Goal: Task Accomplishment & Management: Complete application form

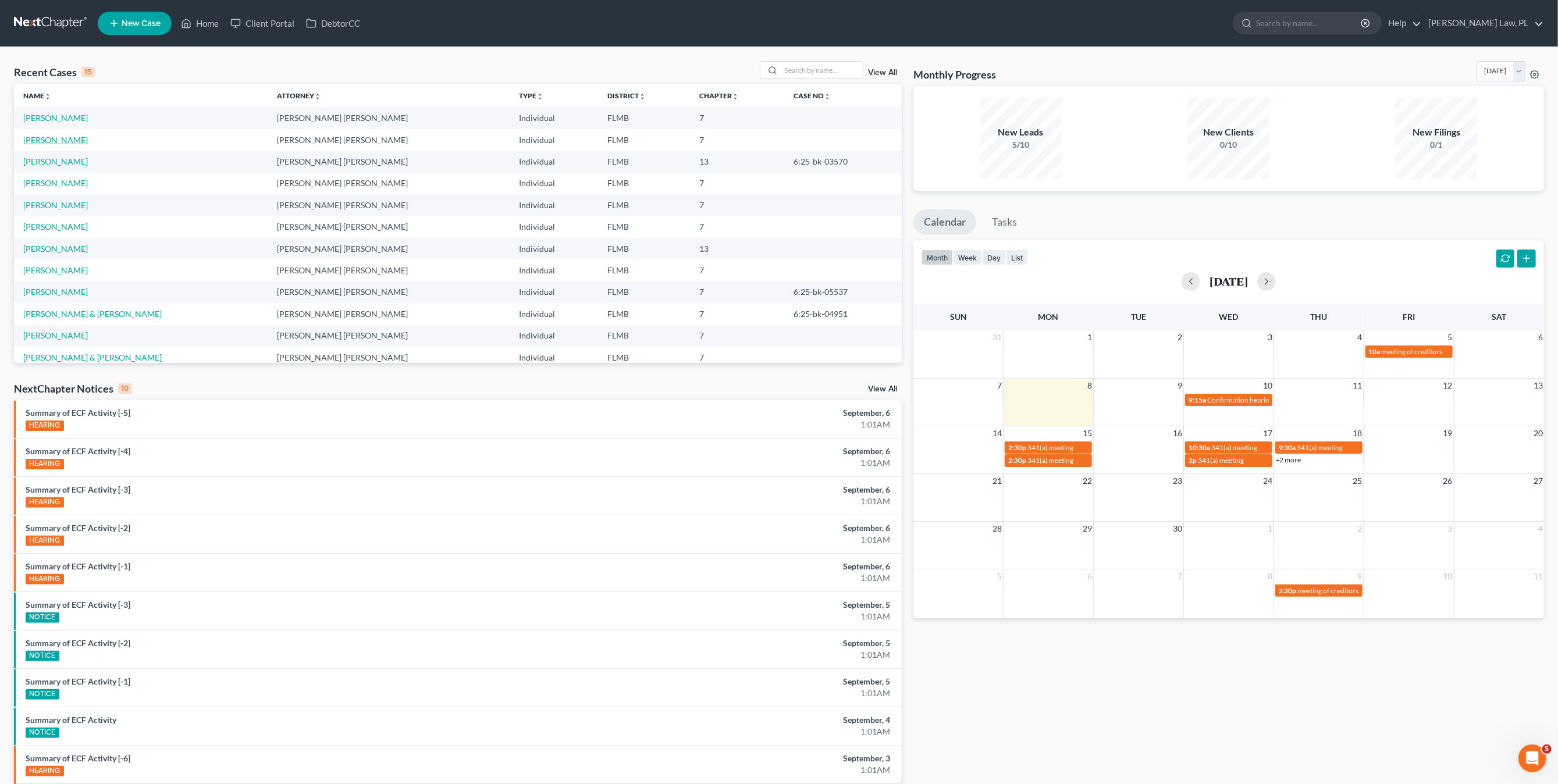
click at [65, 144] on link "[PERSON_NAME]" at bounding box center [56, 140] width 65 height 10
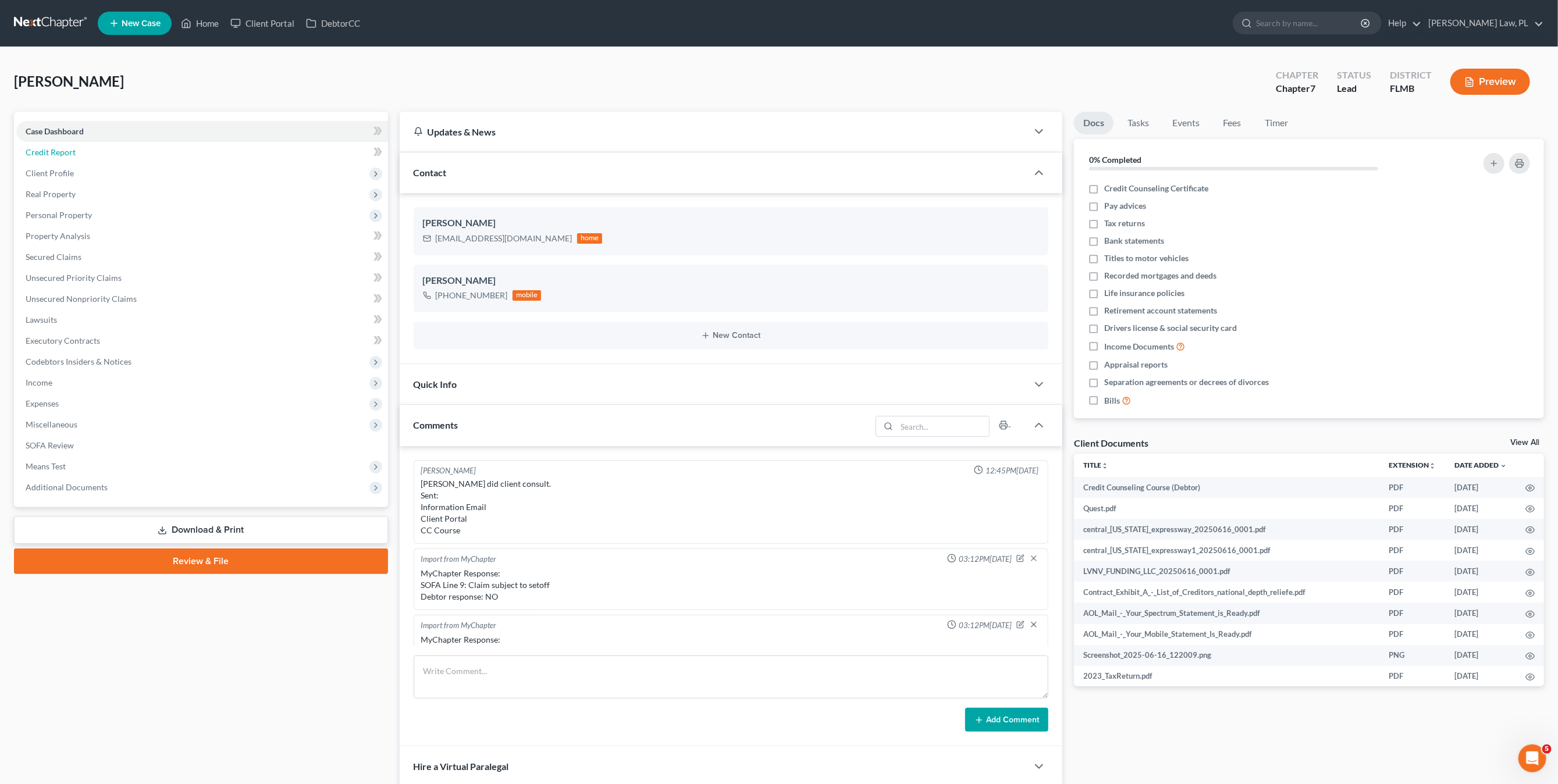
click at [76, 159] on link "Credit Report" at bounding box center [201, 152] width 372 height 21
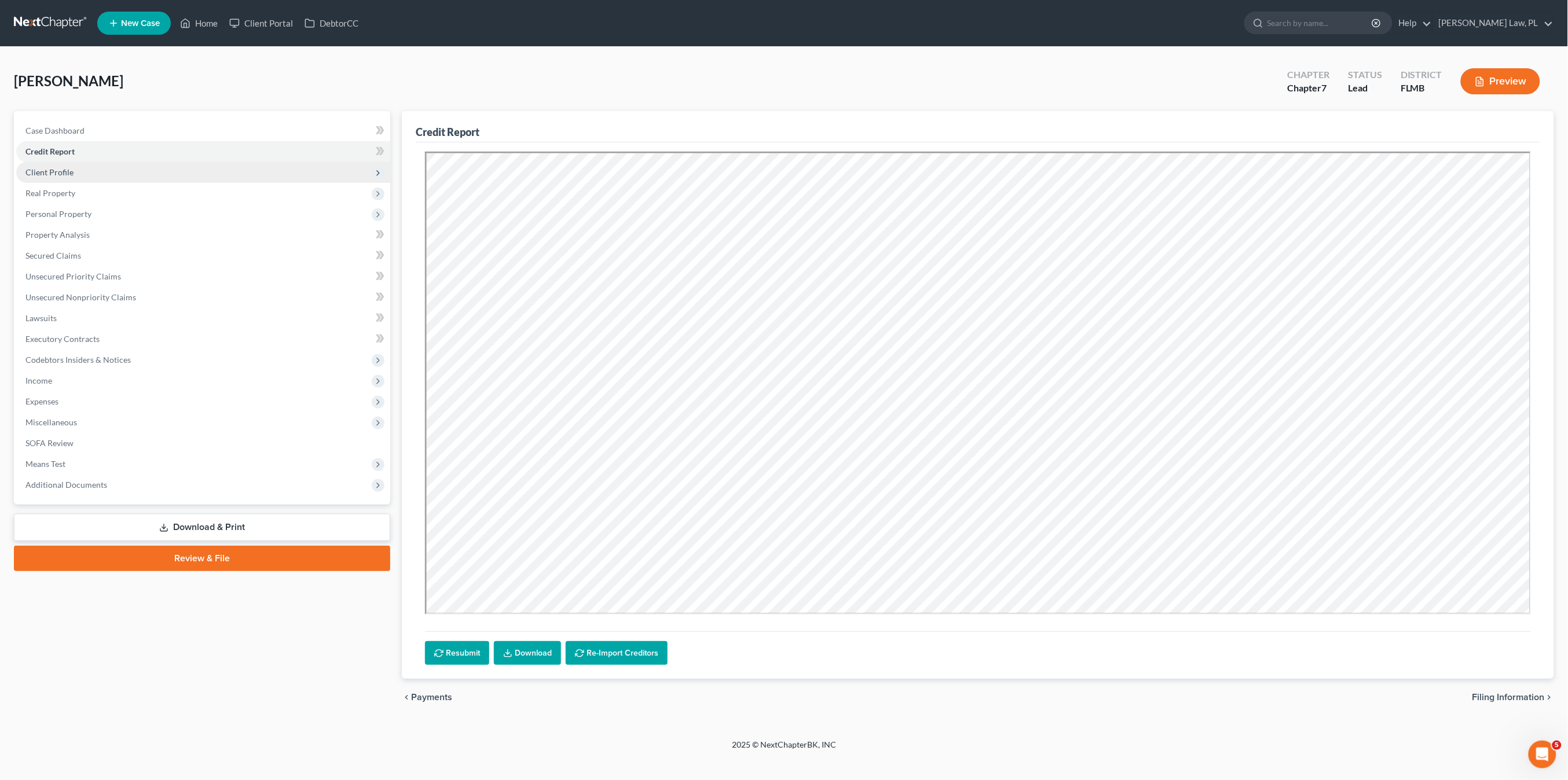
drag, startPoint x: 64, startPoint y: 169, endPoint x: 70, endPoint y: 174, distance: 7.8
click at [64, 170] on span "Client Profile" at bounding box center [49, 172] width 48 height 10
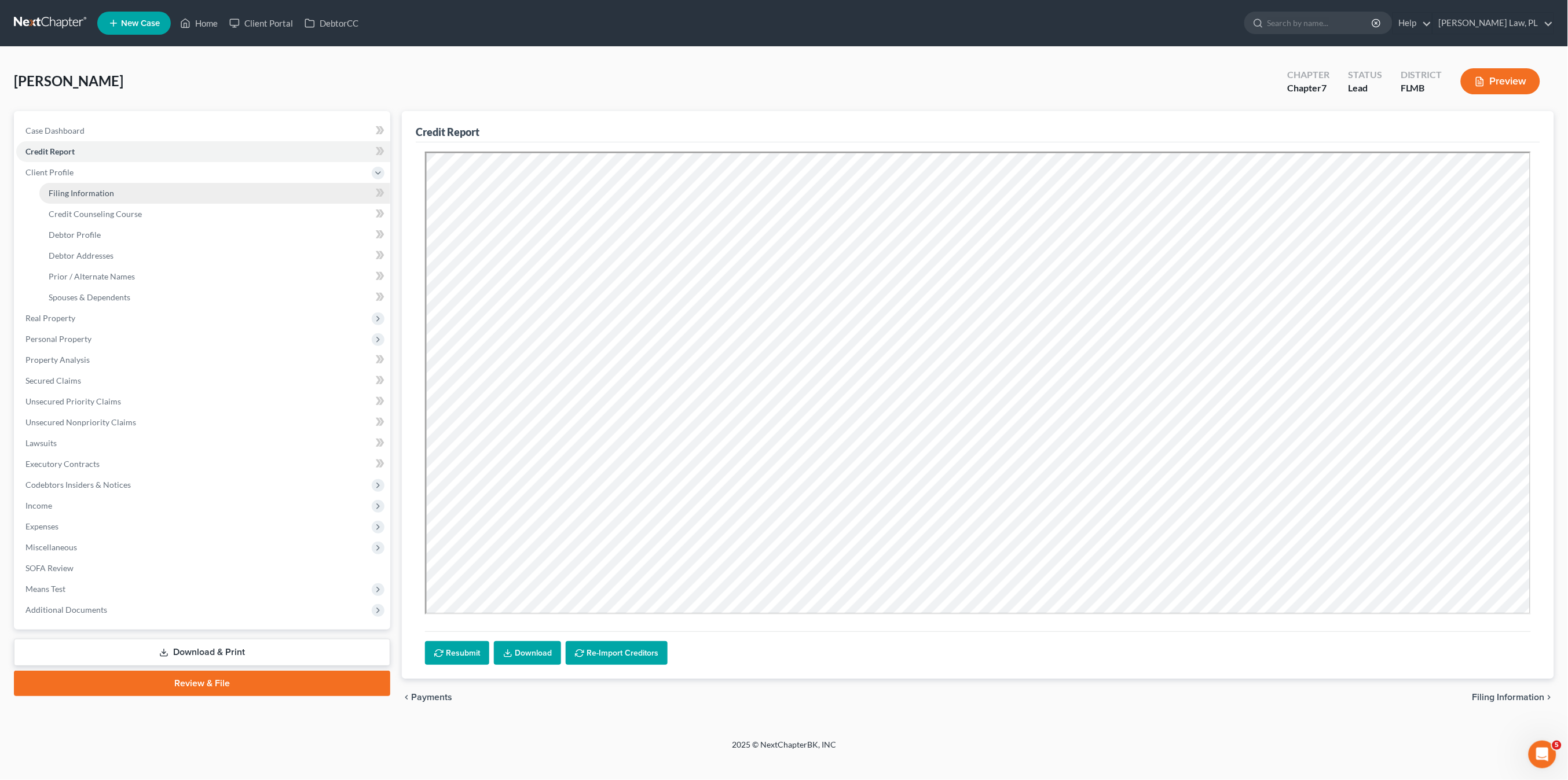
click at [82, 197] on span "Filing Information" at bounding box center [81, 193] width 65 height 10
select select "1"
select select "0"
select select "9"
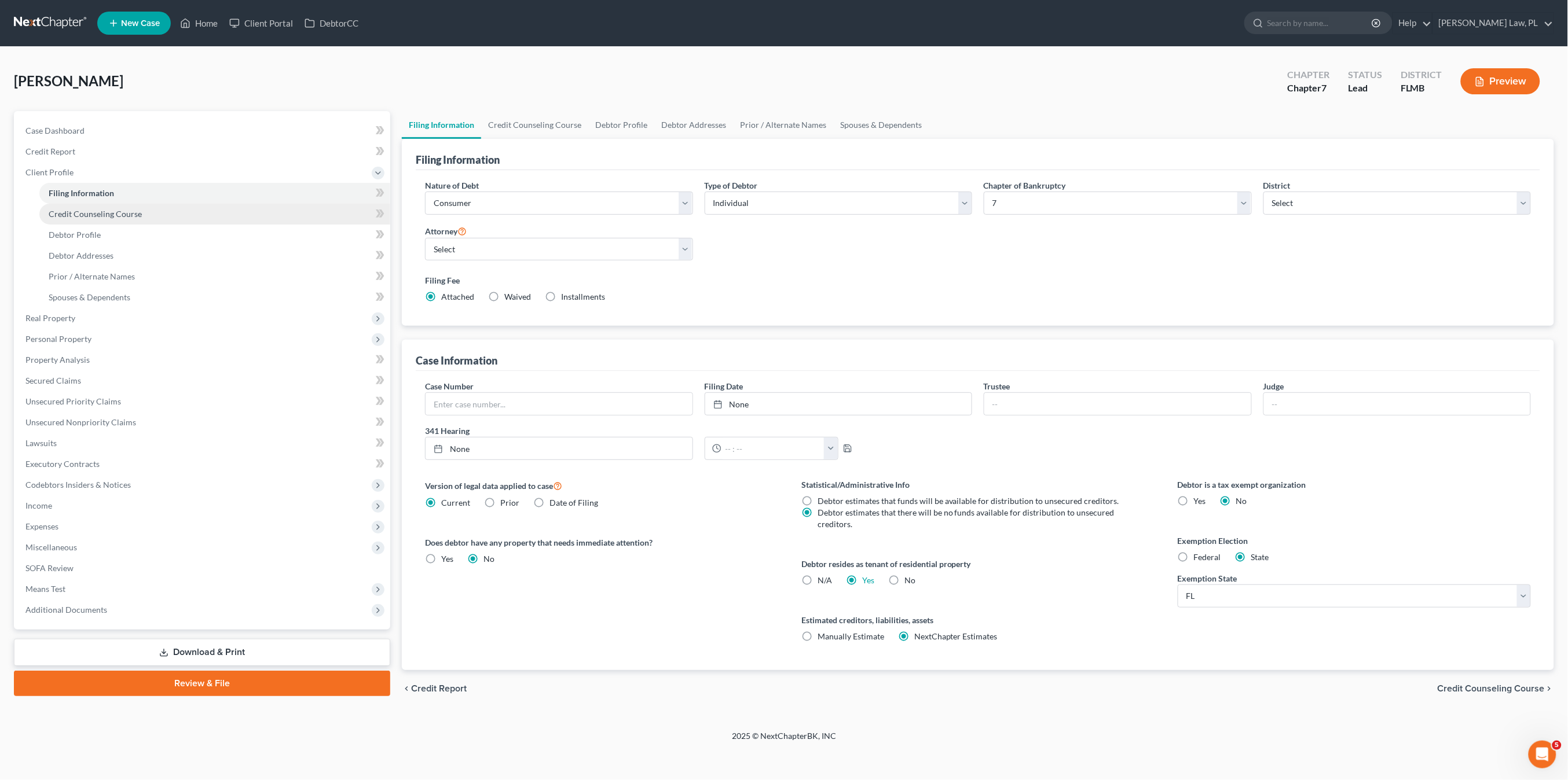
click at [102, 212] on span "Credit Counseling Course" at bounding box center [95, 214] width 93 height 10
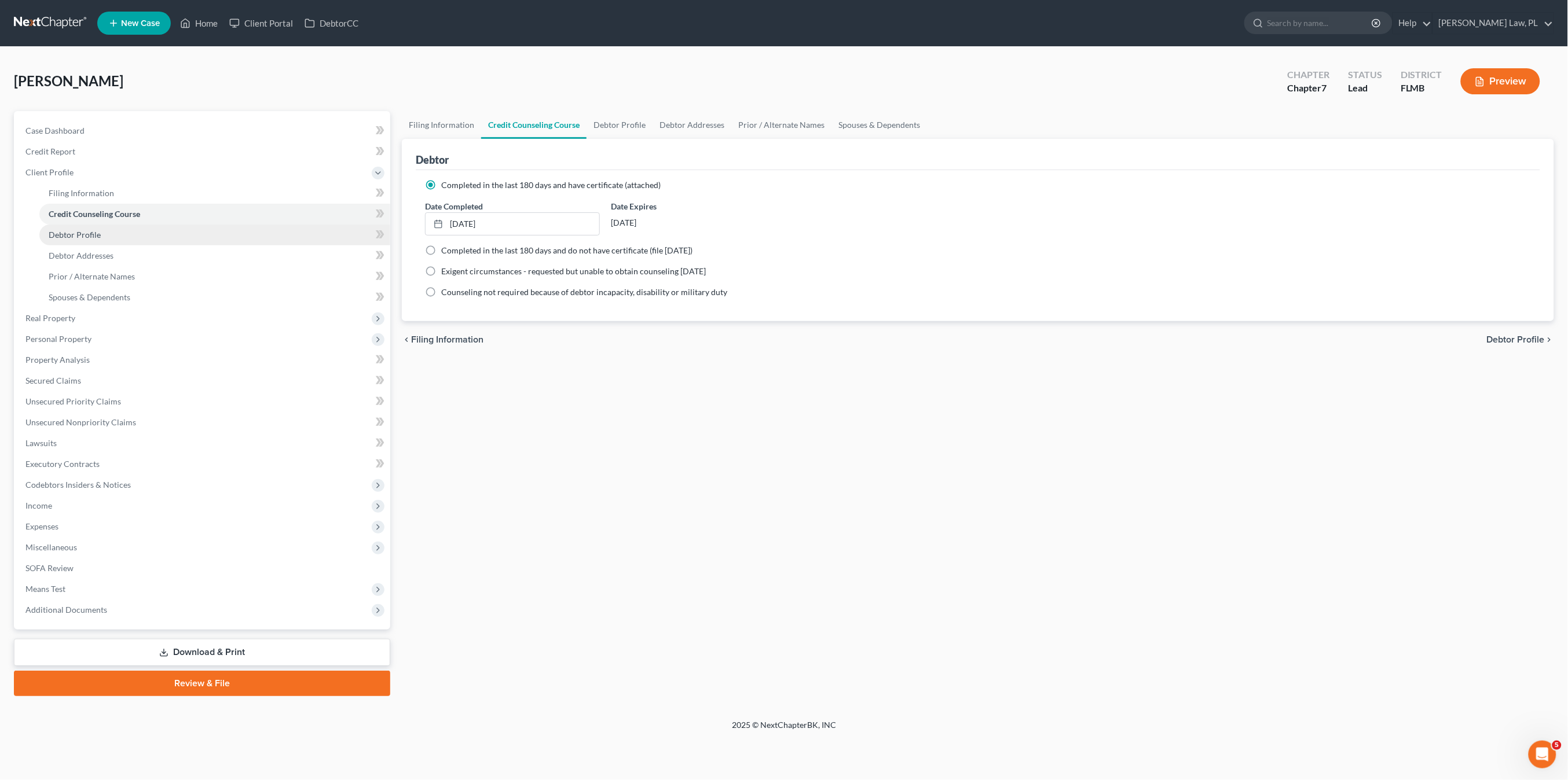
click at [98, 244] on link "Debtor Profile" at bounding box center [215, 235] width 351 height 21
select select "0"
select select "1"
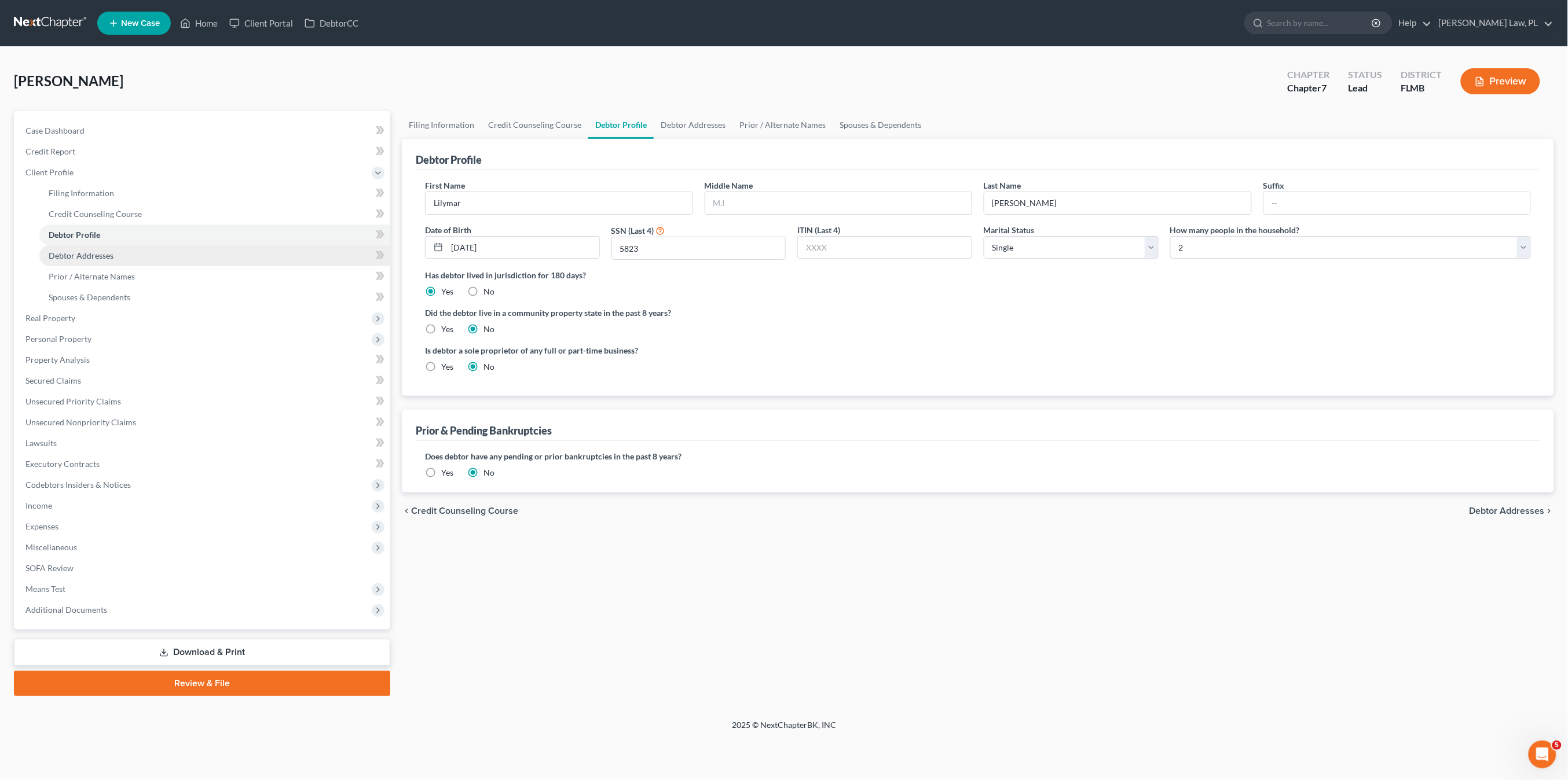
click at [98, 257] on span "Debtor Addresses" at bounding box center [81, 256] width 65 height 10
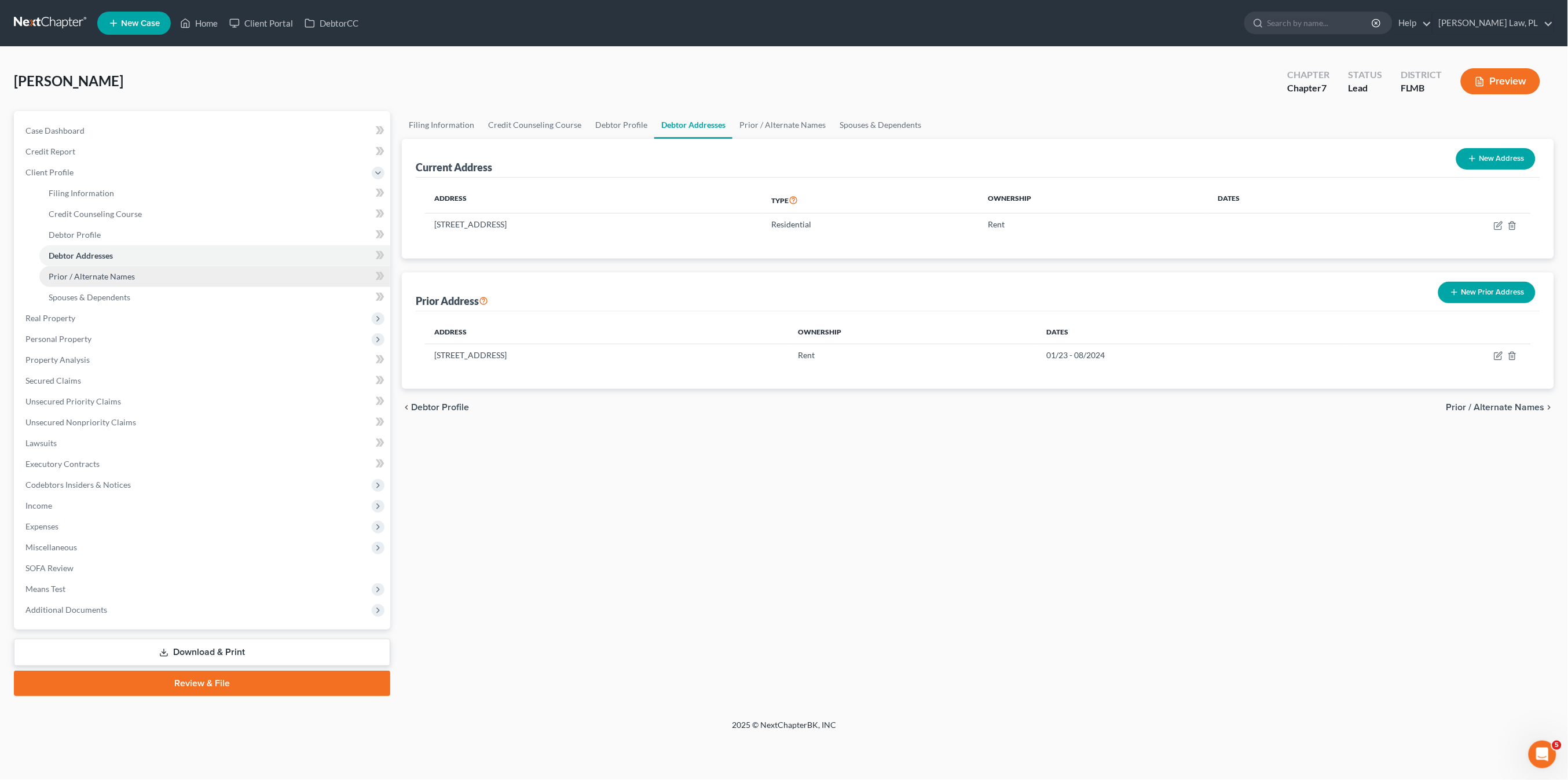
click at [98, 272] on span "Prior / Alternate Names" at bounding box center [91, 277] width 86 height 10
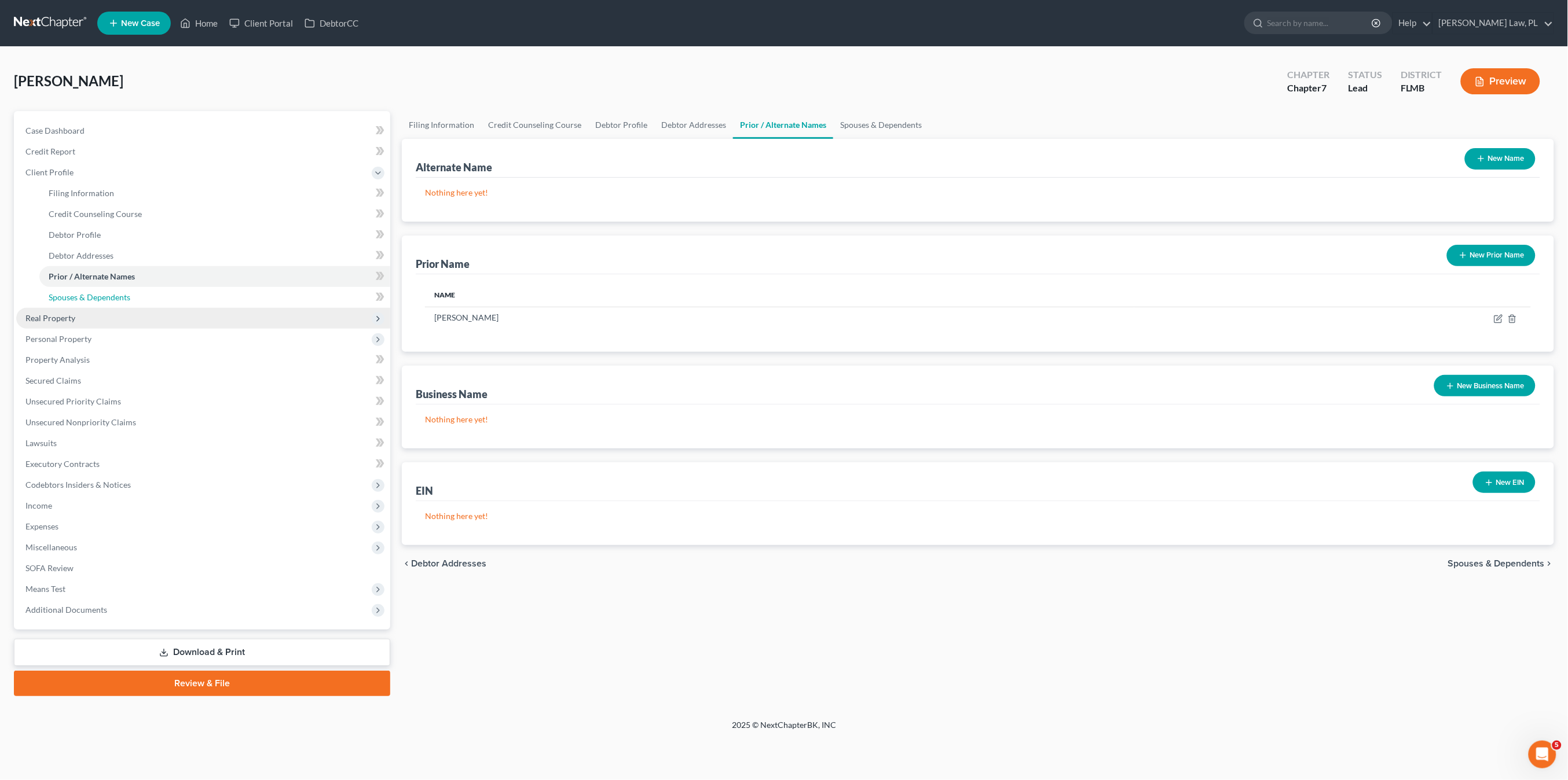
click at [62, 307] on link "Spouses & Dependents" at bounding box center [215, 297] width 351 height 21
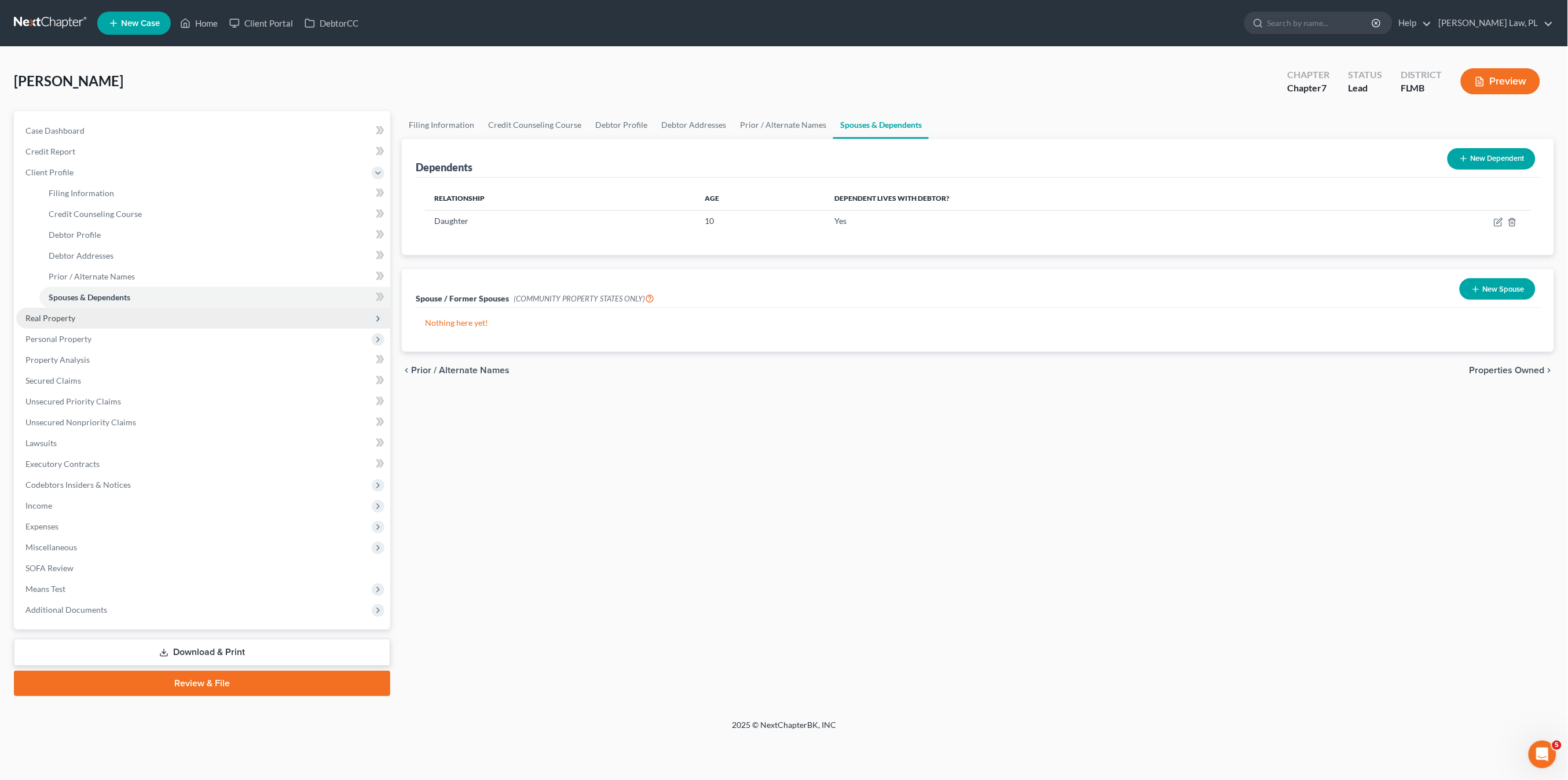
click at [76, 326] on span "Real Property" at bounding box center [203, 318] width 374 height 21
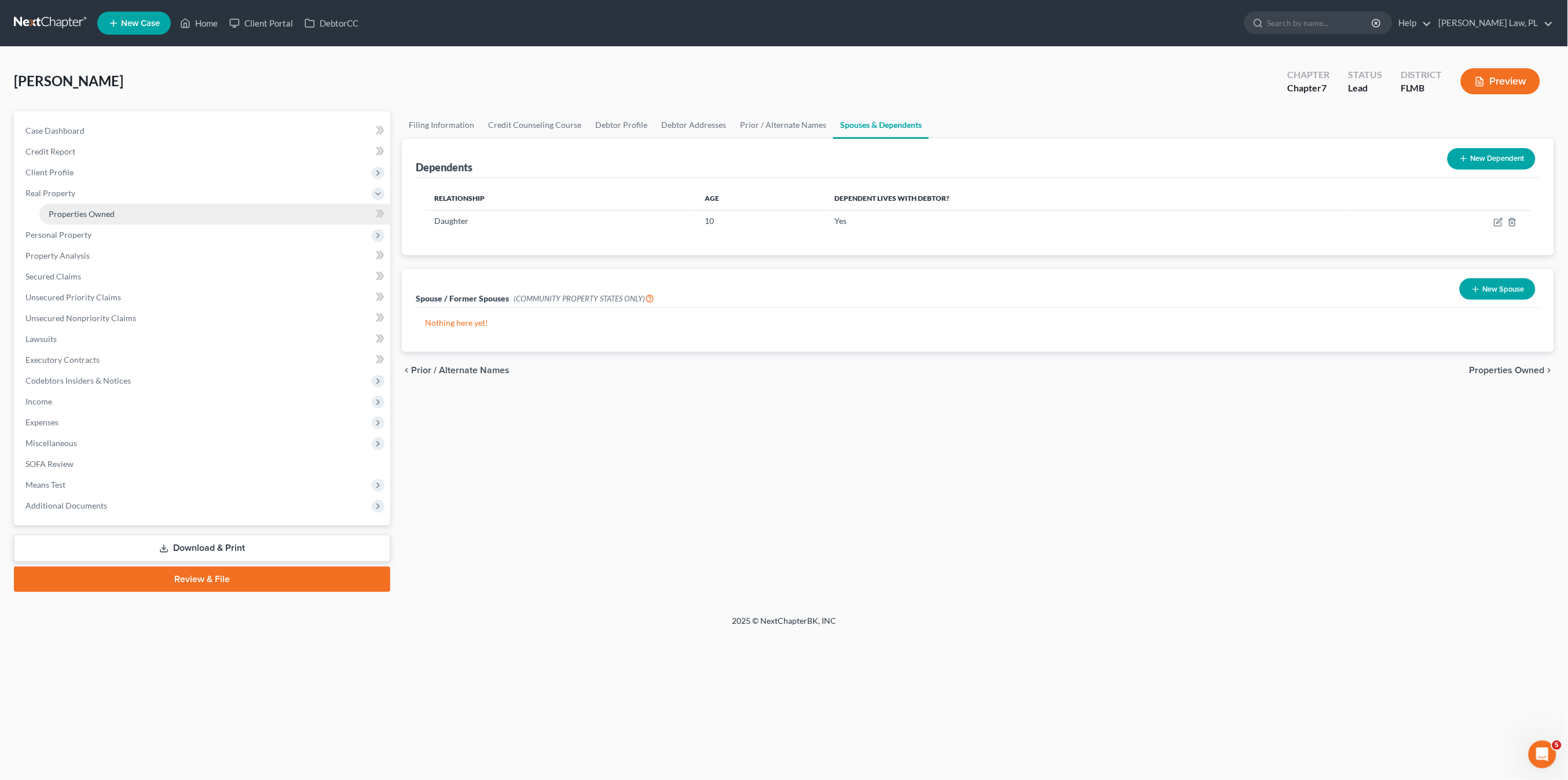
click at [70, 209] on span "Properties Owned" at bounding box center [81, 214] width 66 height 10
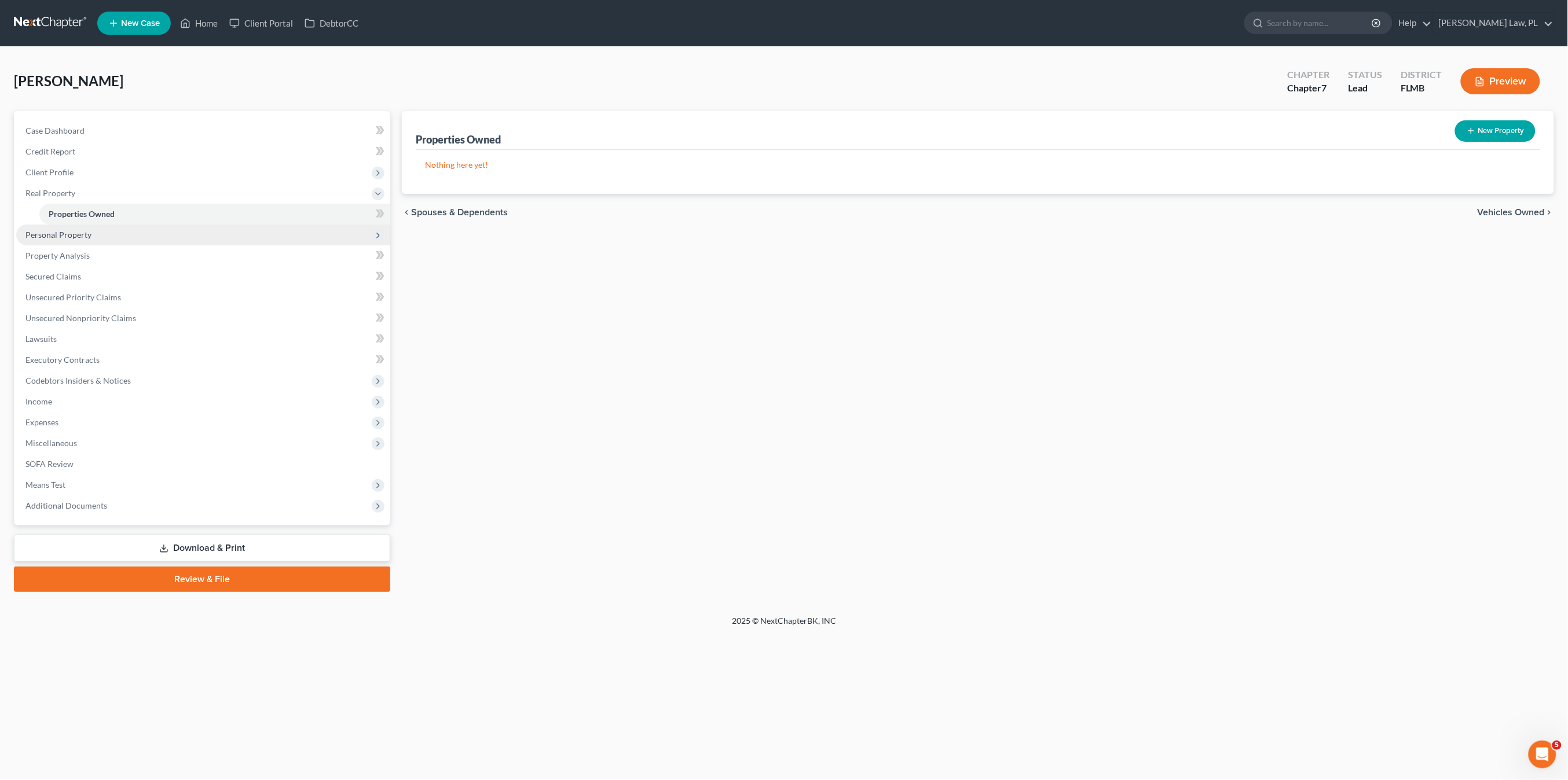
click at [74, 227] on span "Personal Property" at bounding box center [203, 235] width 374 height 21
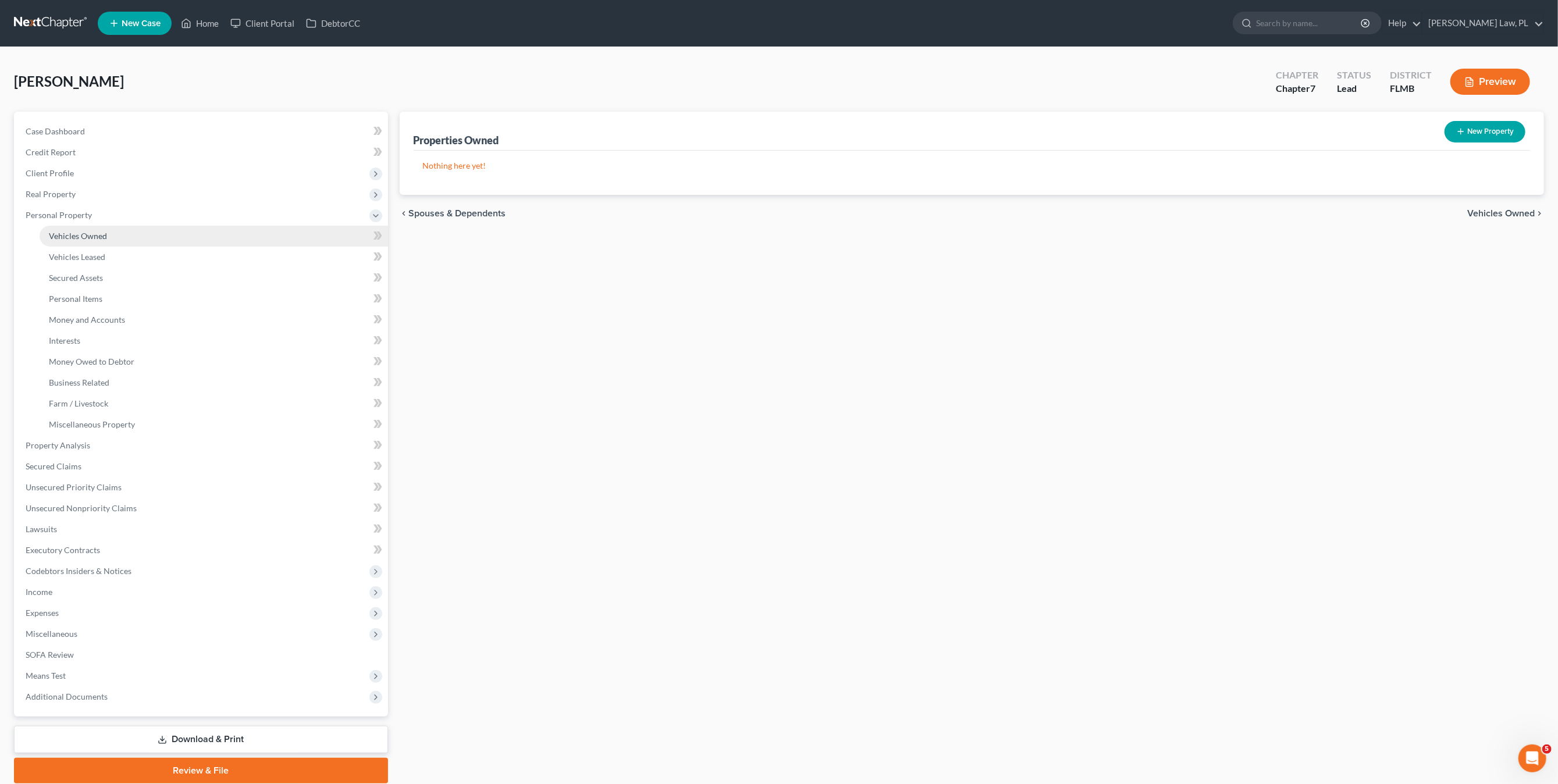
click at [94, 234] on span "Vehicles Owned" at bounding box center [78, 236] width 58 height 10
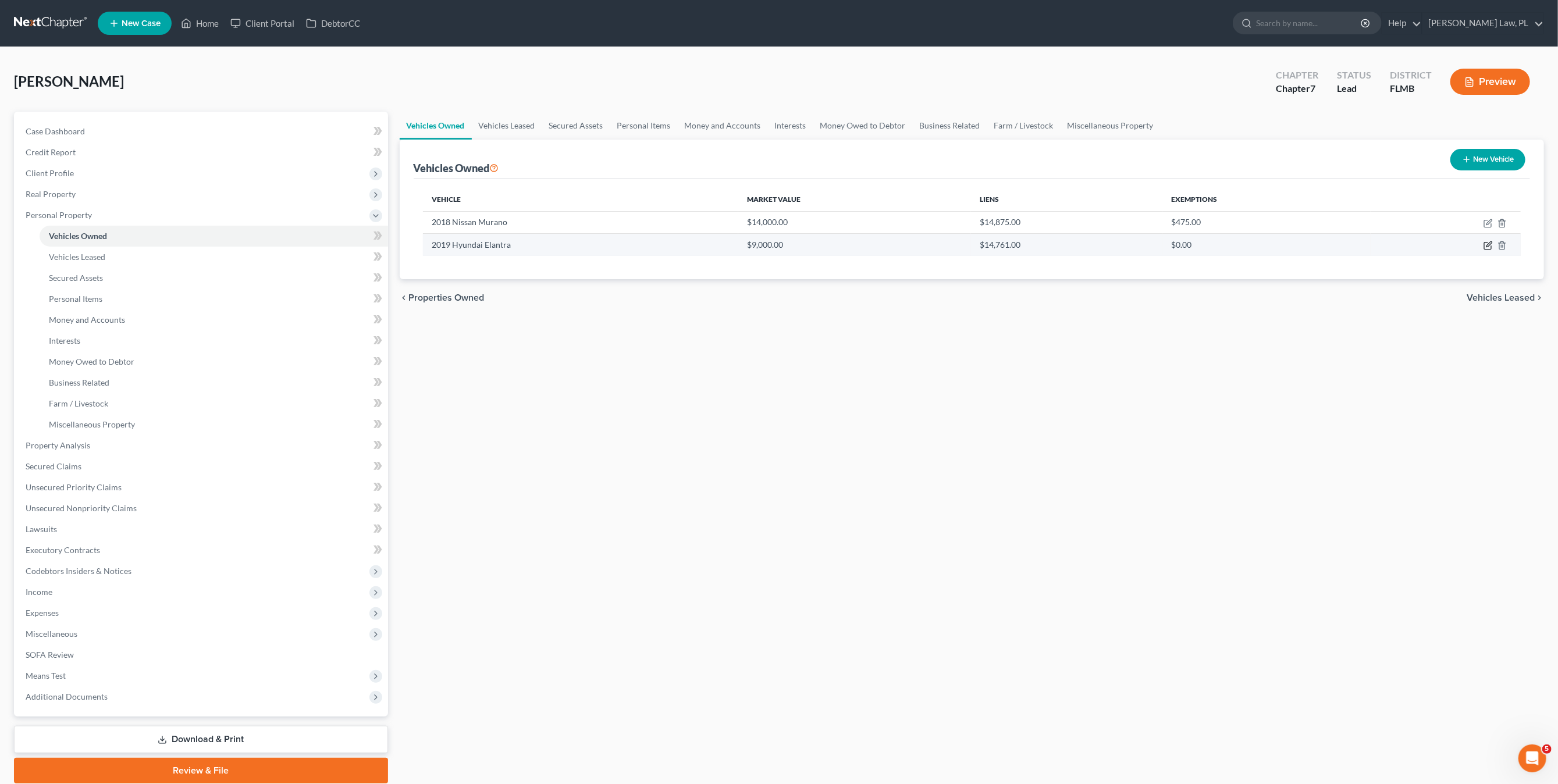
click at [1487, 250] on icon "button" at bounding box center [1488, 246] width 7 height 7
select select "0"
select select "7"
select select "2"
select select "3"
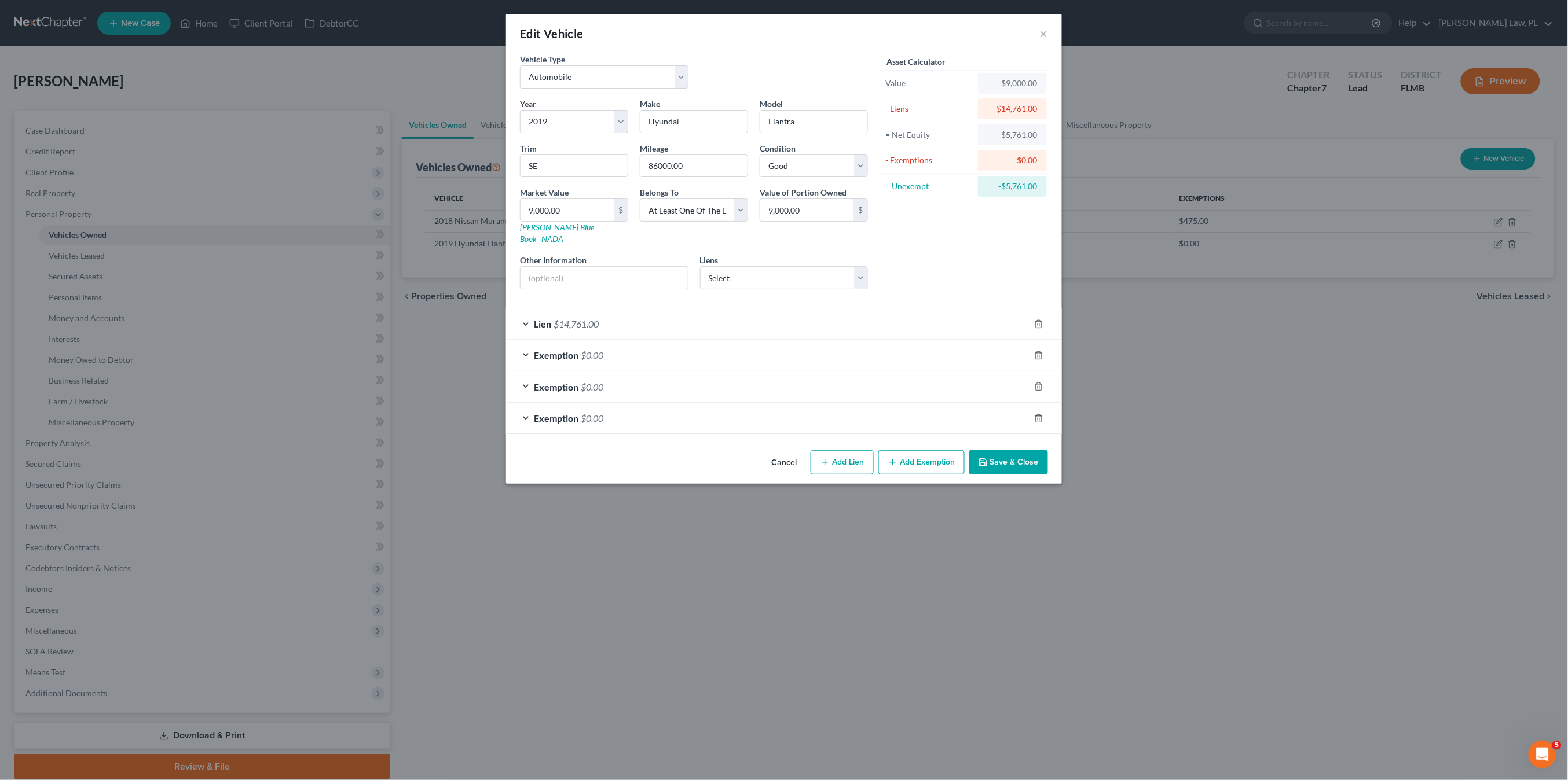
click at [659, 312] on div "Lien $14,761.00" at bounding box center [768, 324] width 524 height 31
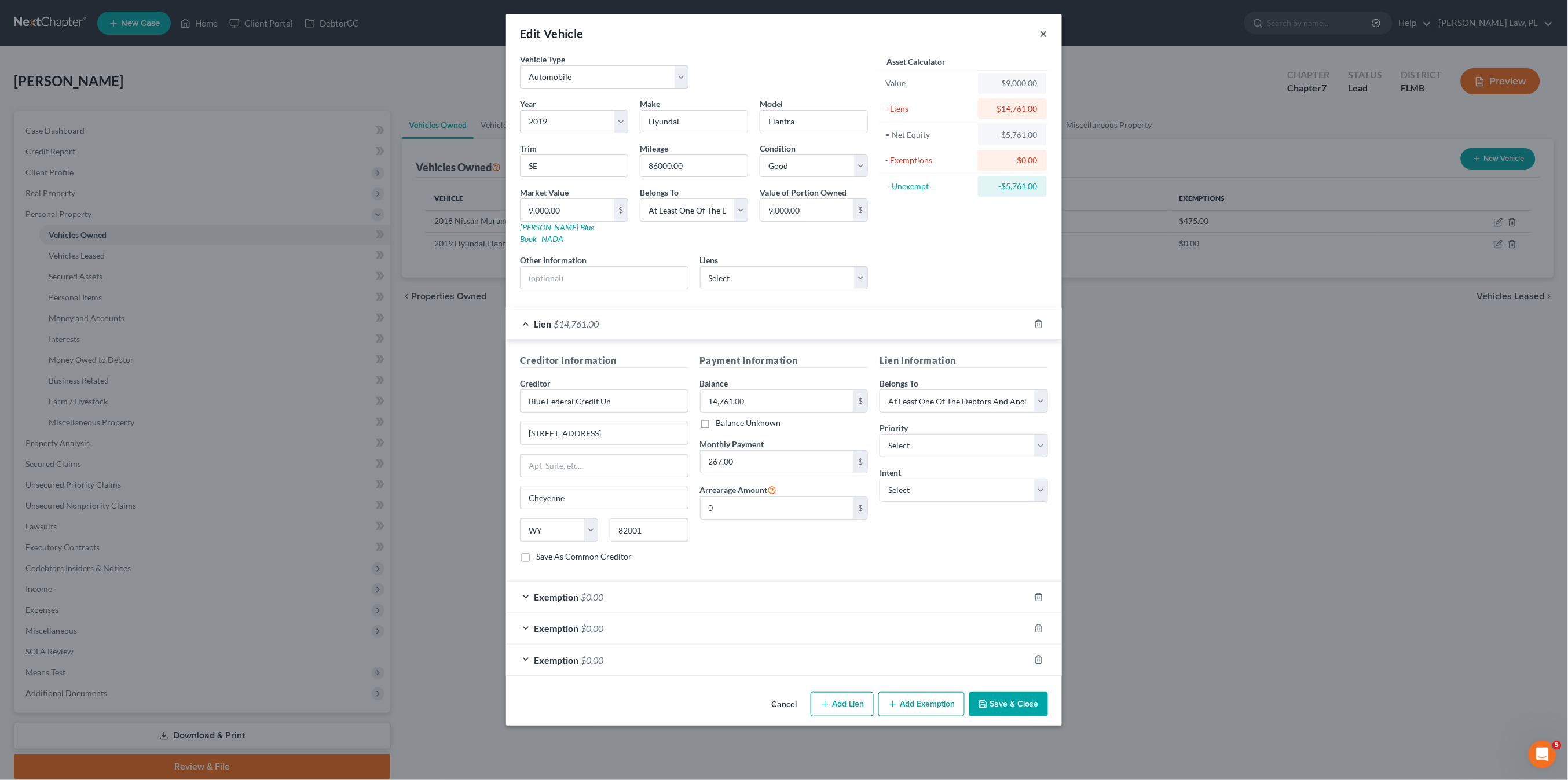
click at [1041, 29] on button "×" at bounding box center [1044, 34] width 8 height 14
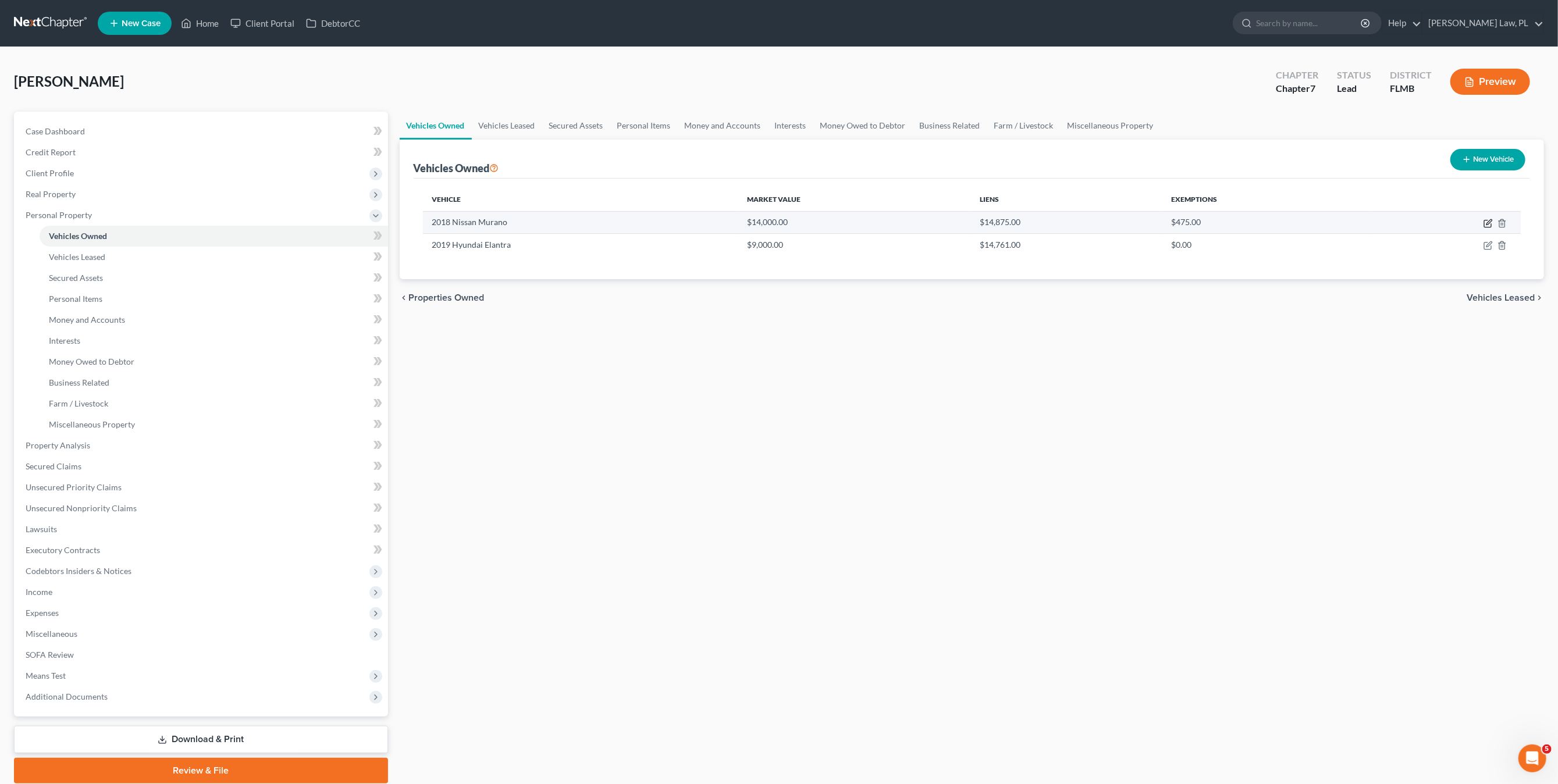
click at [1485, 222] on icon "button" at bounding box center [1488, 223] width 9 height 9
select select "0"
select select "8"
select select "2"
select select "3"
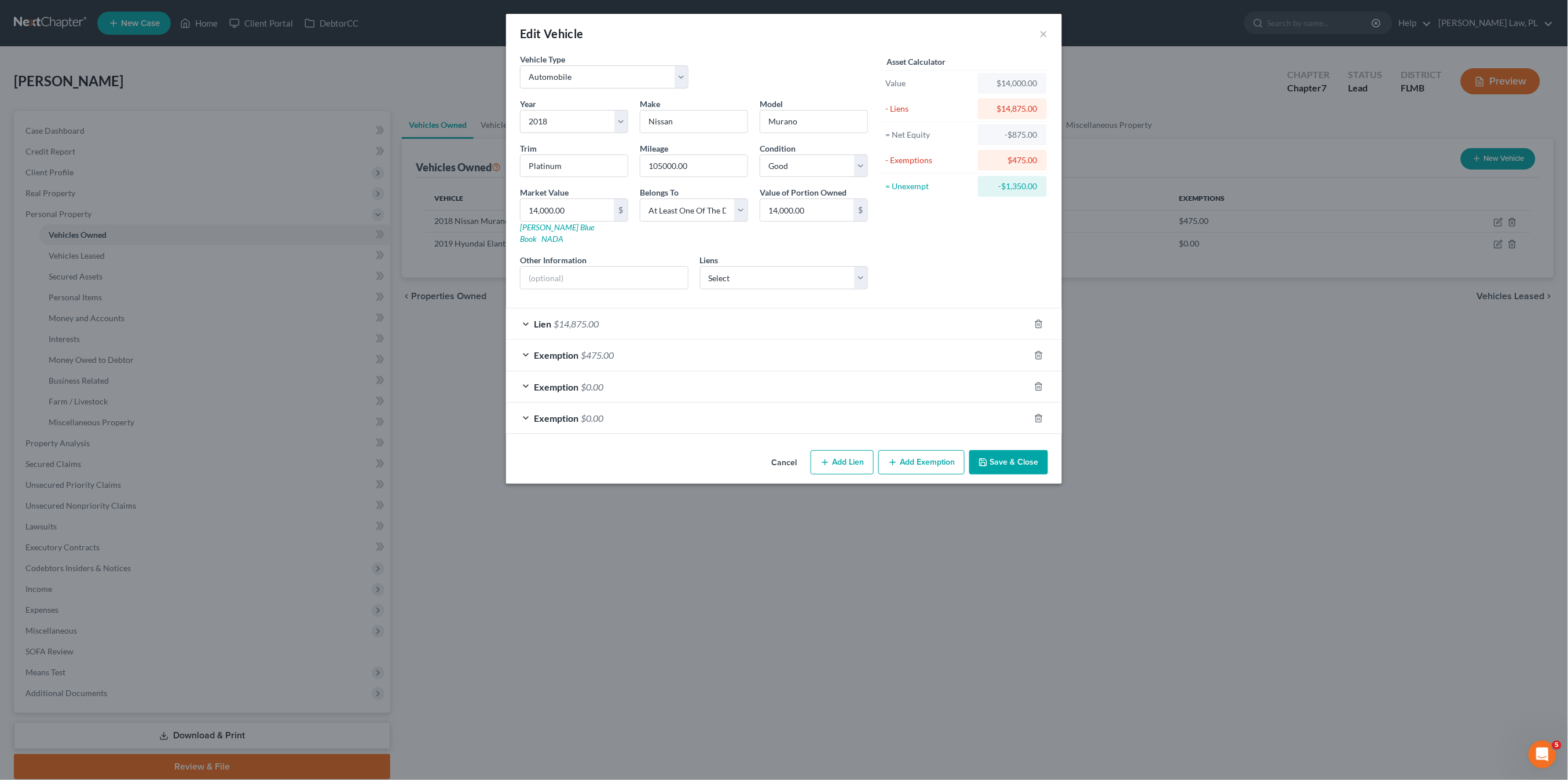
click at [617, 320] on div "Lien $14,875.00" at bounding box center [768, 324] width 524 height 31
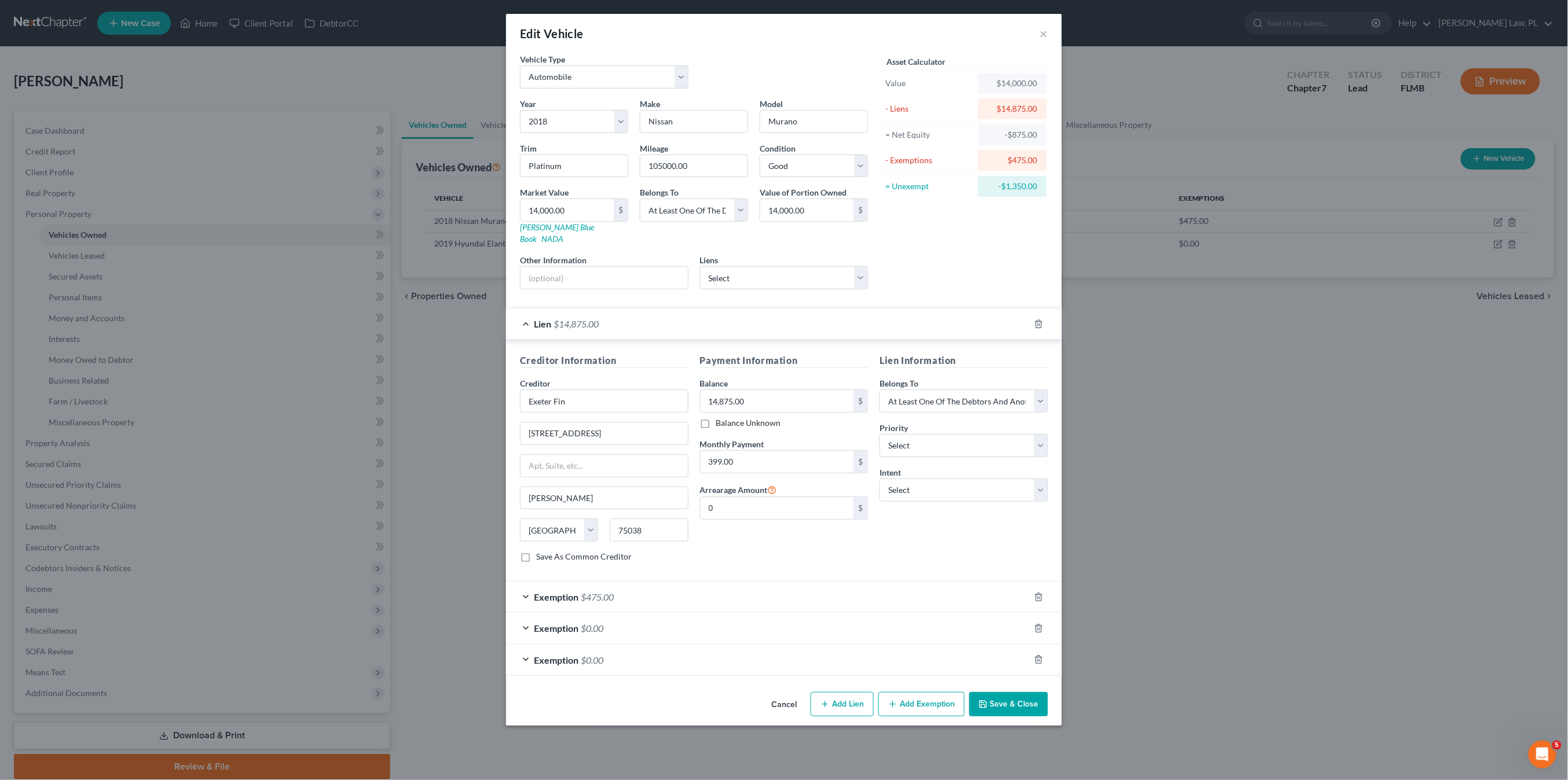
click at [1044, 23] on div "Edit Vehicle ×" at bounding box center [784, 34] width 556 height 39
click at [1044, 31] on button "×" at bounding box center [1044, 34] width 8 height 14
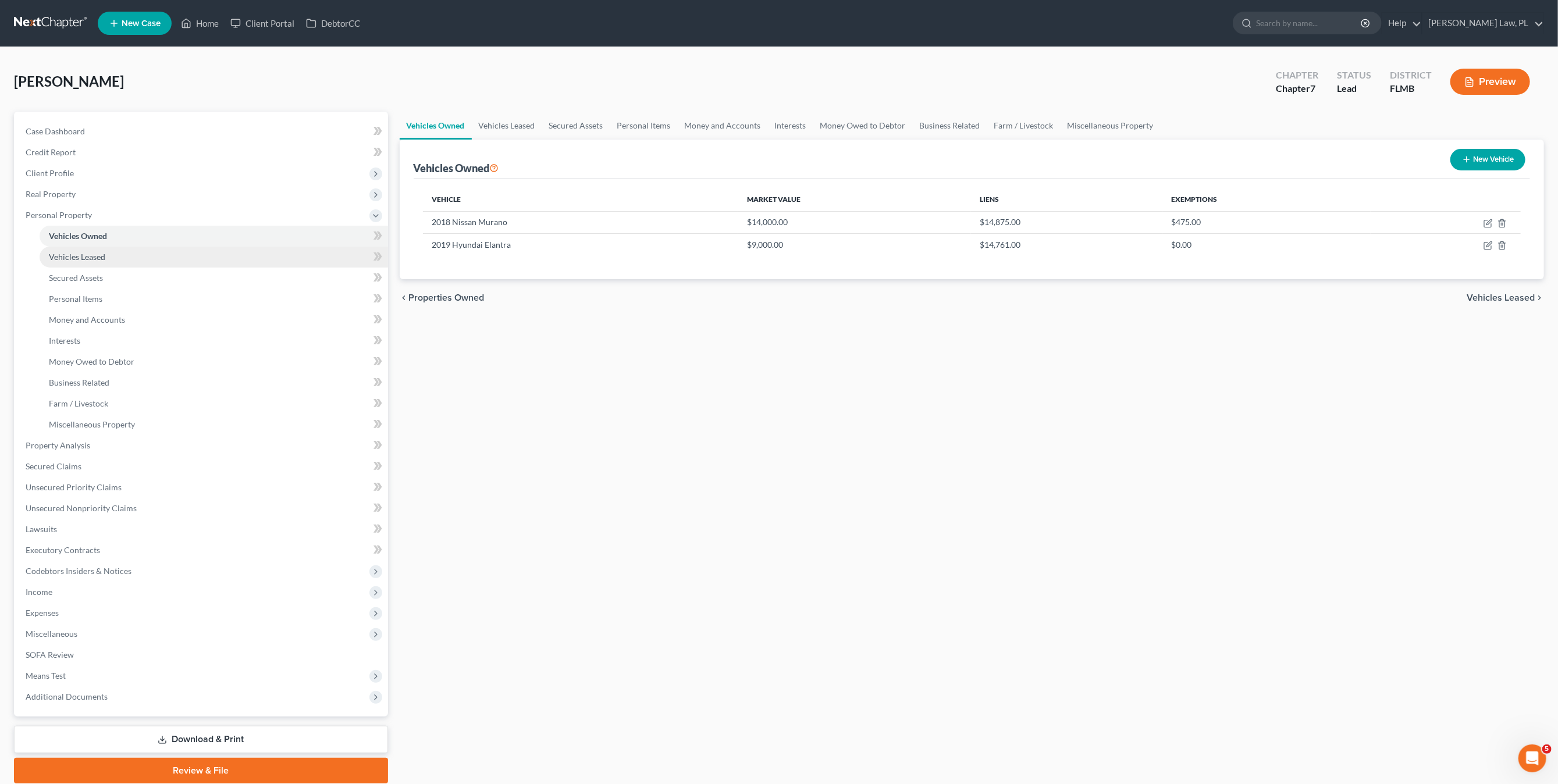
click at [101, 266] on link "Vehicles Leased" at bounding box center [213, 257] width 348 height 21
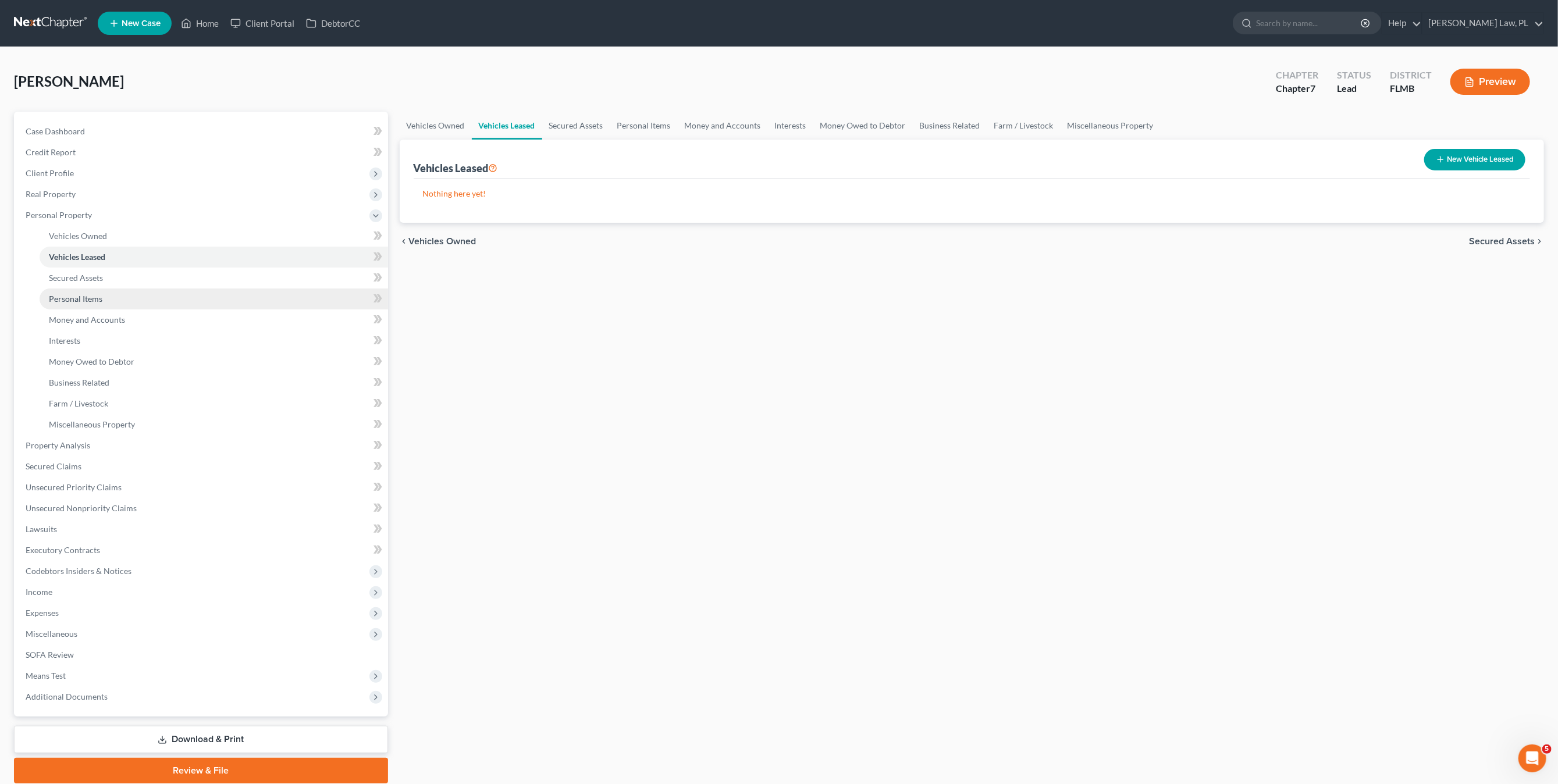
click at [105, 288] on link "Personal Items" at bounding box center [213, 298] width 348 height 21
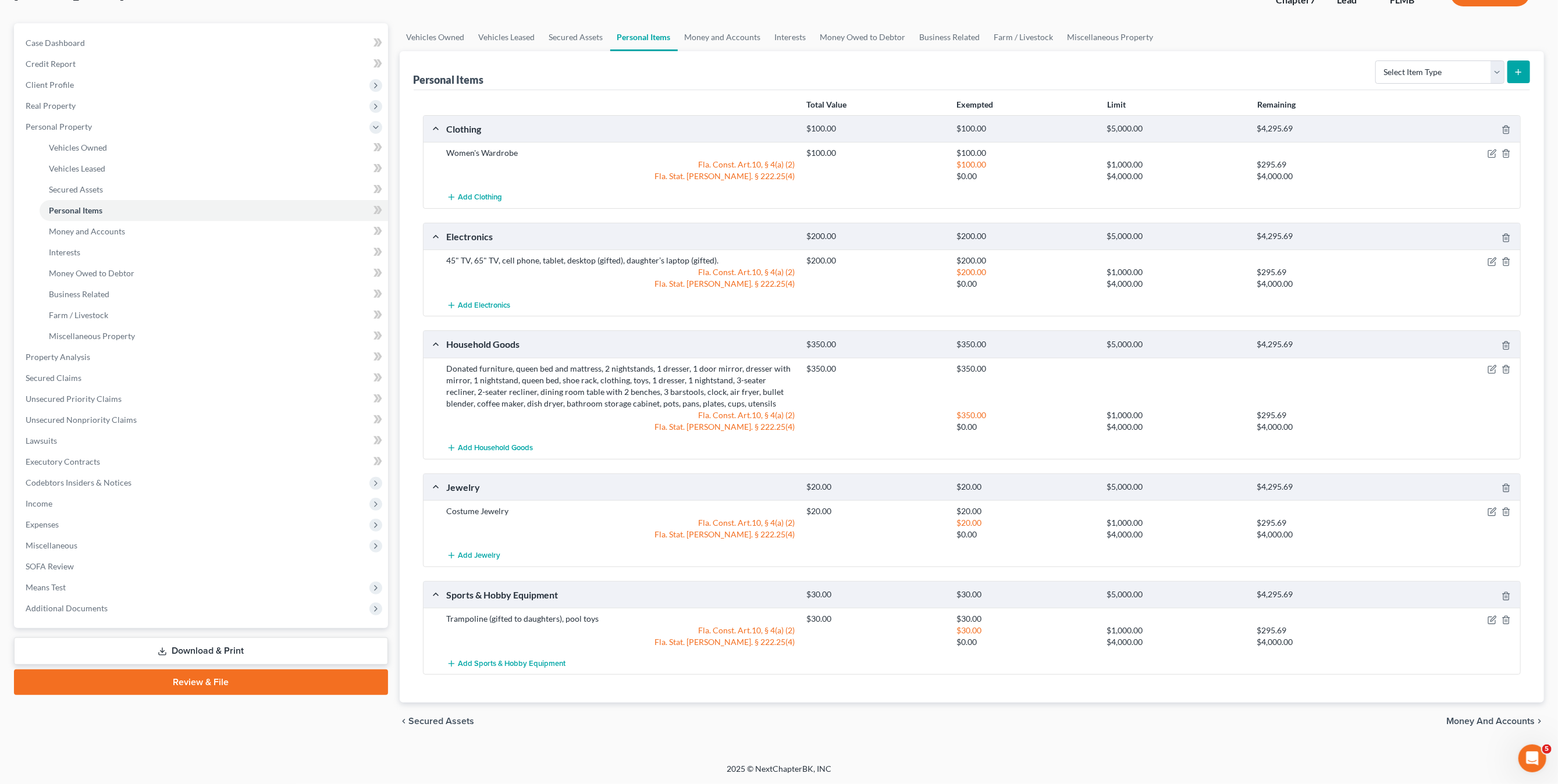
scroll to position [94, 0]
click at [109, 226] on span "Money and Accounts" at bounding box center [87, 231] width 76 height 10
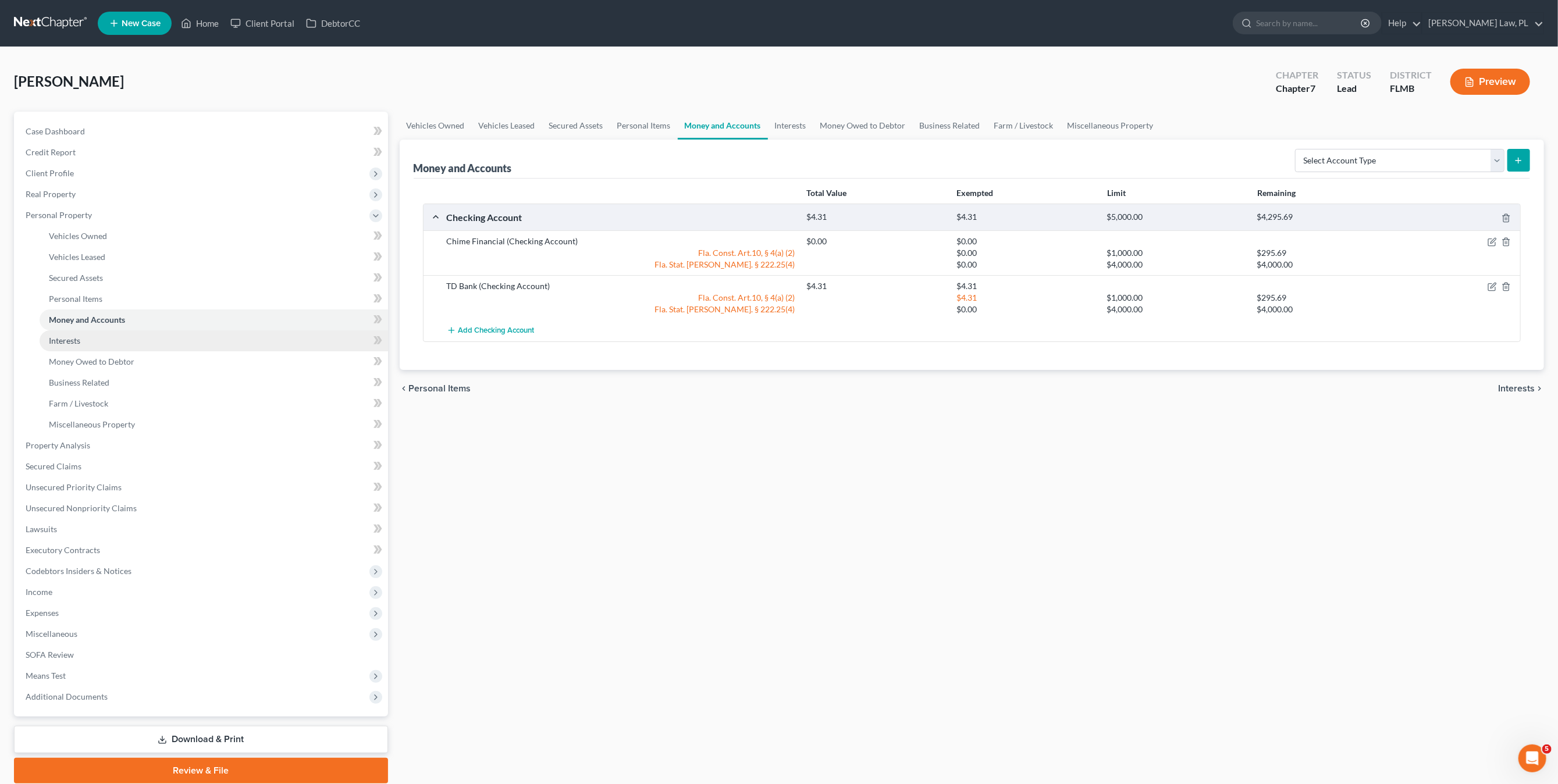
click at [81, 330] on link "Interests" at bounding box center [213, 341] width 348 height 21
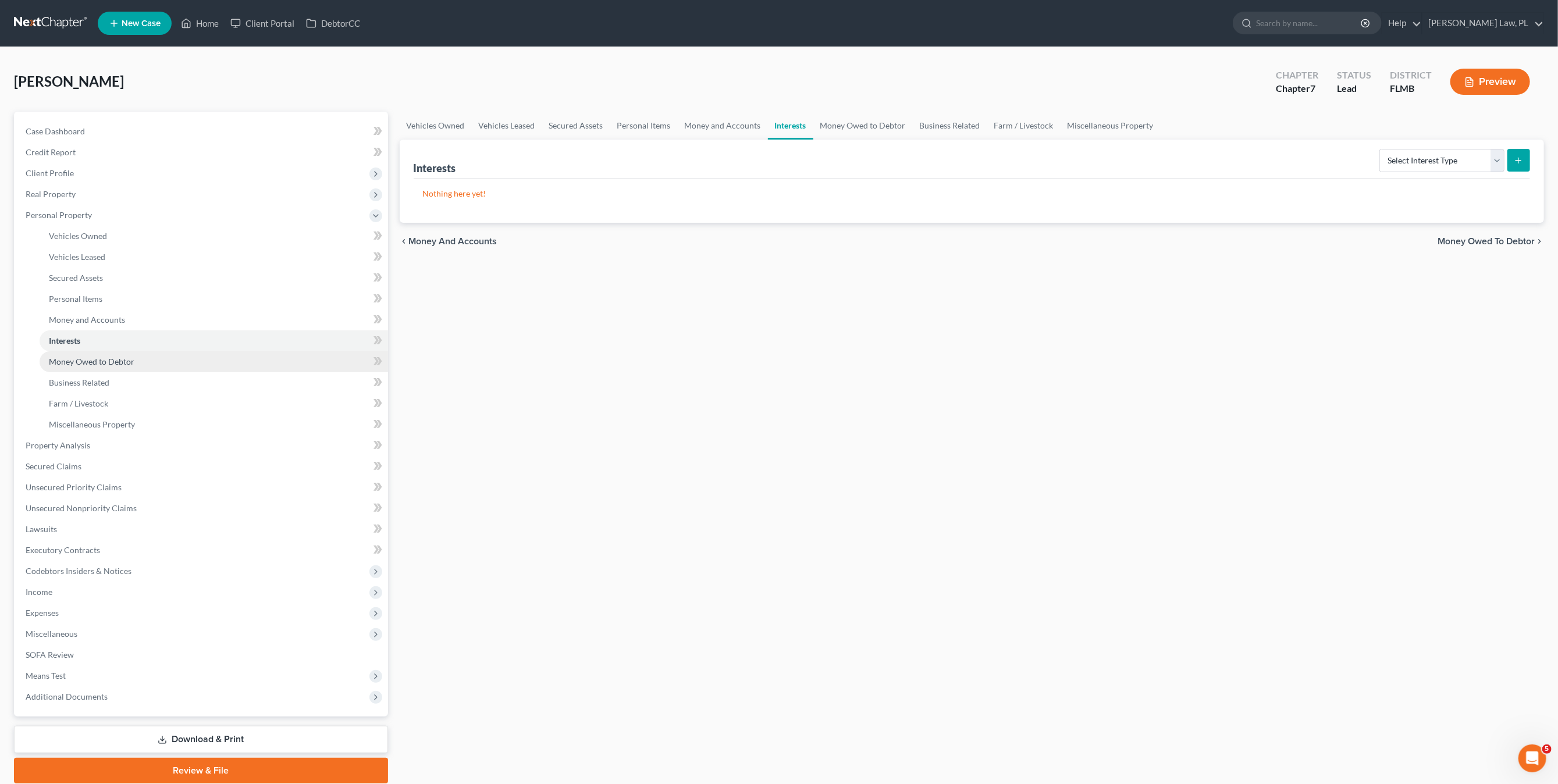
click at [95, 362] on span "Money Owed to Debtor" at bounding box center [91, 362] width 85 height 10
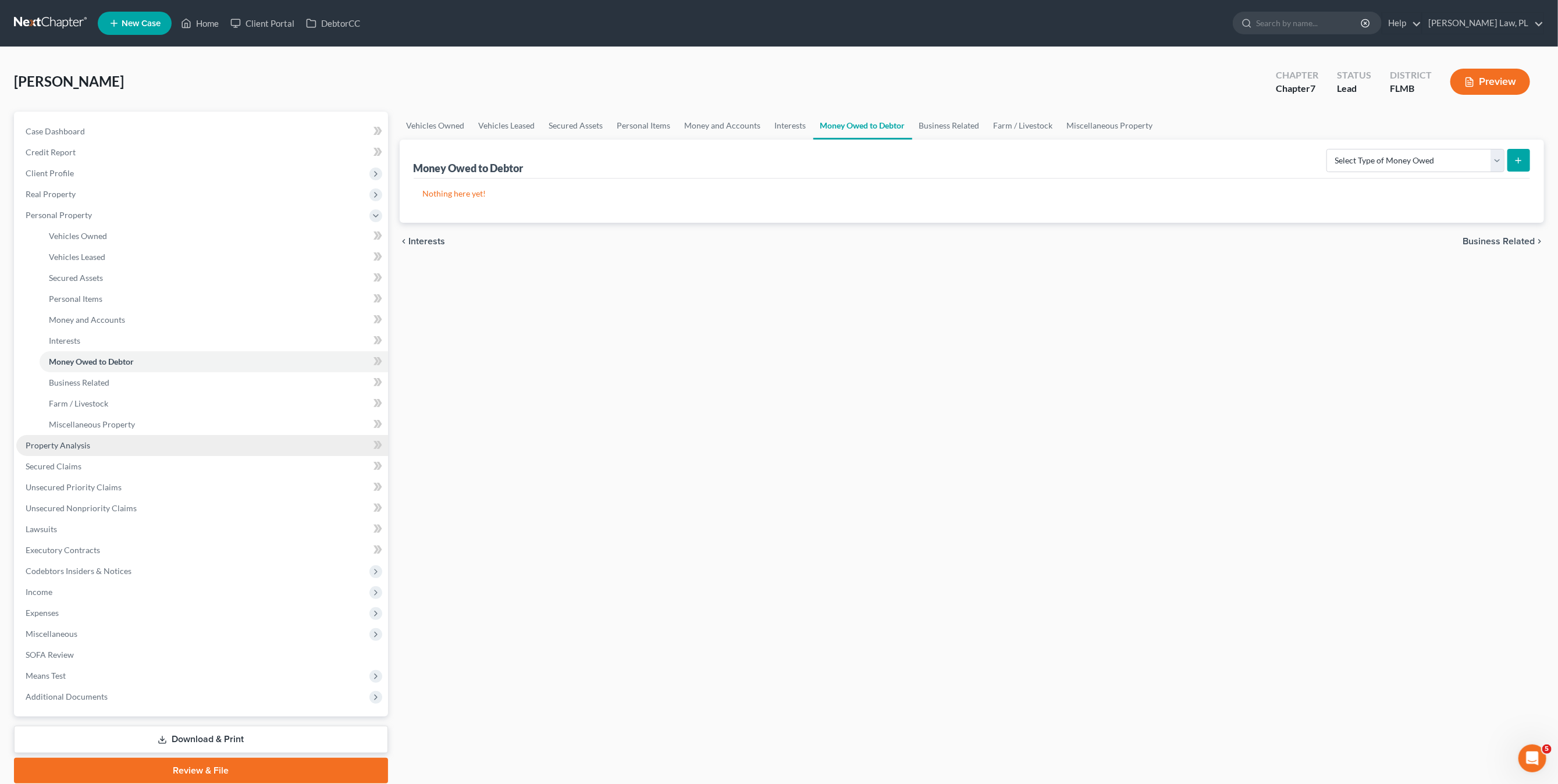
click at [79, 443] on span "Property Analysis" at bounding box center [57, 445] width 65 height 10
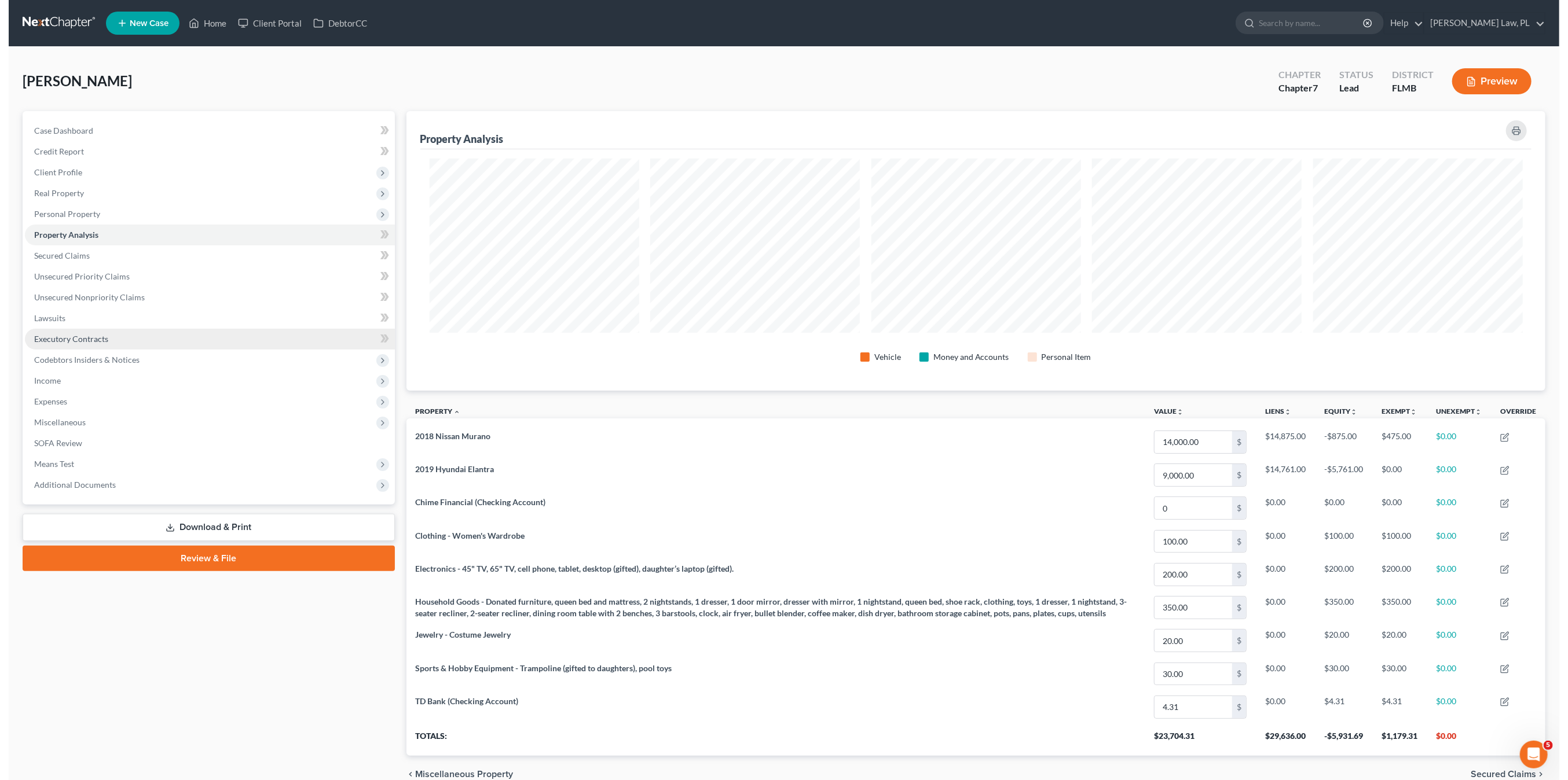
scroll to position [280, 1139]
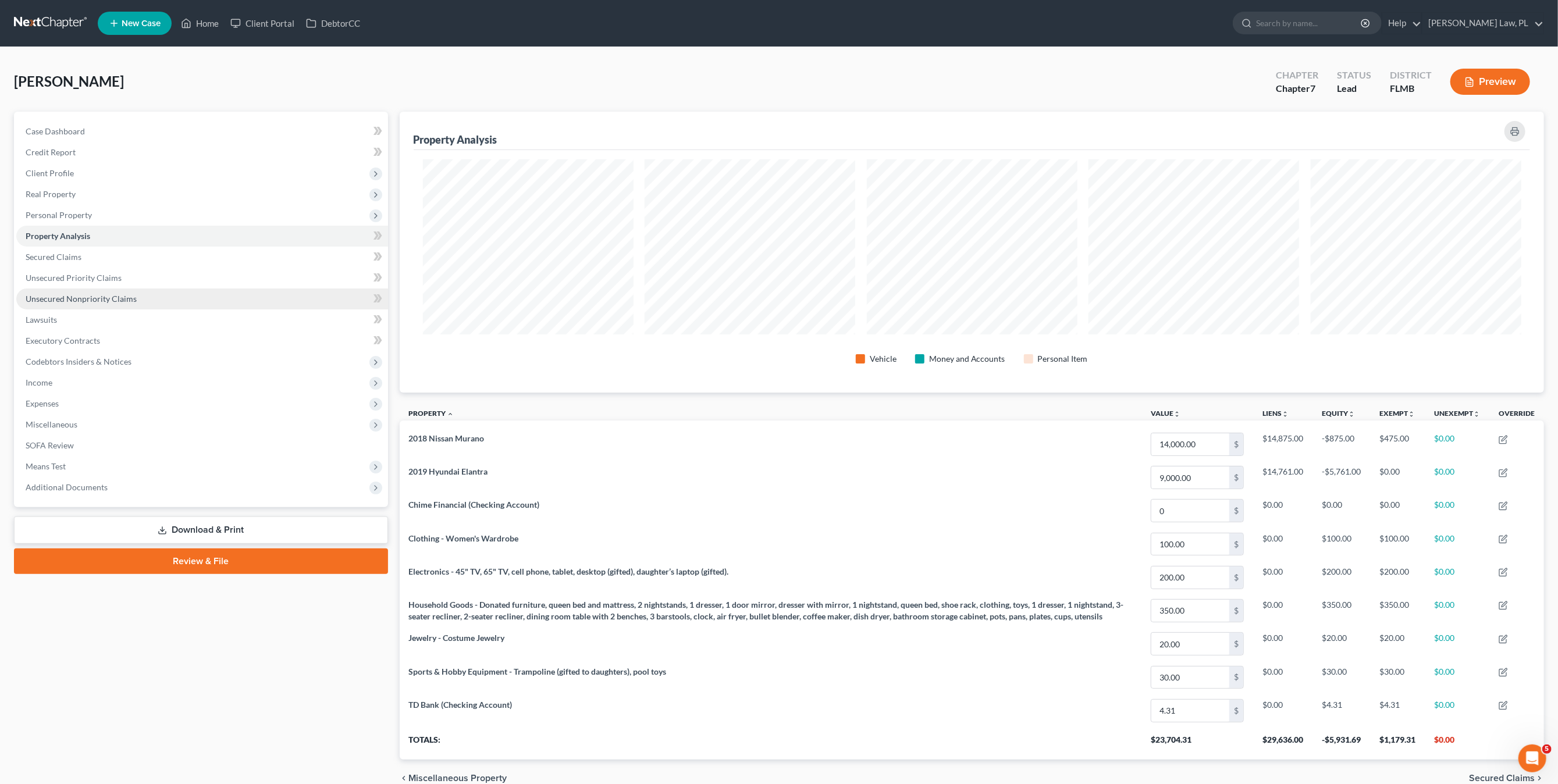
click at [95, 297] on span "Unsecured Nonpriority Claims" at bounding box center [81, 299] width 111 height 10
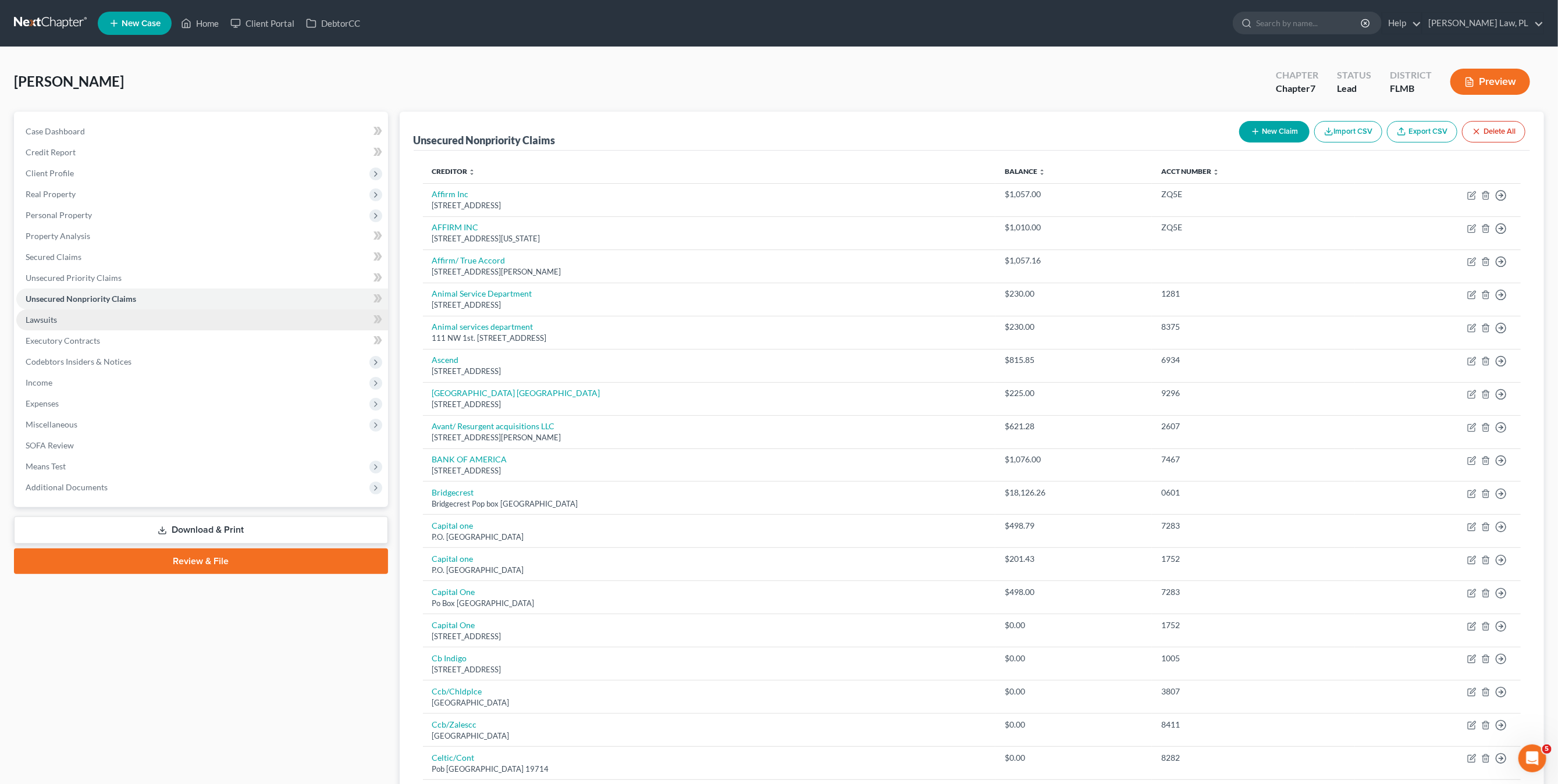
click at [66, 324] on link "Lawsuits" at bounding box center [201, 320] width 372 height 21
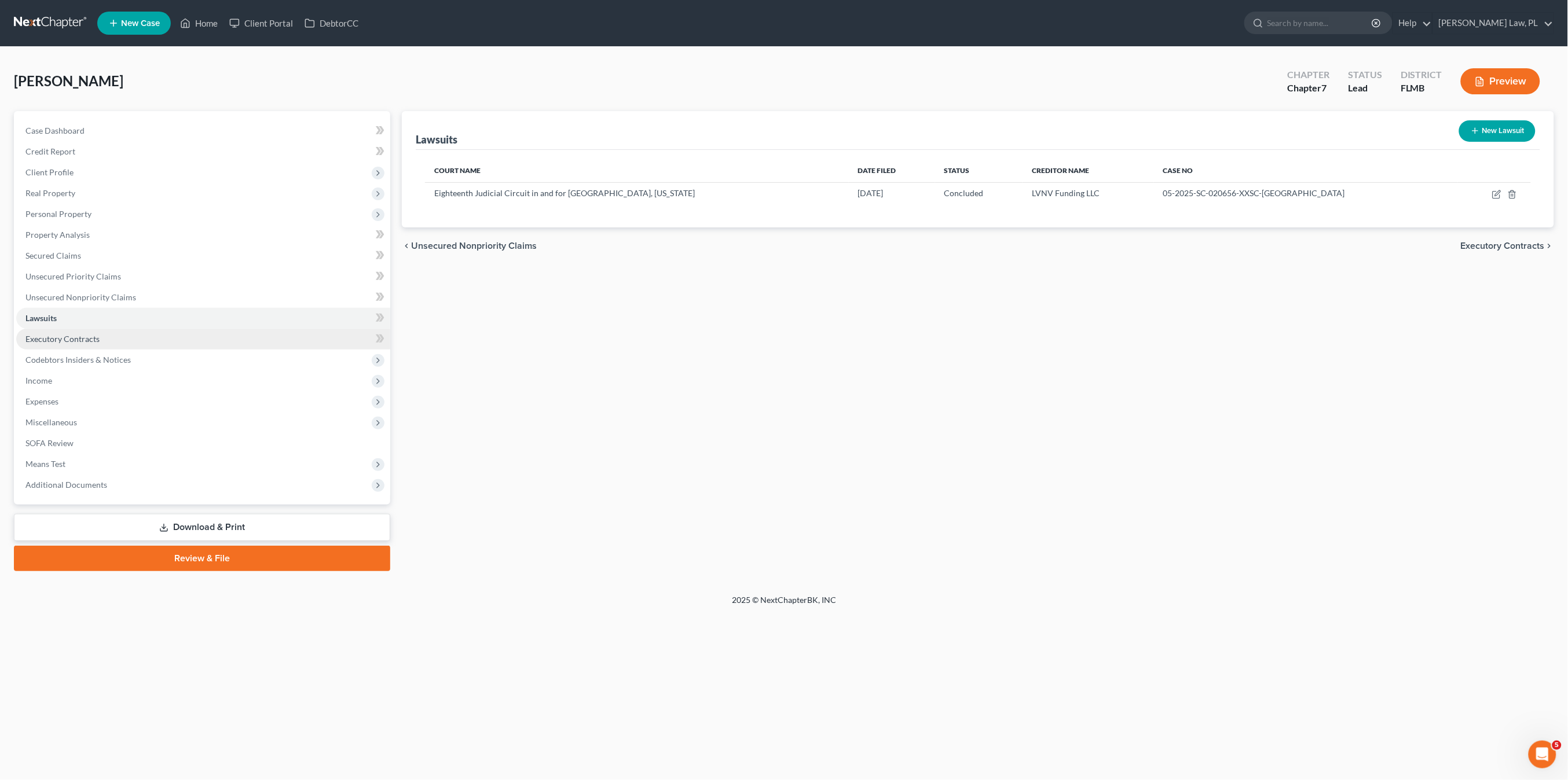
click at [76, 336] on span "Executory Contracts" at bounding box center [62, 339] width 74 height 10
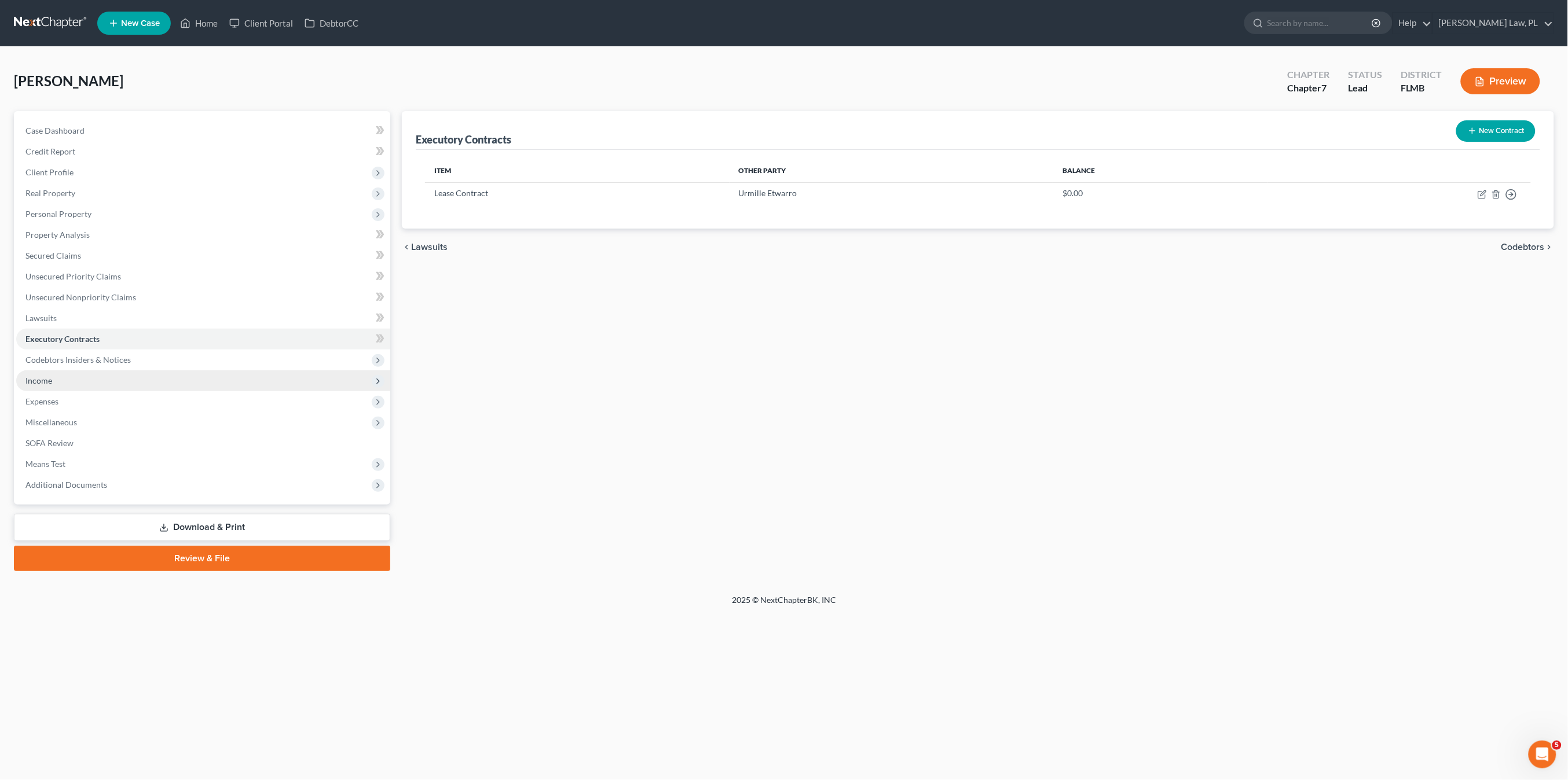
click at [77, 380] on span "Income" at bounding box center [203, 381] width 374 height 21
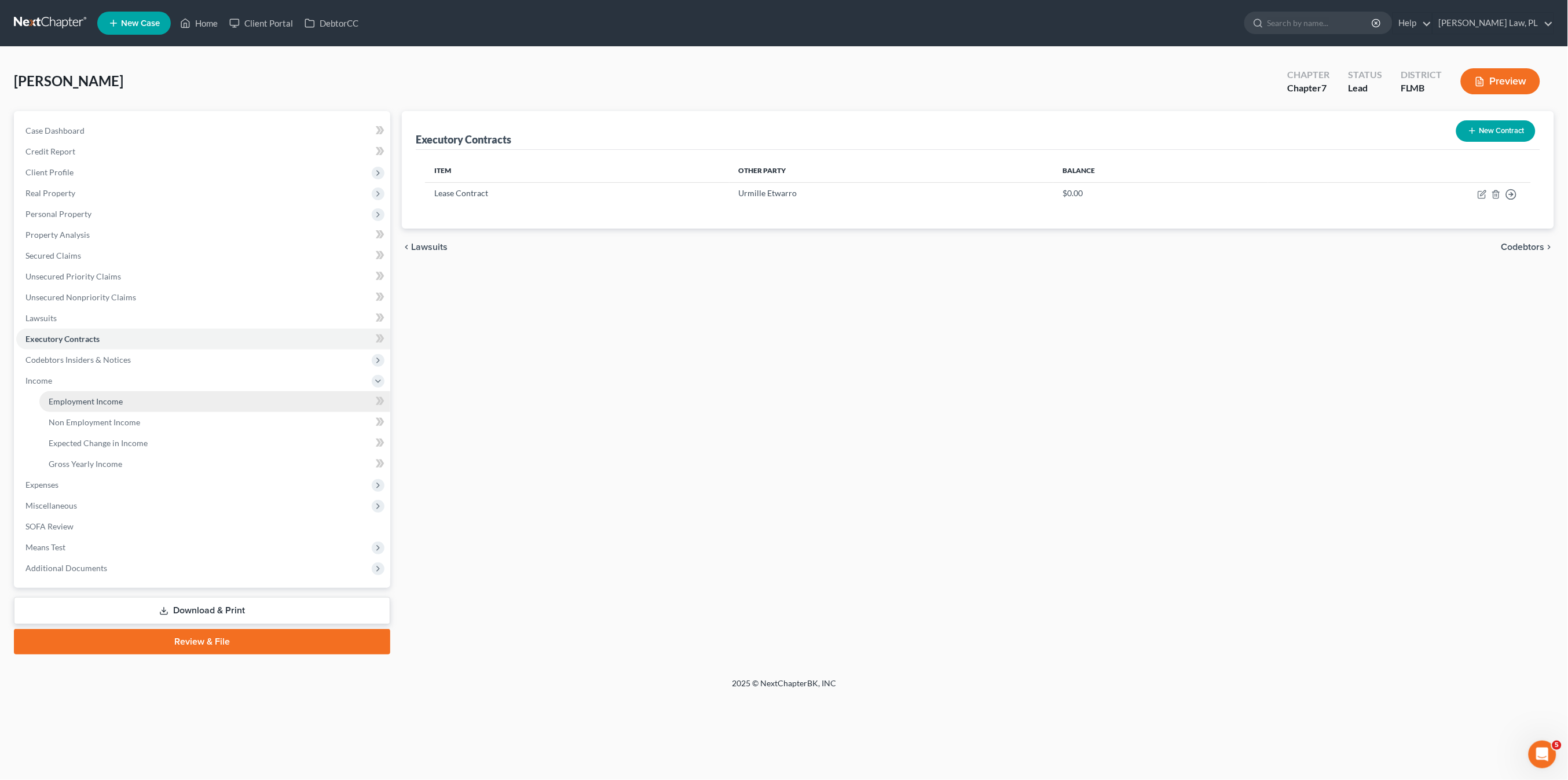
click at [100, 404] on span "Employment Income" at bounding box center [86, 402] width 74 height 10
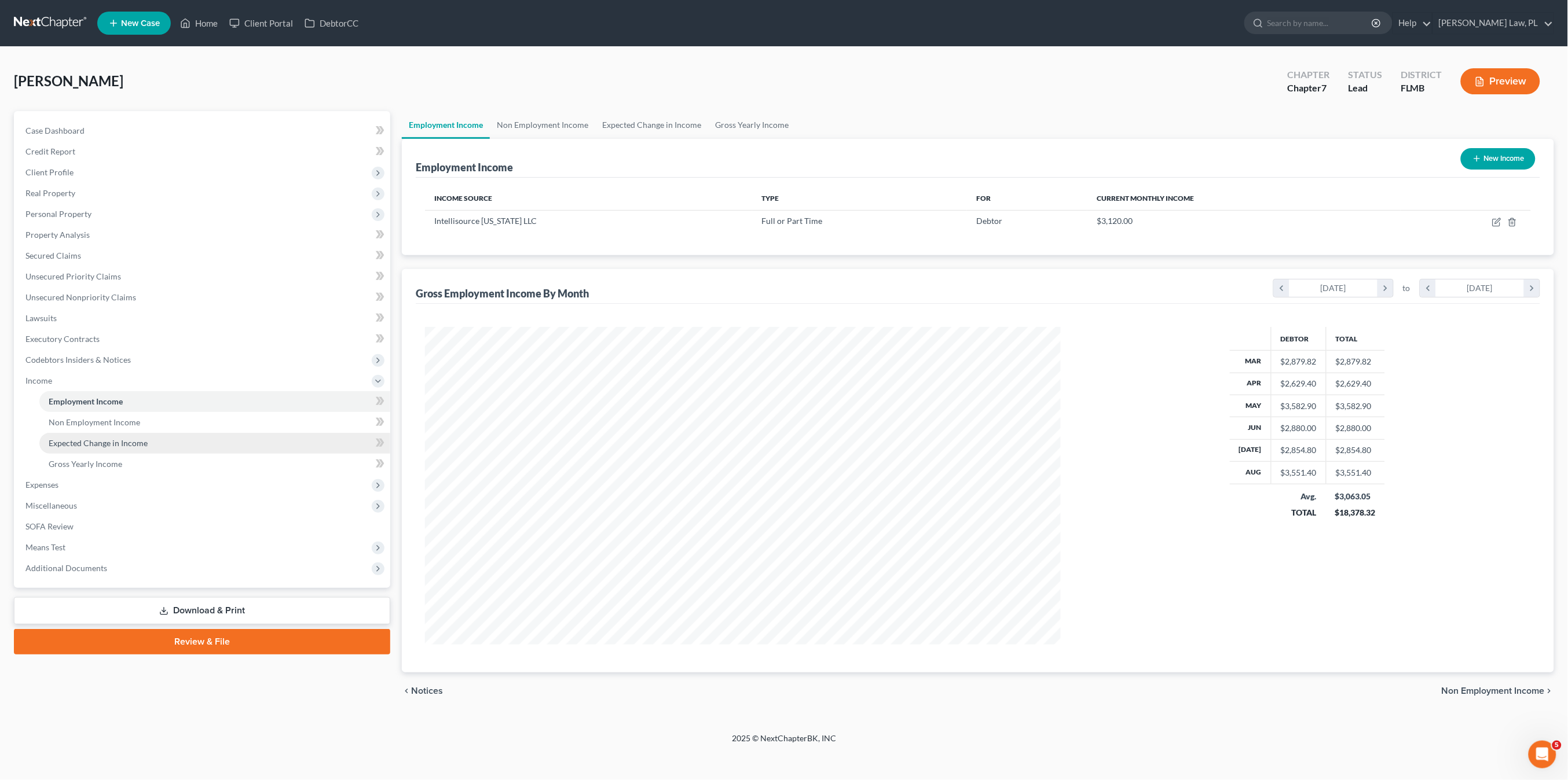
scroll to position [317, 659]
click at [104, 423] on span "Non Employment Income" at bounding box center [94, 423] width 91 height 10
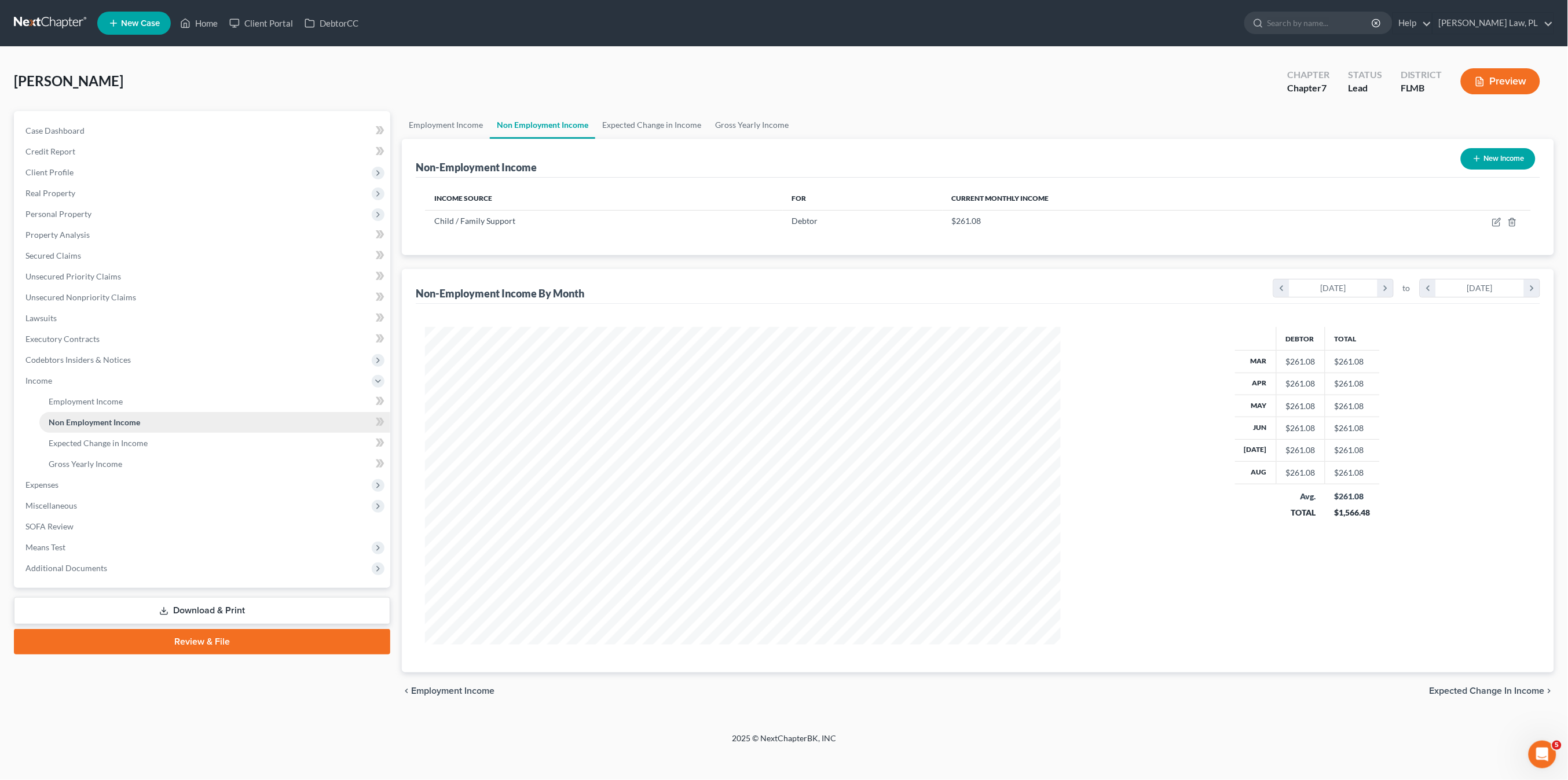
scroll to position [317, 659]
click at [63, 466] on span "Gross Yearly Income" at bounding box center [86, 464] width 74 height 10
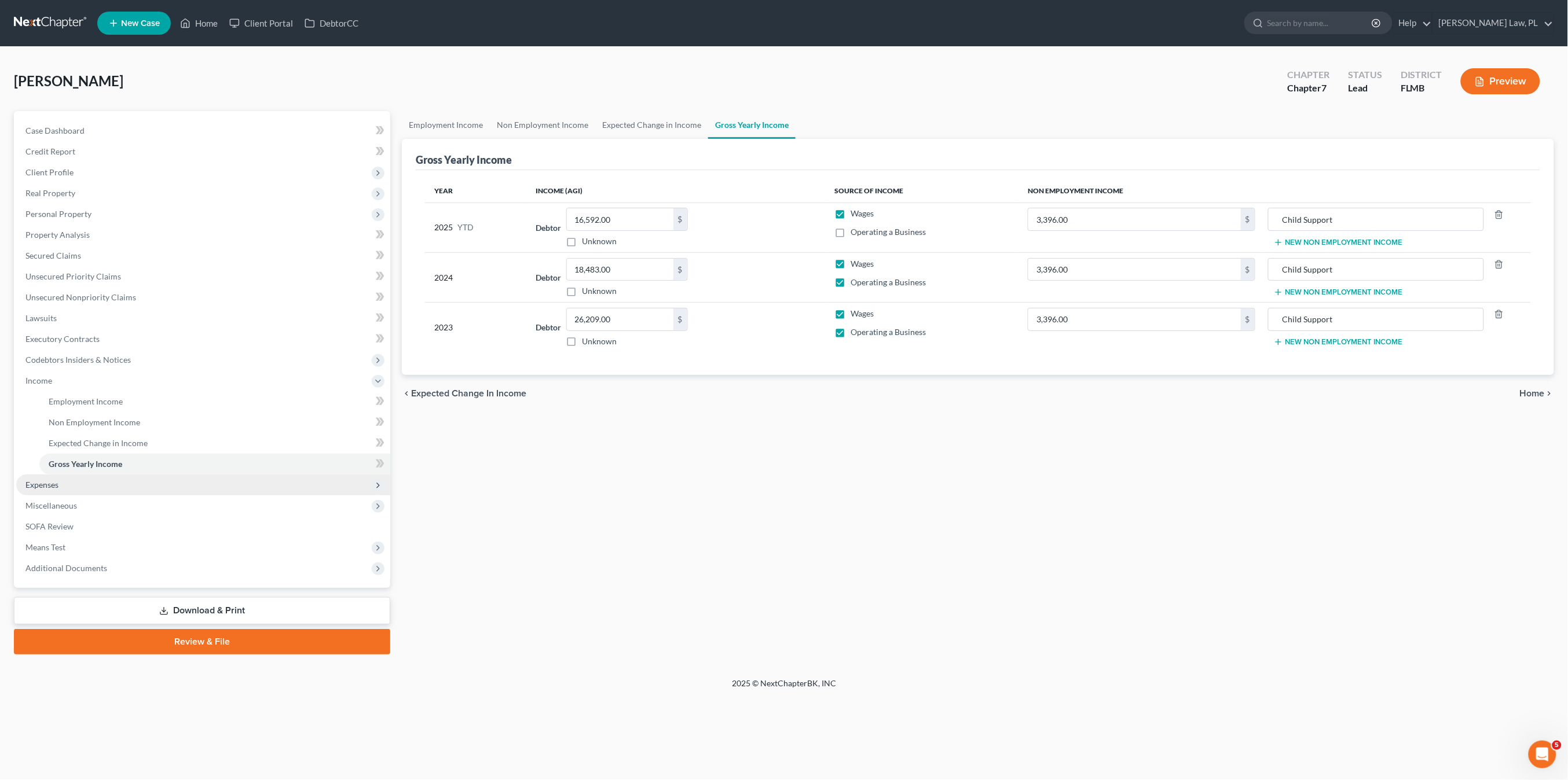
click at [62, 483] on span "Expenses" at bounding box center [203, 485] width 374 height 21
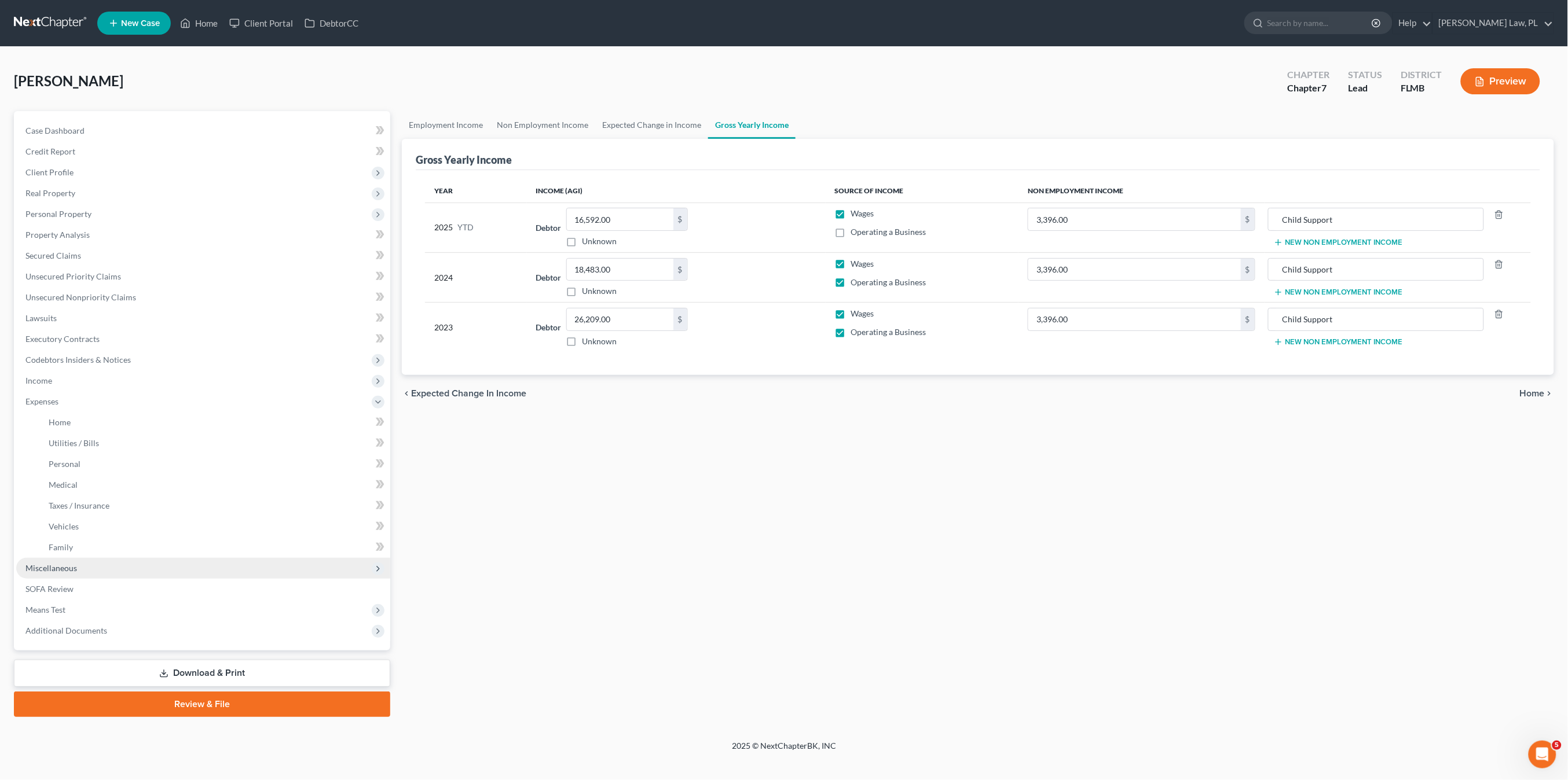
click at [72, 575] on span "Miscellaneous" at bounding box center [203, 568] width 374 height 21
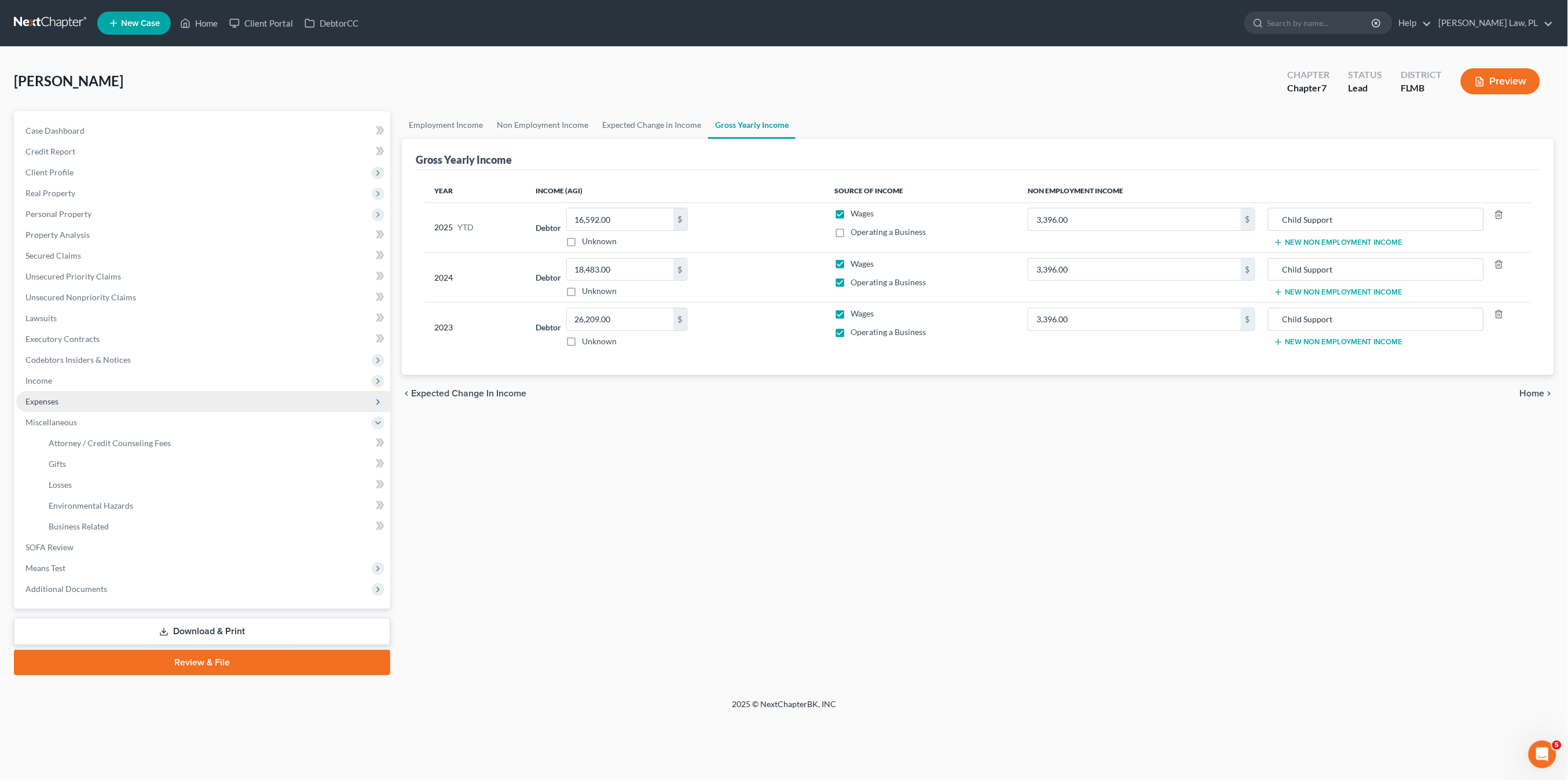
click at [60, 401] on span "Expenses" at bounding box center [203, 402] width 374 height 21
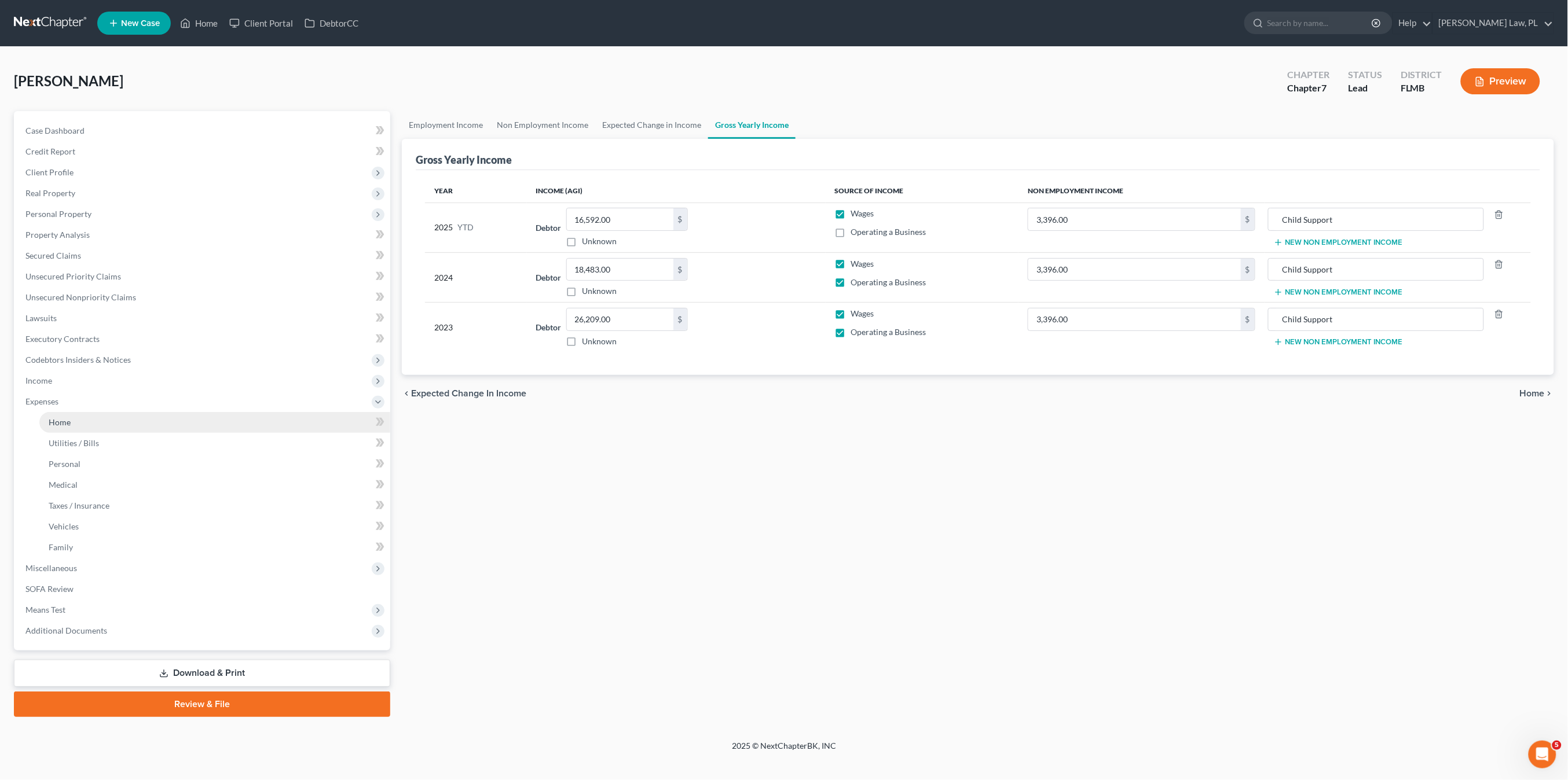
click at [85, 429] on link "Home" at bounding box center [215, 422] width 351 height 21
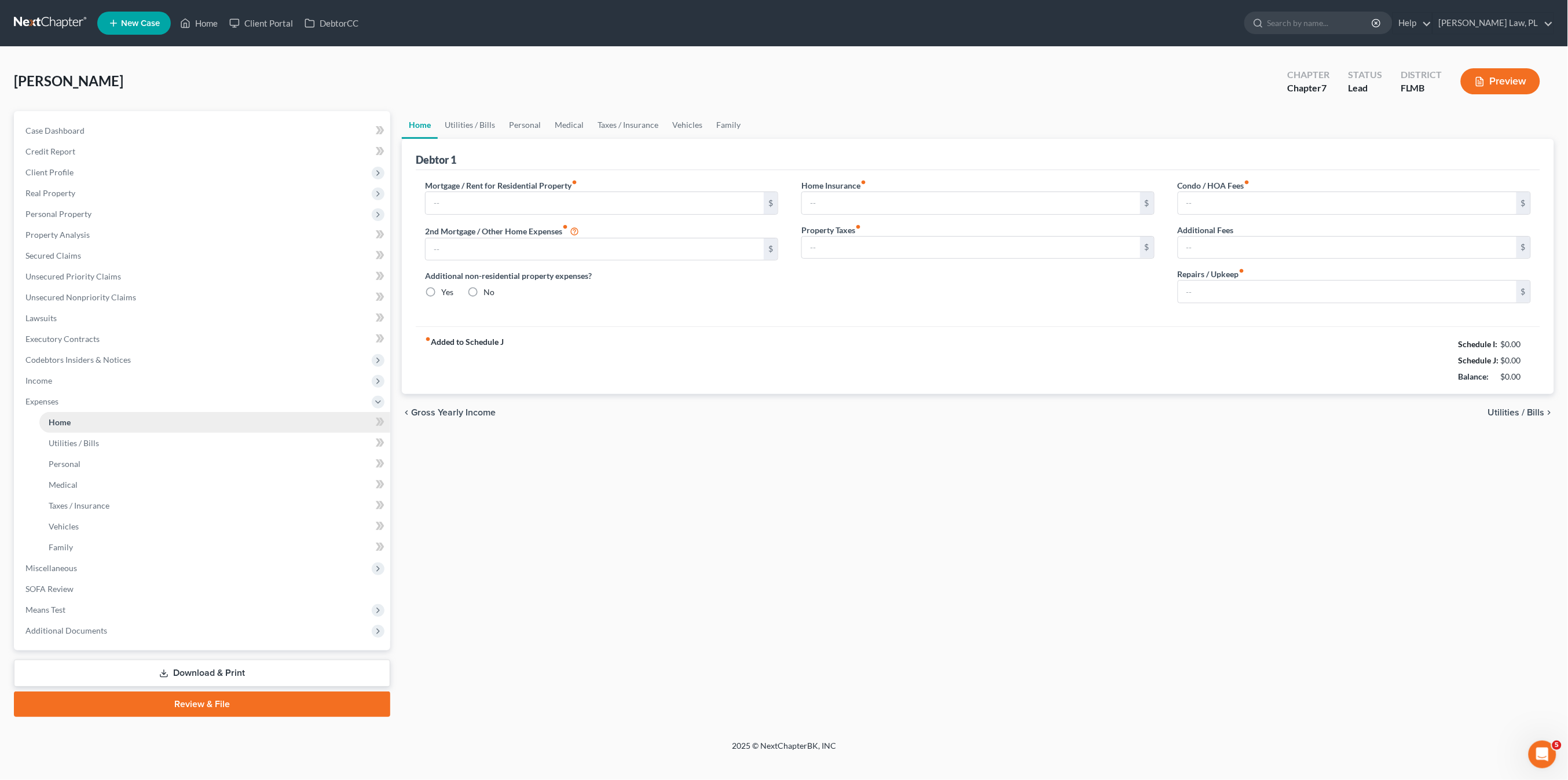
type input "837.50"
type input "0.00"
radio input "true"
type input "0.00"
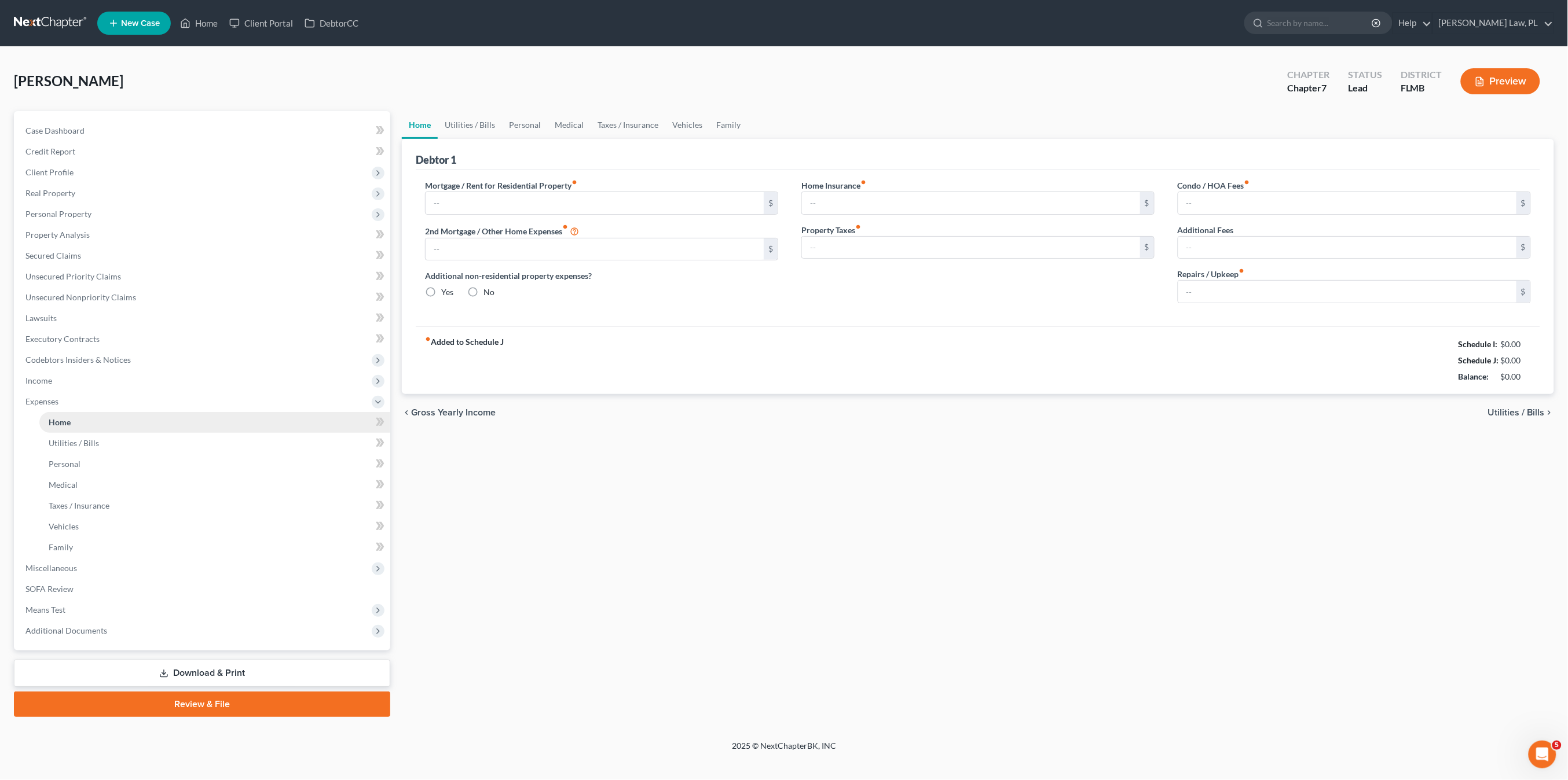
type input "0.00"
click at [72, 569] on span "Miscellaneous" at bounding box center [50, 569] width 51 height 10
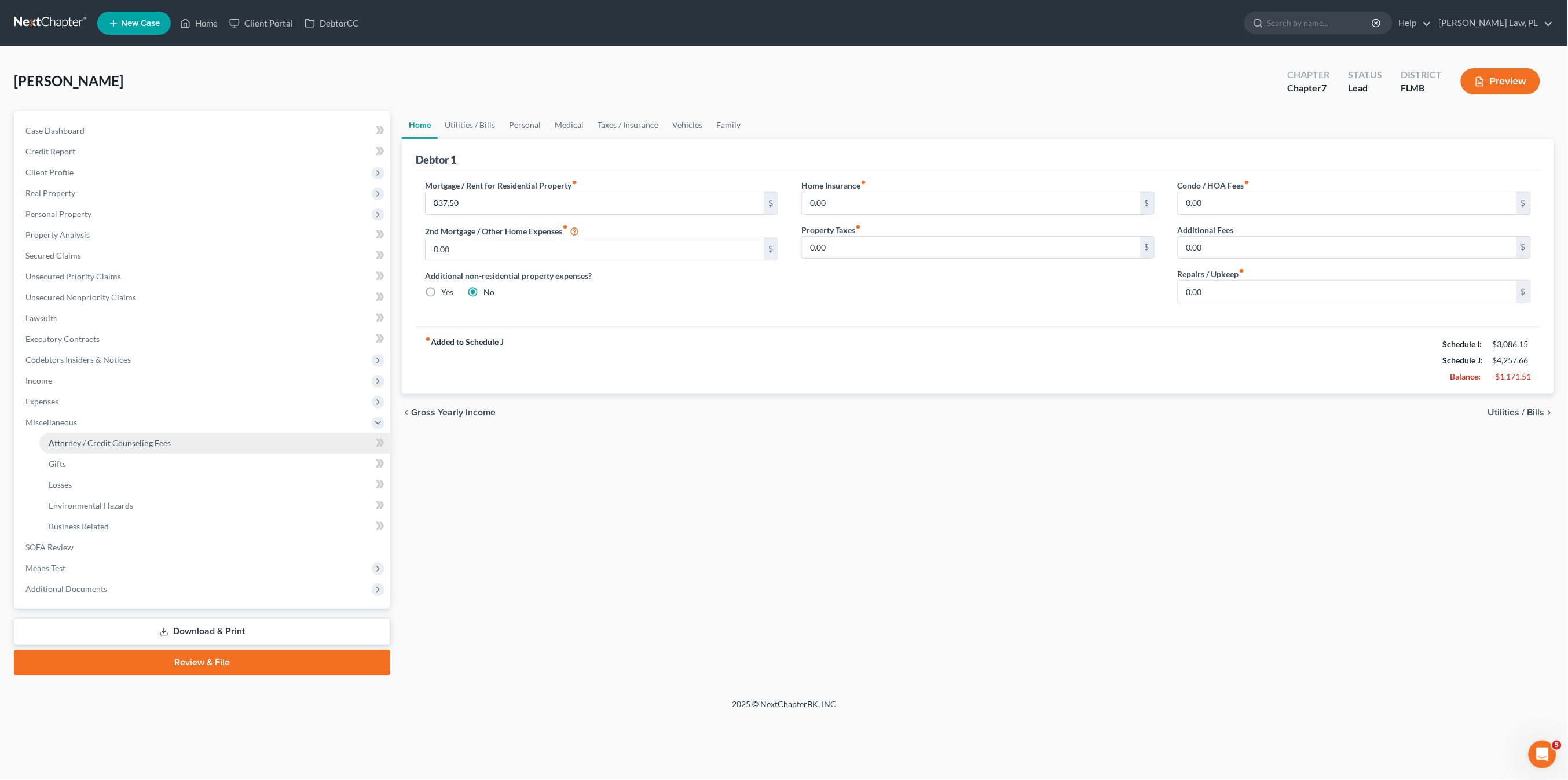
click at [110, 435] on link "Attorney / Credit Counseling Fees" at bounding box center [215, 443] width 351 height 21
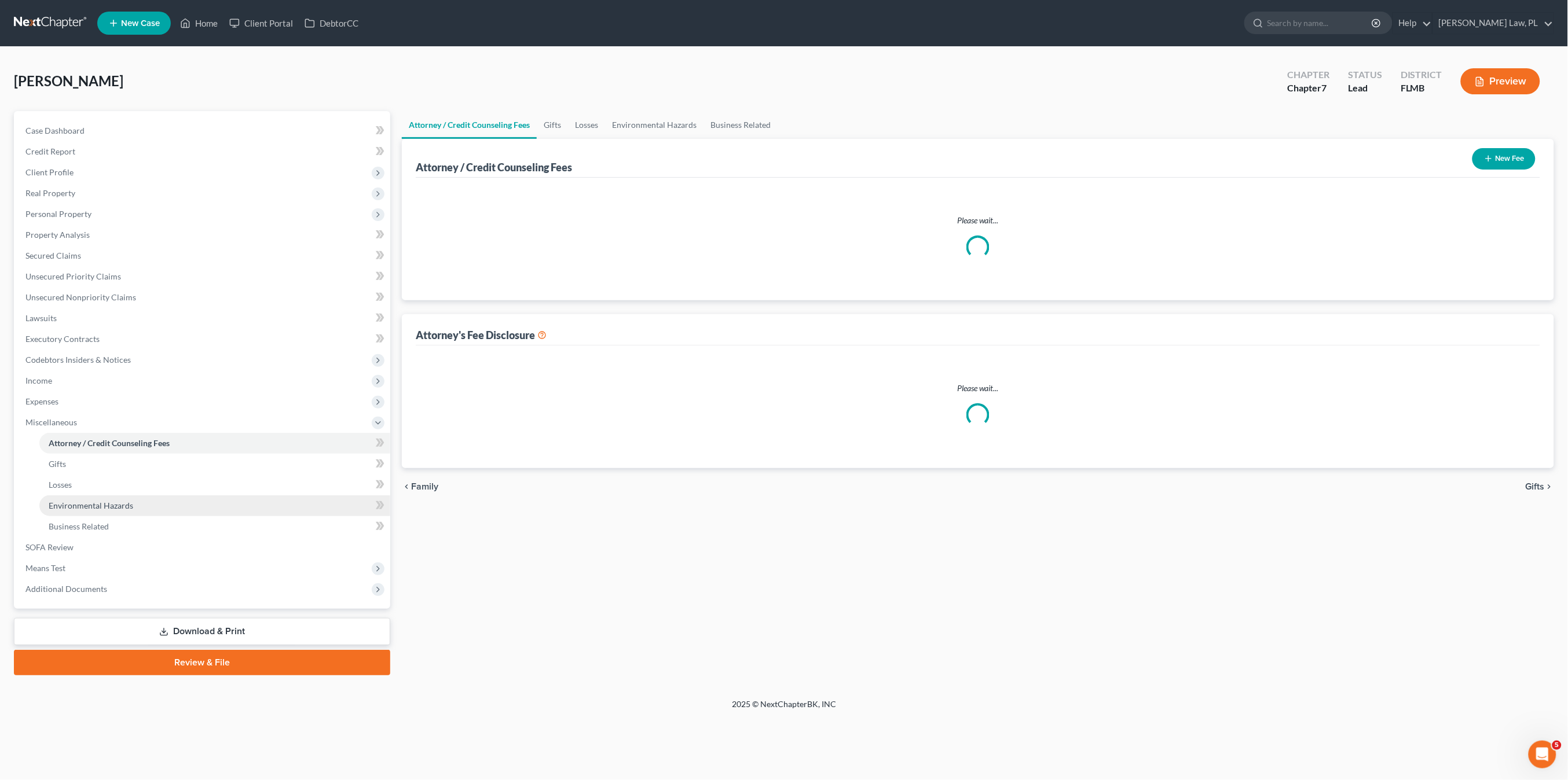
select select "0"
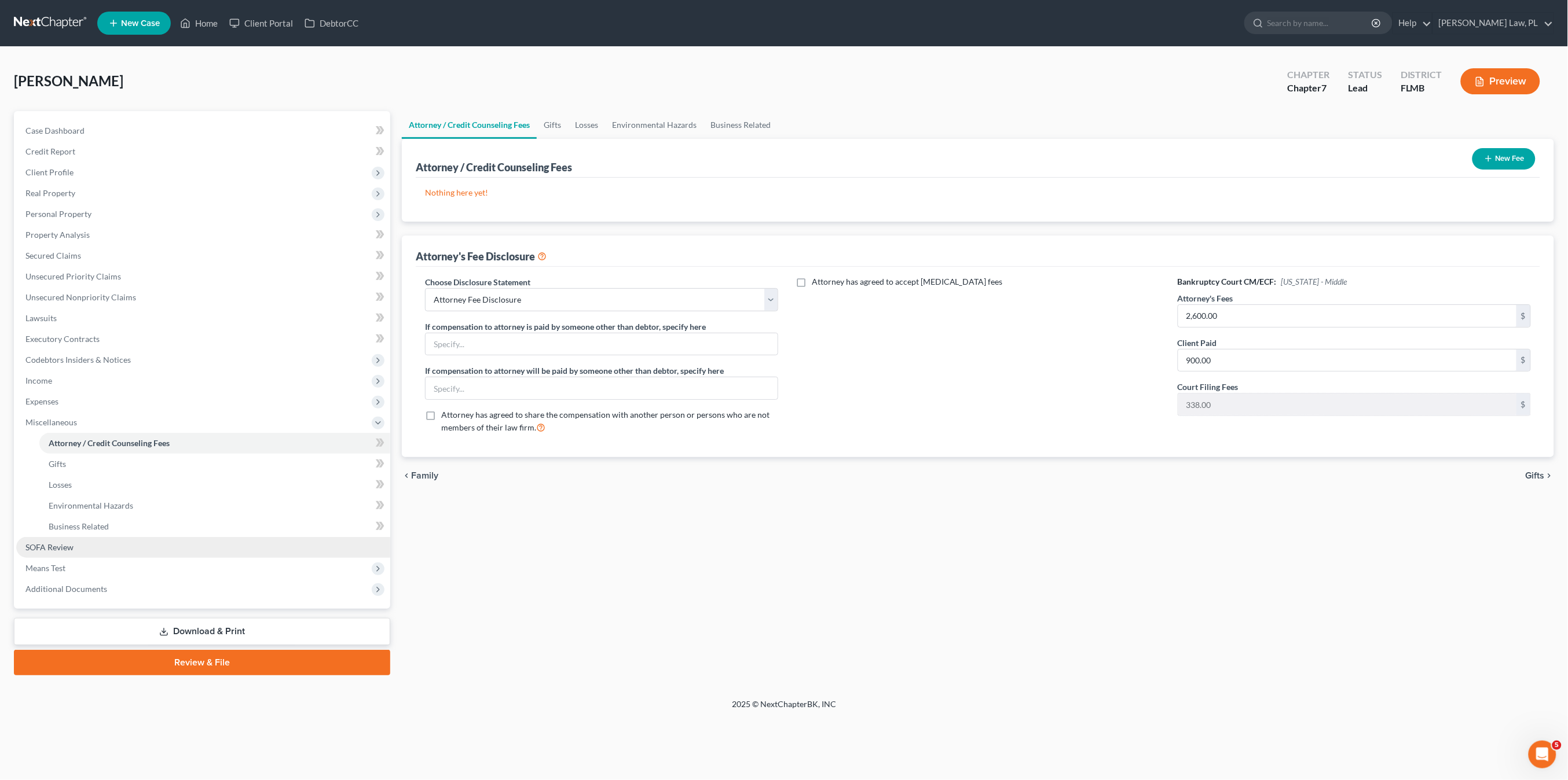
click at [89, 544] on link "SOFA Review" at bounding box center [203, 547] width 374 height 21
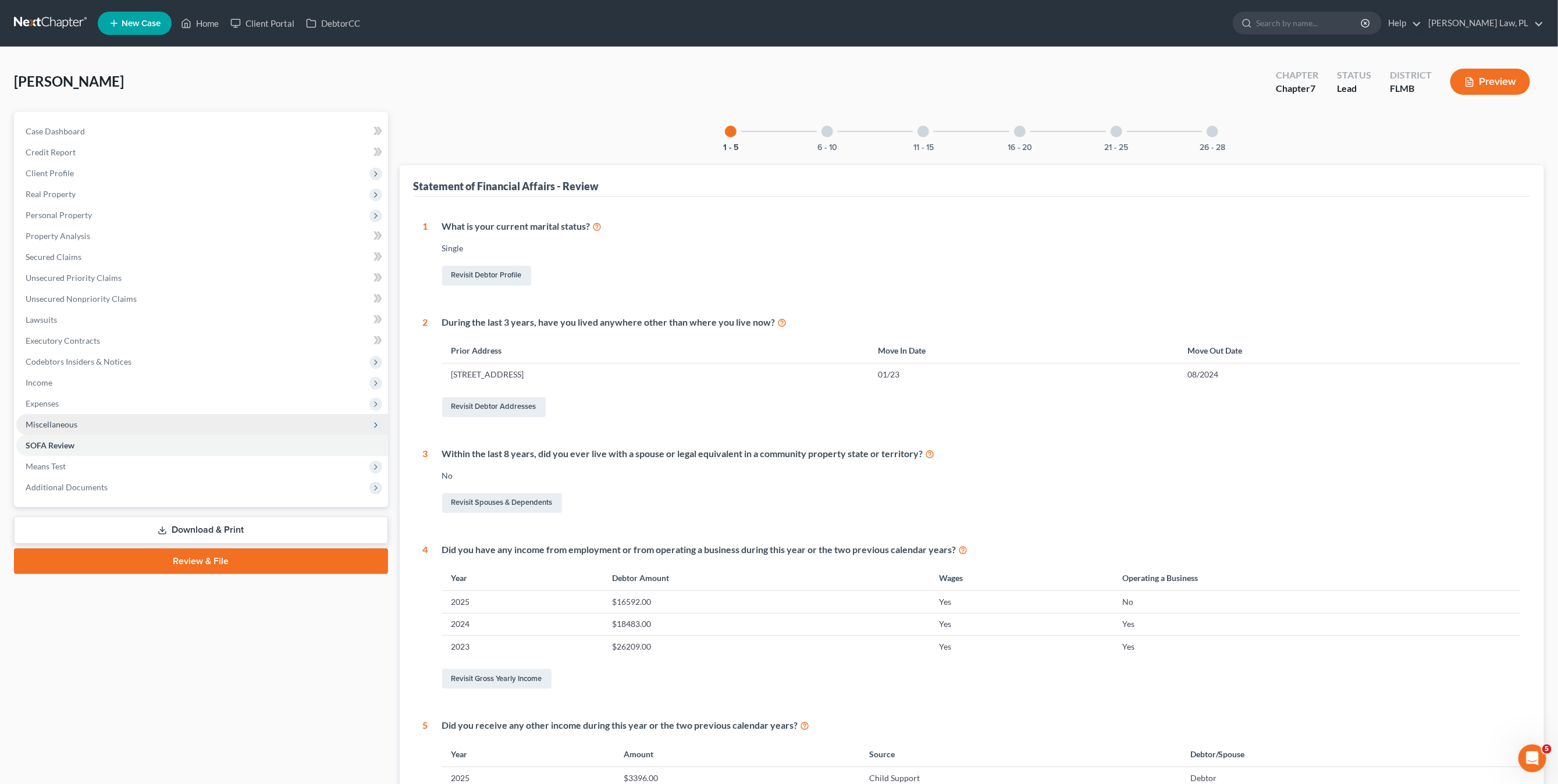
click at [94, 432] on span "Miscellaneous" at bounding box center [201, 424] width 372 height 21
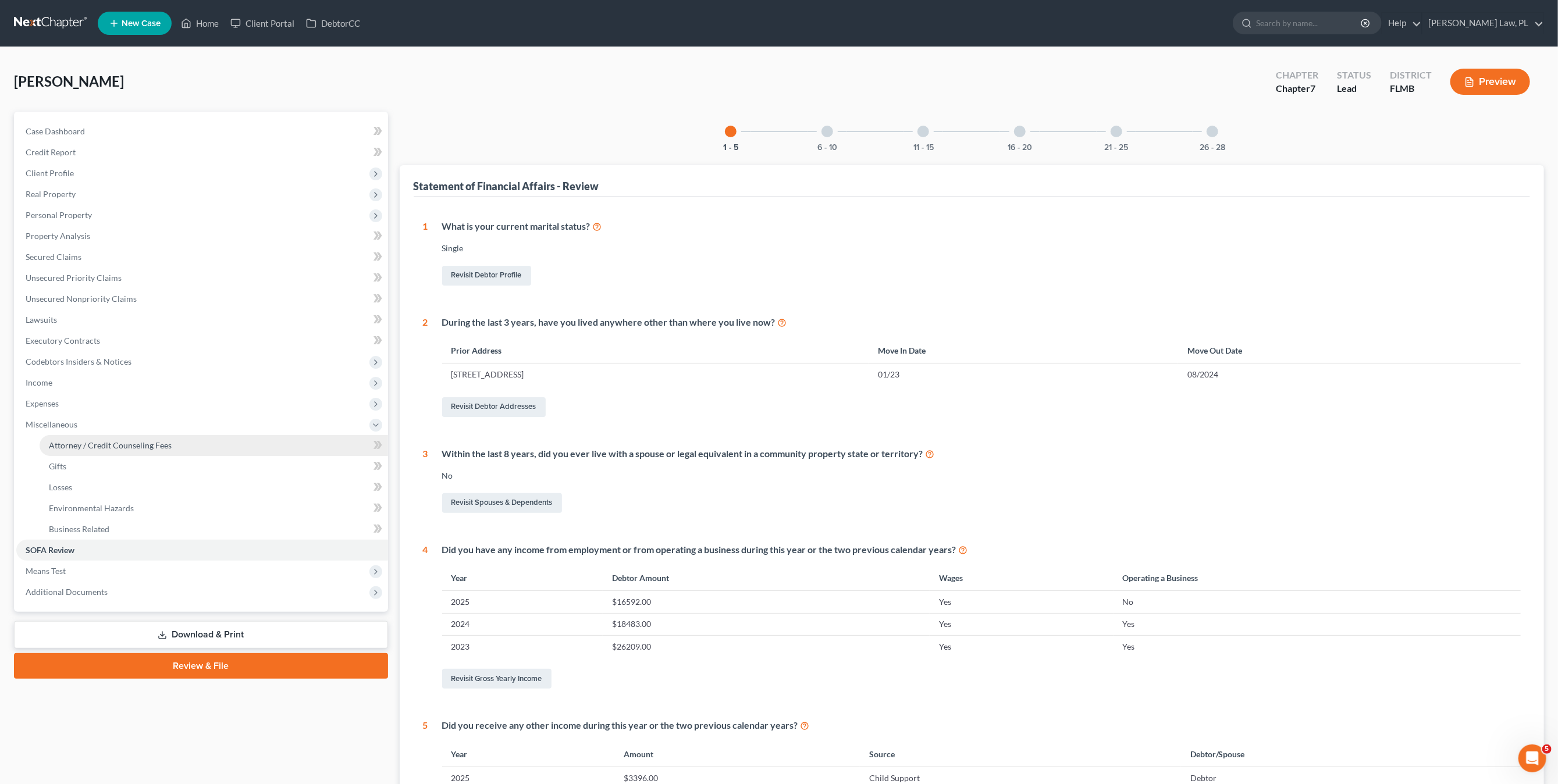
click at [201, 446] on link "Attorney / Credit Counseling Fees" at bounding box center [213, 445] width 348 height 21
select select "0"
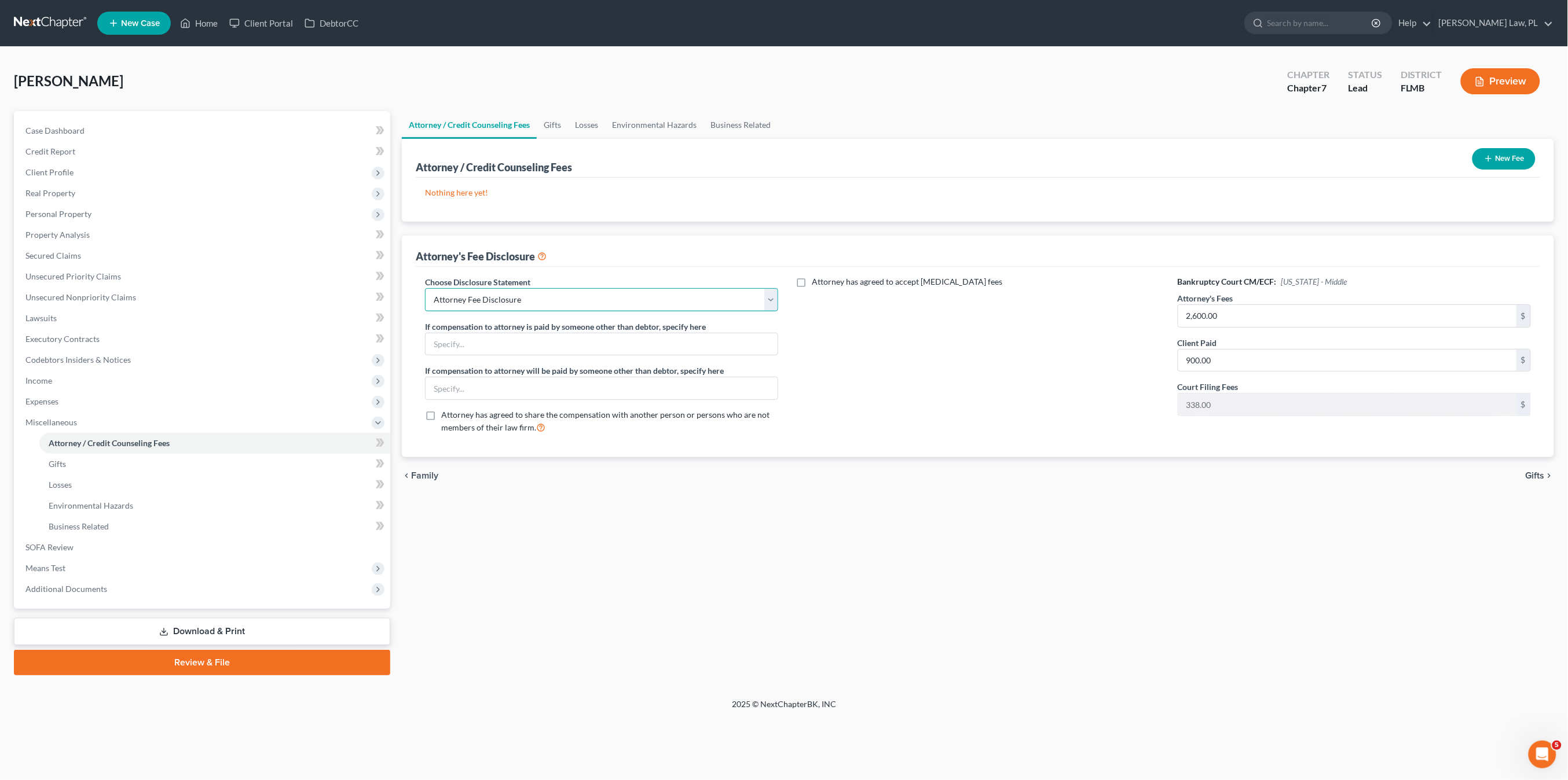
click at [738, 307] on select "Select Attorney Fee Disclosure" at bounding box center [602, 300] width 353 height 23
click at [762, 273] on div "Choose Disclosure Statement Select Attorney Fee Disclosure If compensation to a…" at bounding box center [978, 361] width 1124 height 190
click at [53, 596] on span "Additional Documents" at bounding box center [203, 589] width 374 height 21
click at [76, 461] on span "Means Test" at bounding box center [203, 464] width 374 height 21
click at [89, 483] on span "Exemption from Presumption" at bounding box center [102, 485] width 107 height 10
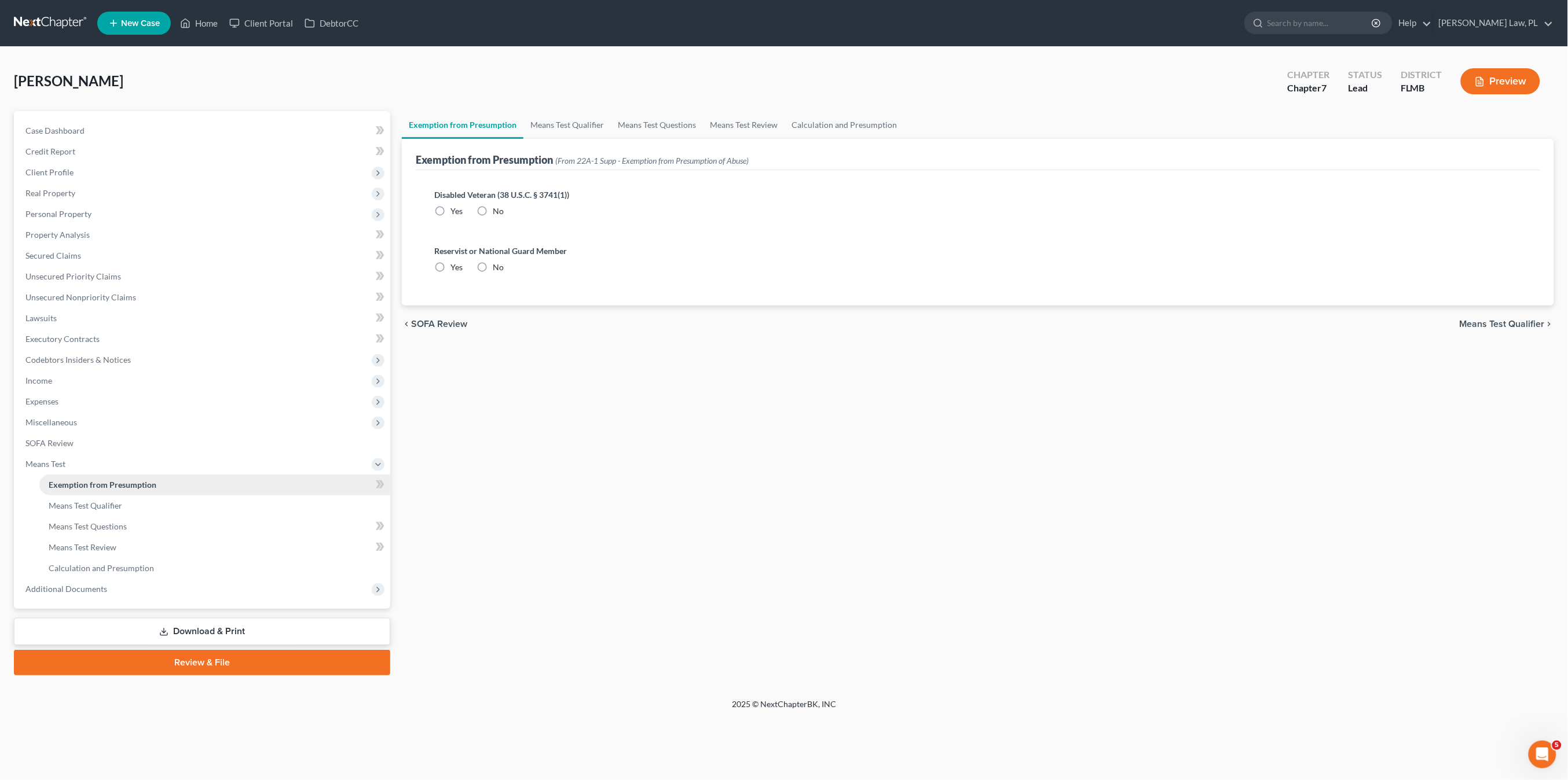
radio input "true"
click at [104, 505] on span "Means Test Qualifier" at bounding box center [86, 506] width 74 height 10
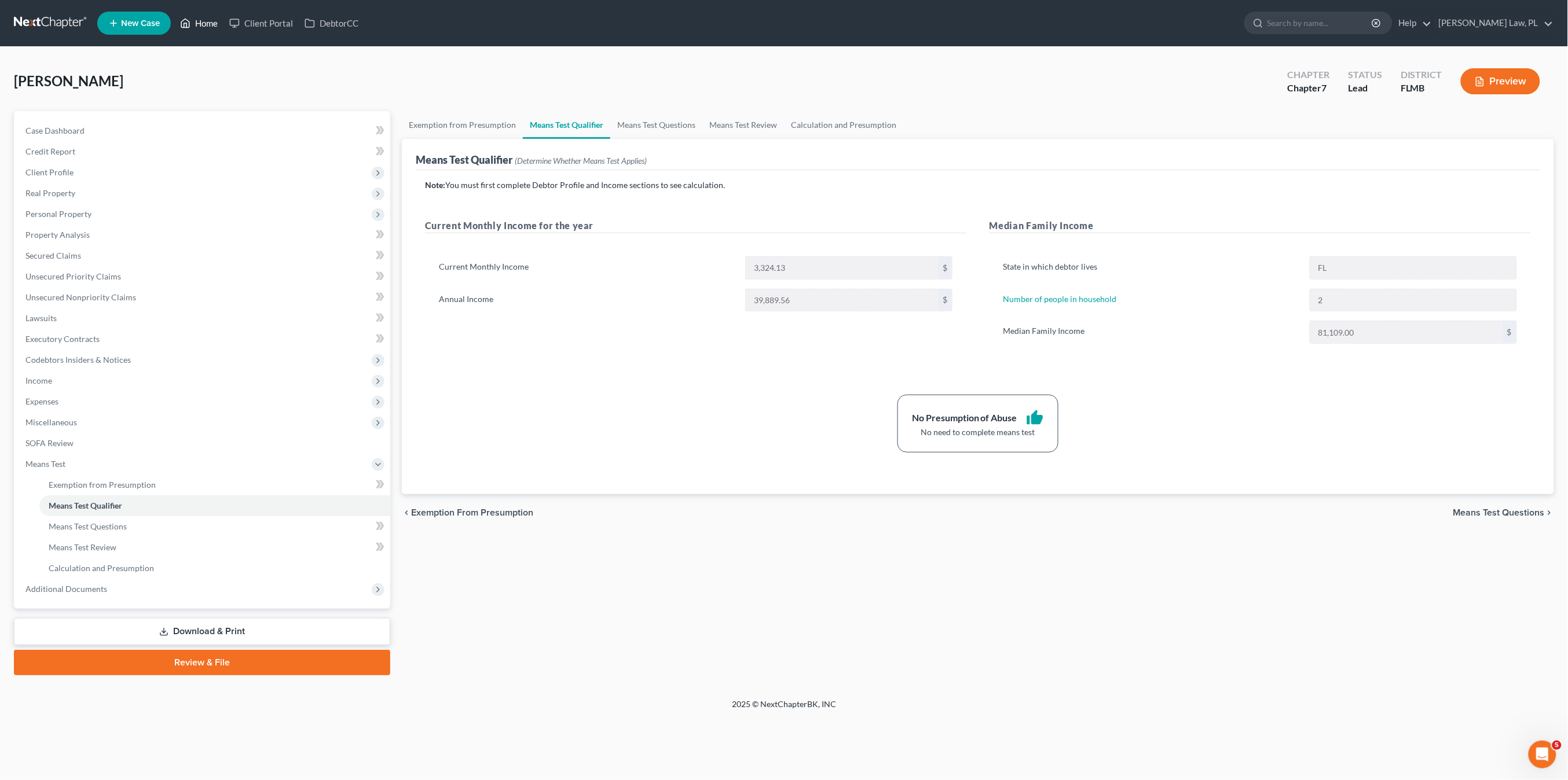
click at [188, 13] on link "Home" at bounding box center [199, 23] width 49 height 21
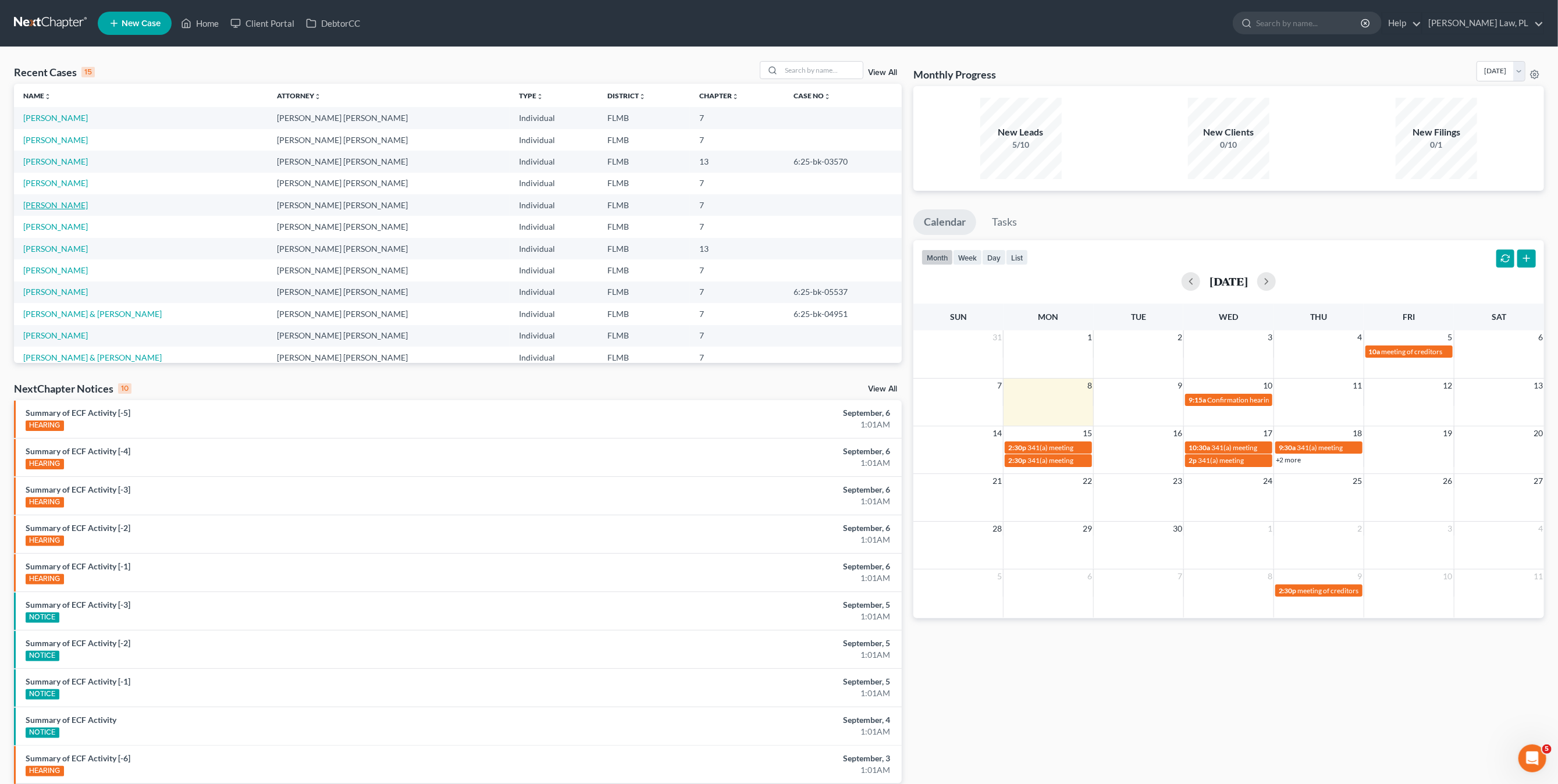
click at [71, 207] on link "[PERSON_NAME]" at bounding box center [56, 205] width 65 height 10
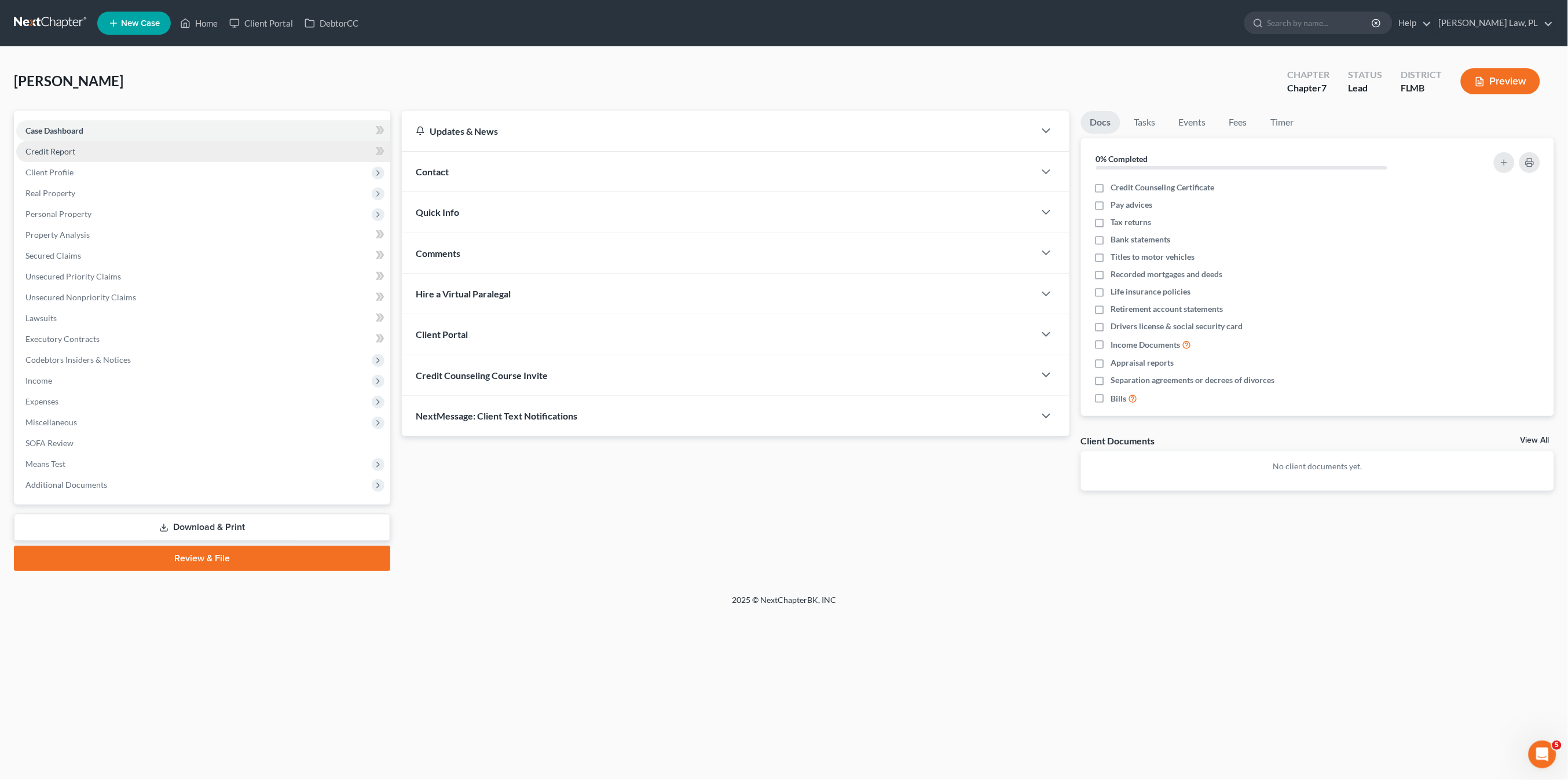
click at [81, 148] on link "Credit Report" at bounding box center [203, 151] width 374 height 21
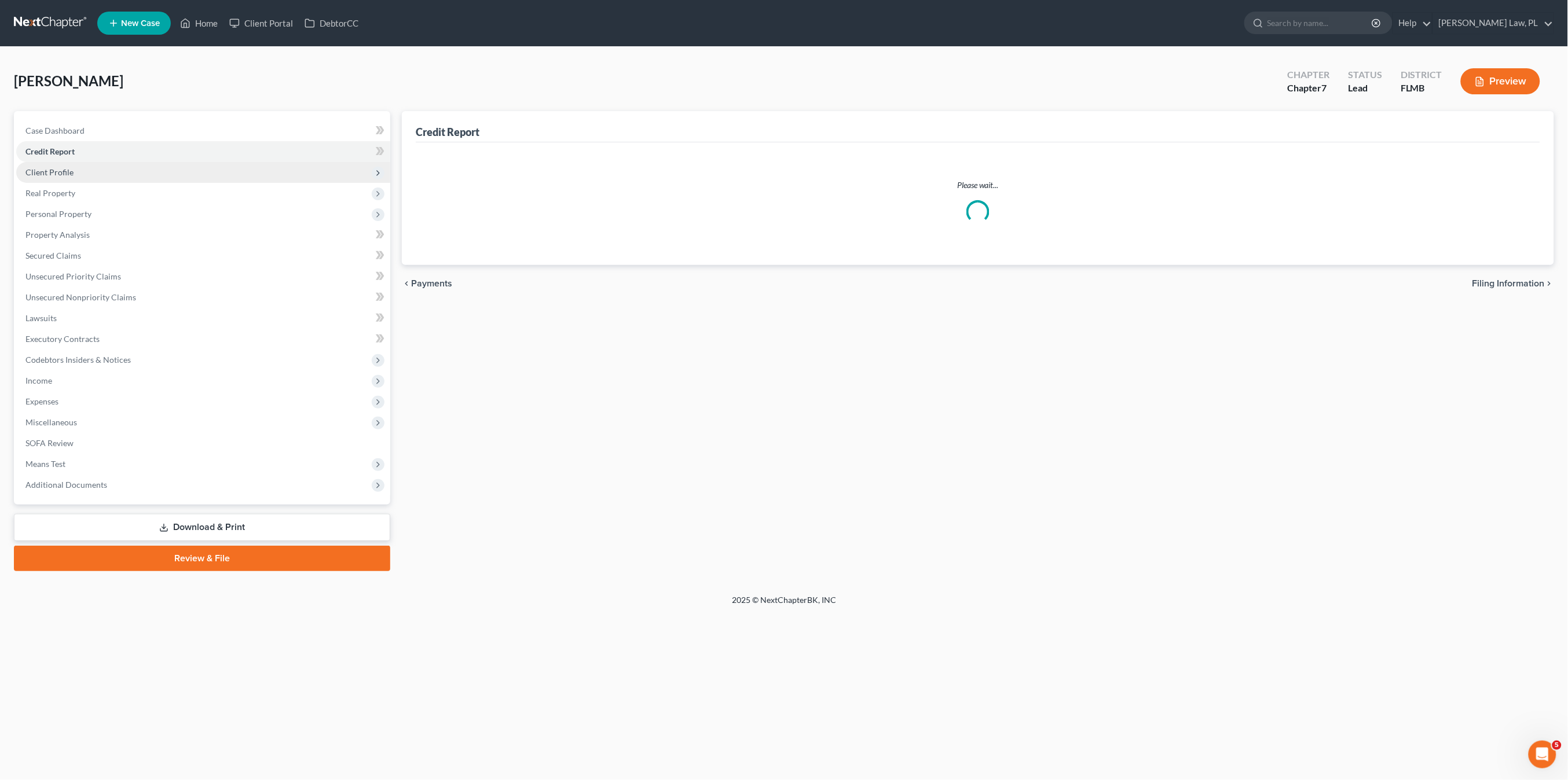
click at [81, 171] on span "Client Profile" at bounding box center [203, 172] width 374 height 21
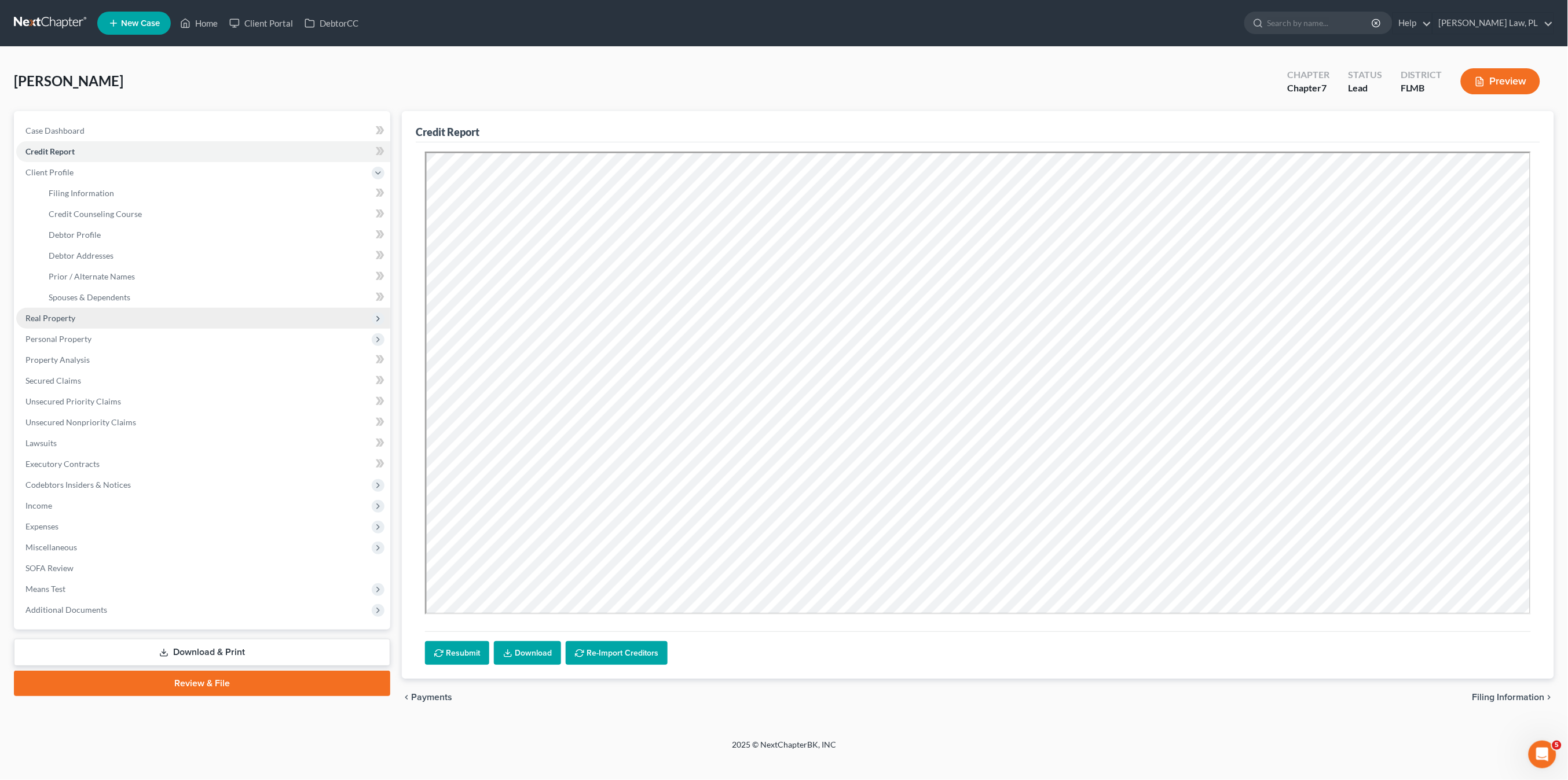
click at [63, 327] on span "Real Property" at bounding box center [203, 318] width 374 height 21
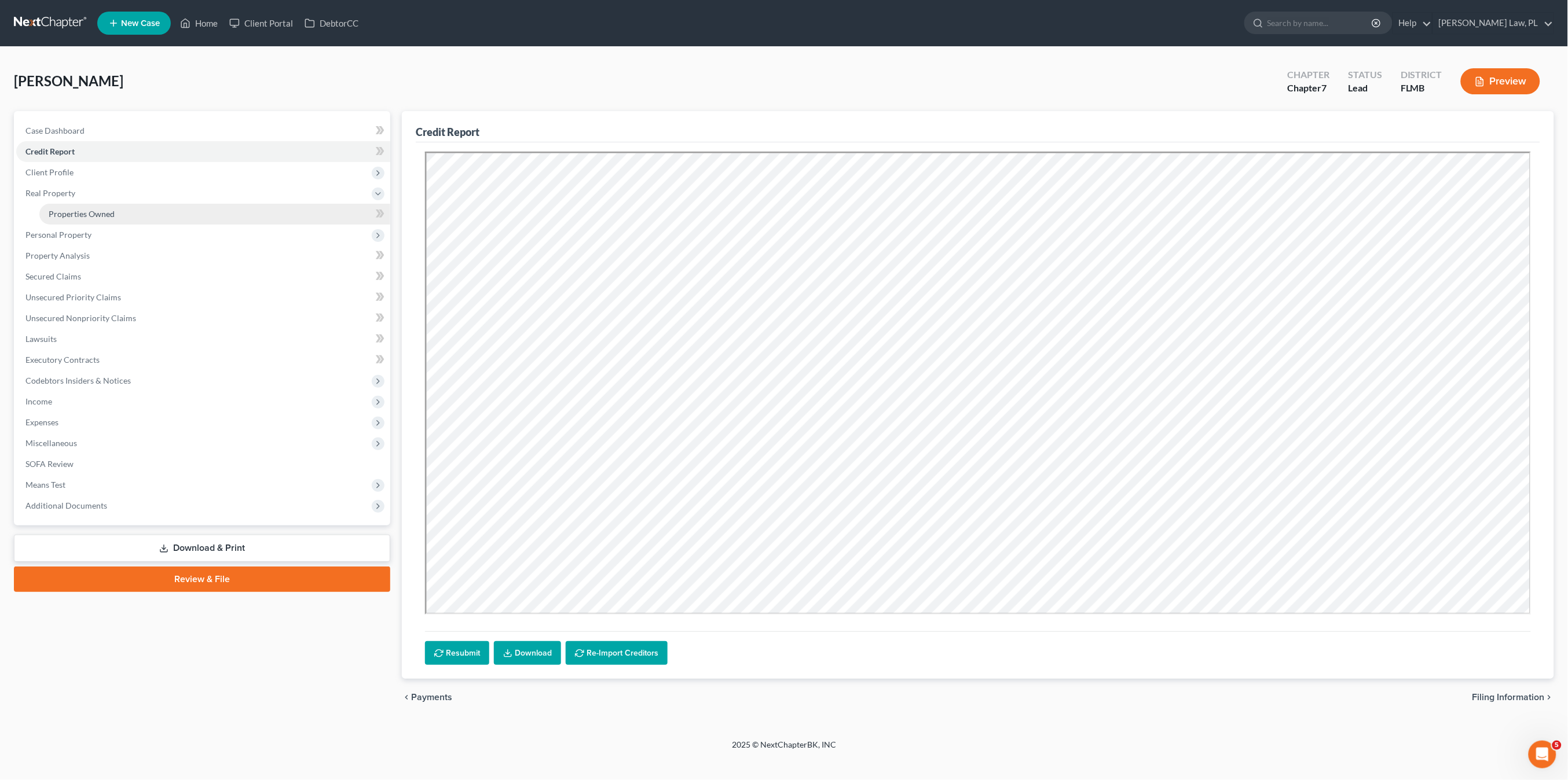
click at [81, 205] on link "Properties Owned" at bounding box center [215, 214] width 351 height 21
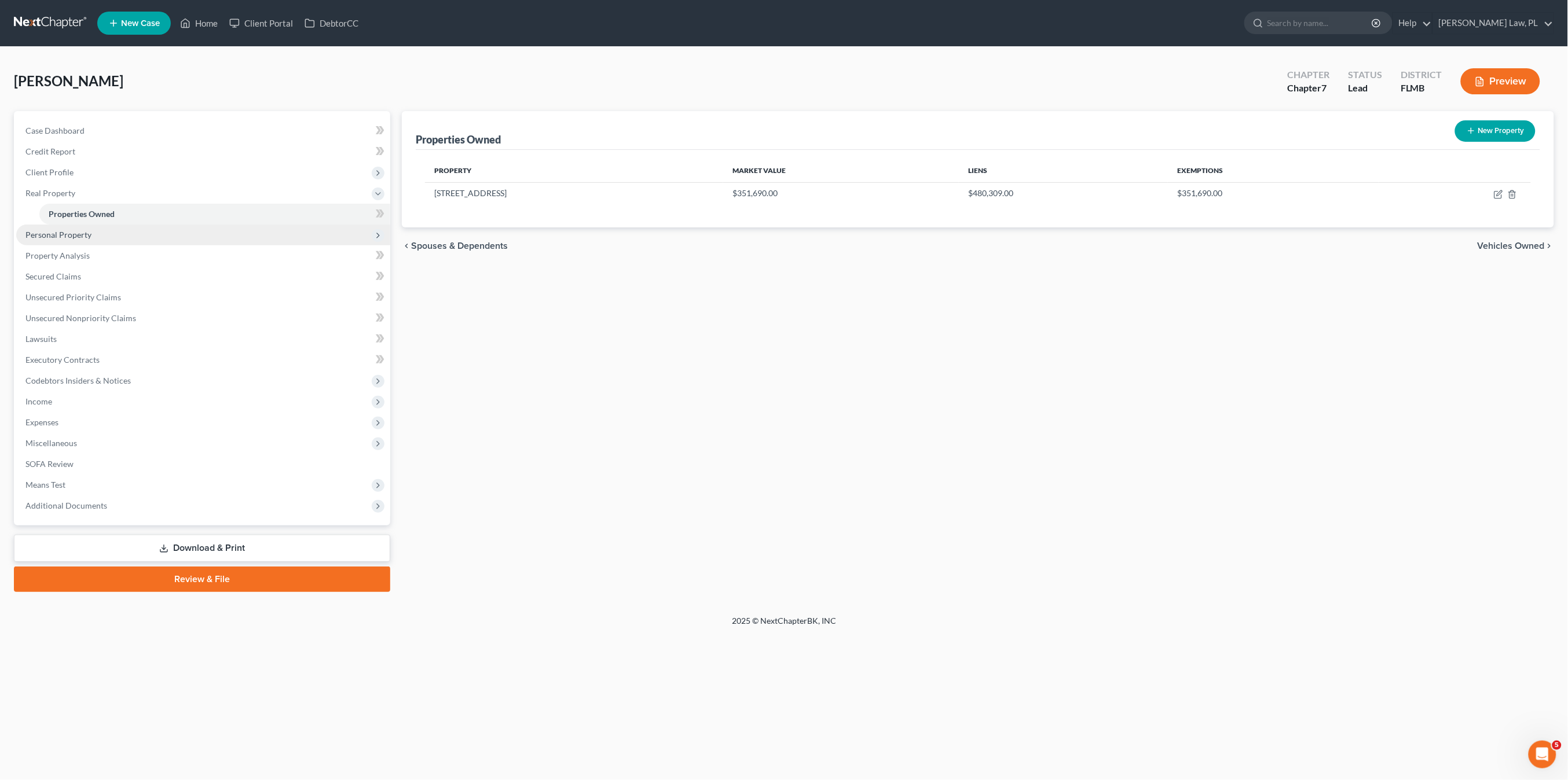
click at [84, 233] on span "Personal Property" at bounding box center [58, 235] width 66 height 10
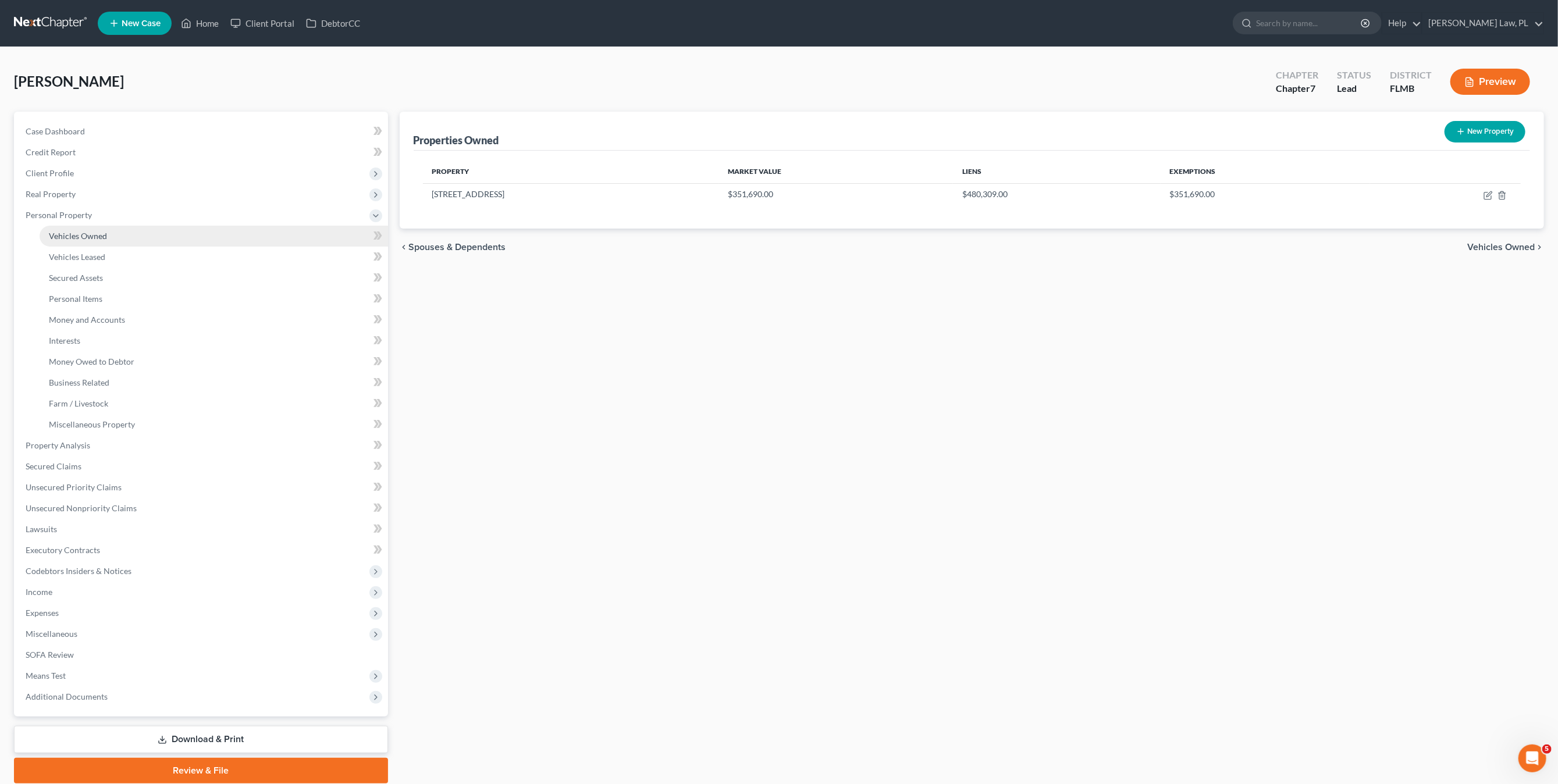
click at [99, 231] on span "Vehicles Owned" at bounding box center [78, 236] width 58 height 10
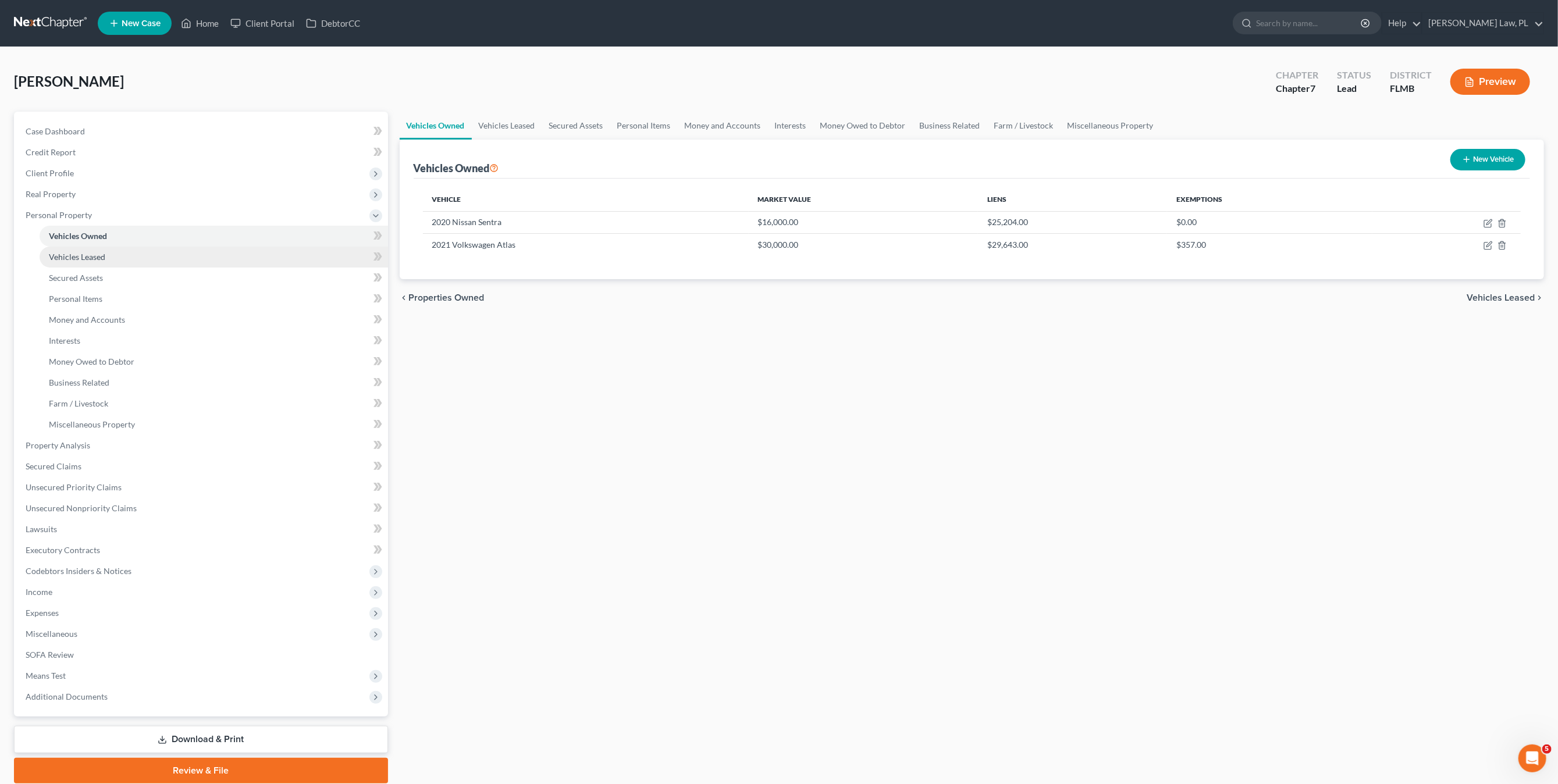
click at [110, 257] on link "Vehicles Leased" at bounding box center [213, 257] width 348 height 21
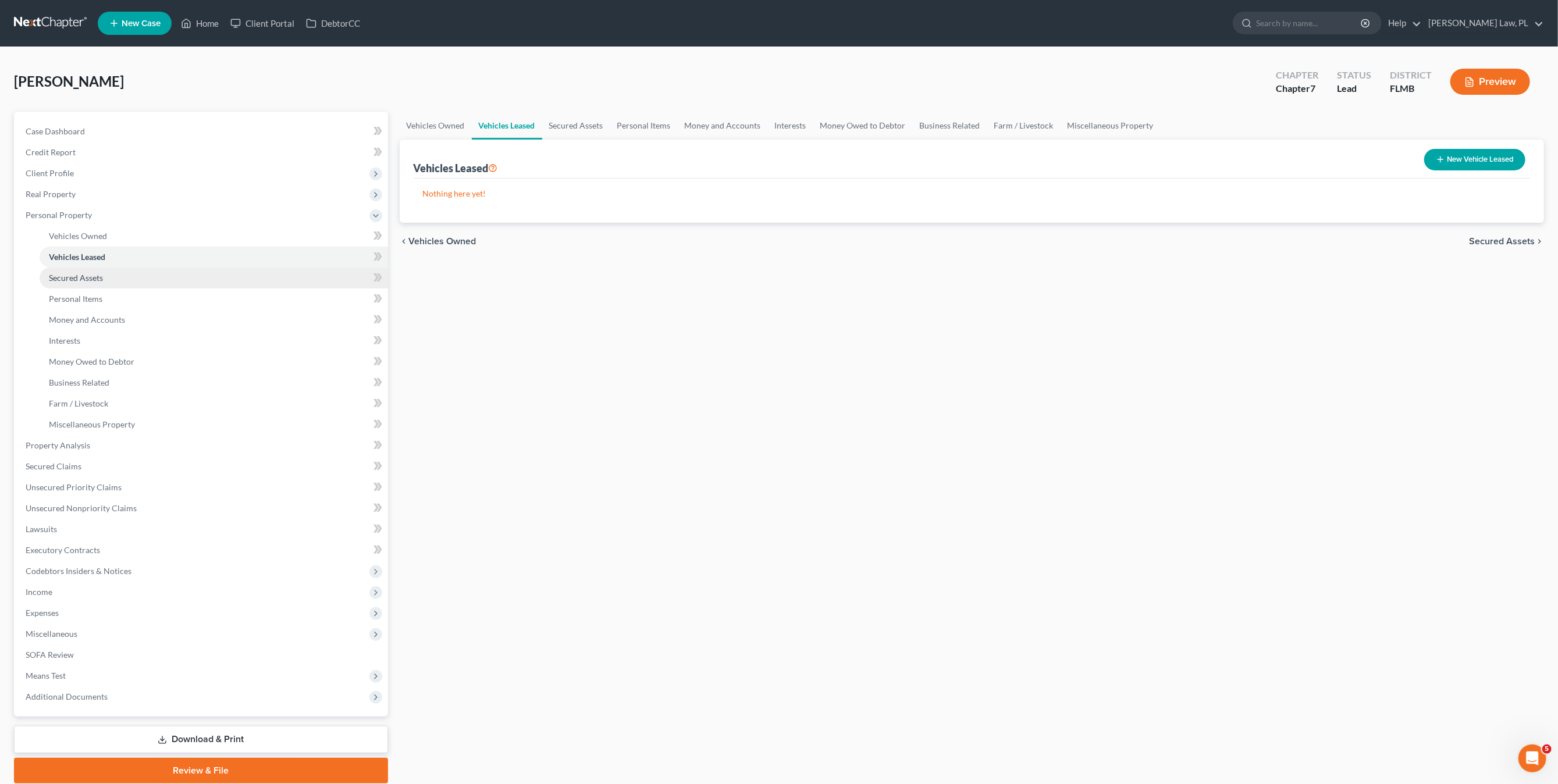
click at [95, 278] on span "Secured Assets" at bounding box center [76, 278] width 54 height 10
click at [98, 307] on link "Personal Items" at bounding box center [213, 298] width 348 height 21
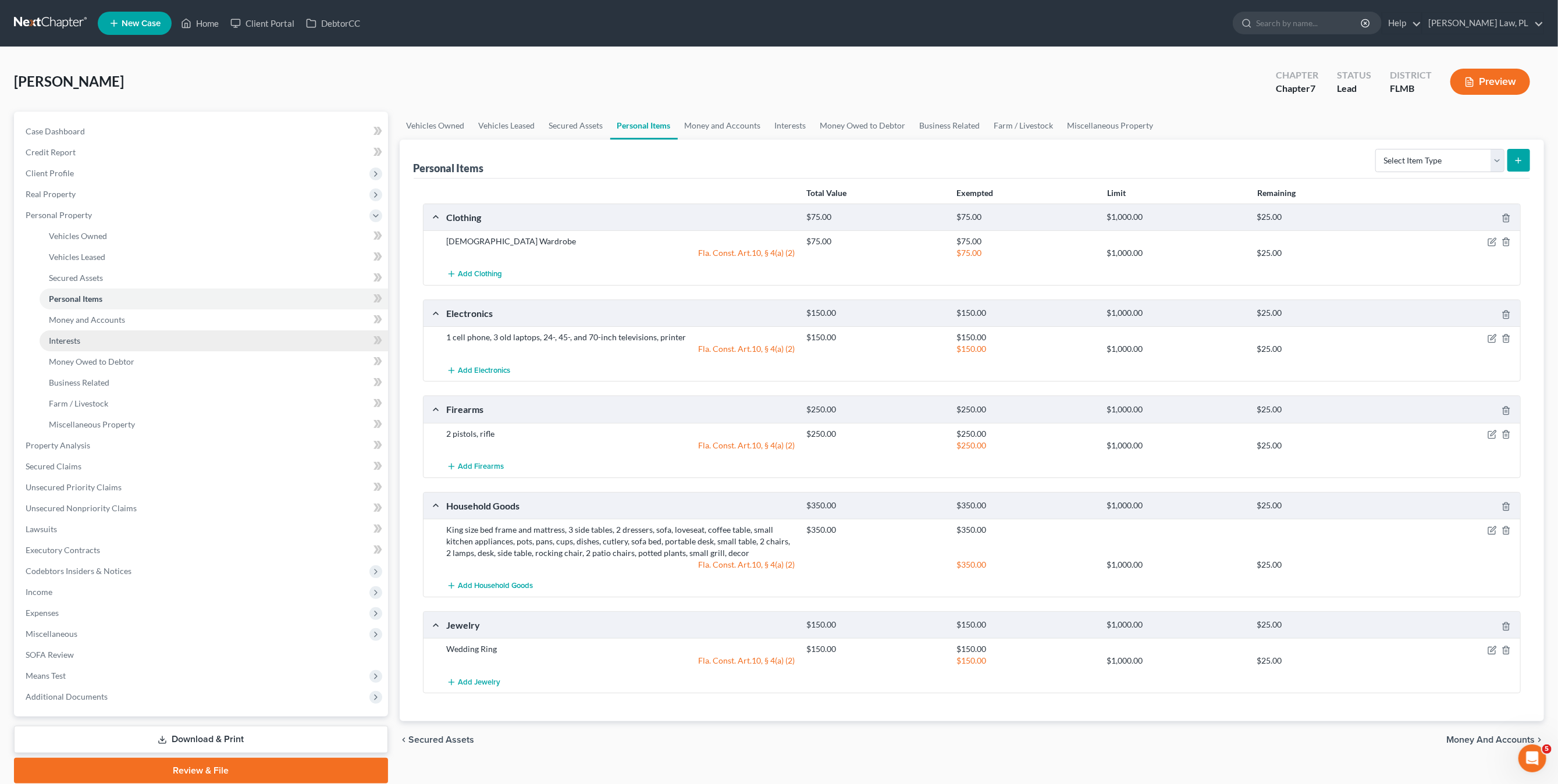
click at [105, 330] on link "Interests" at bounding box center [213, 341] width 348 height 21
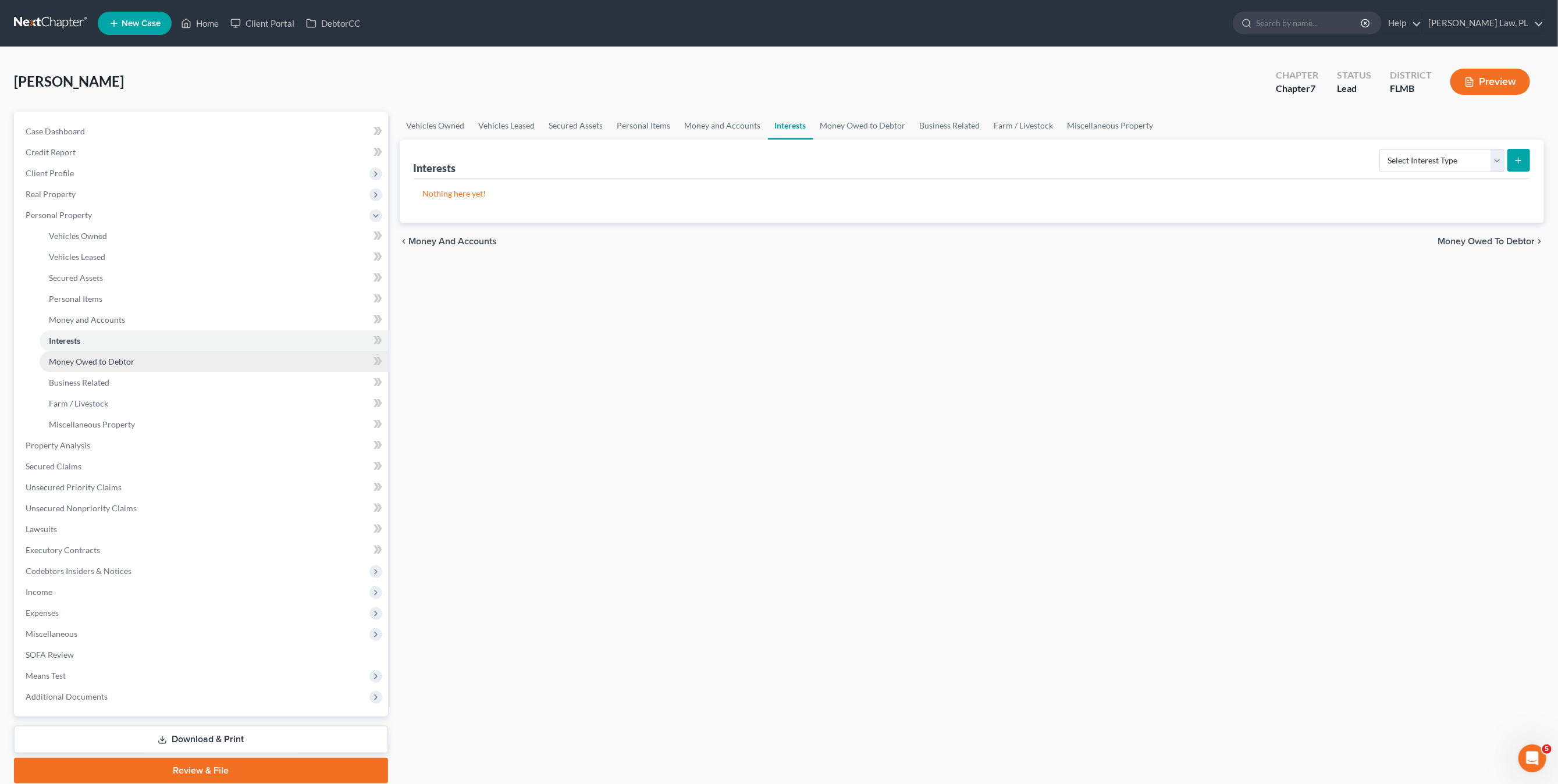
click at [107, 355] on link "Money Owed to Debtor" at bounding box center [213, 362] width 348 height 21
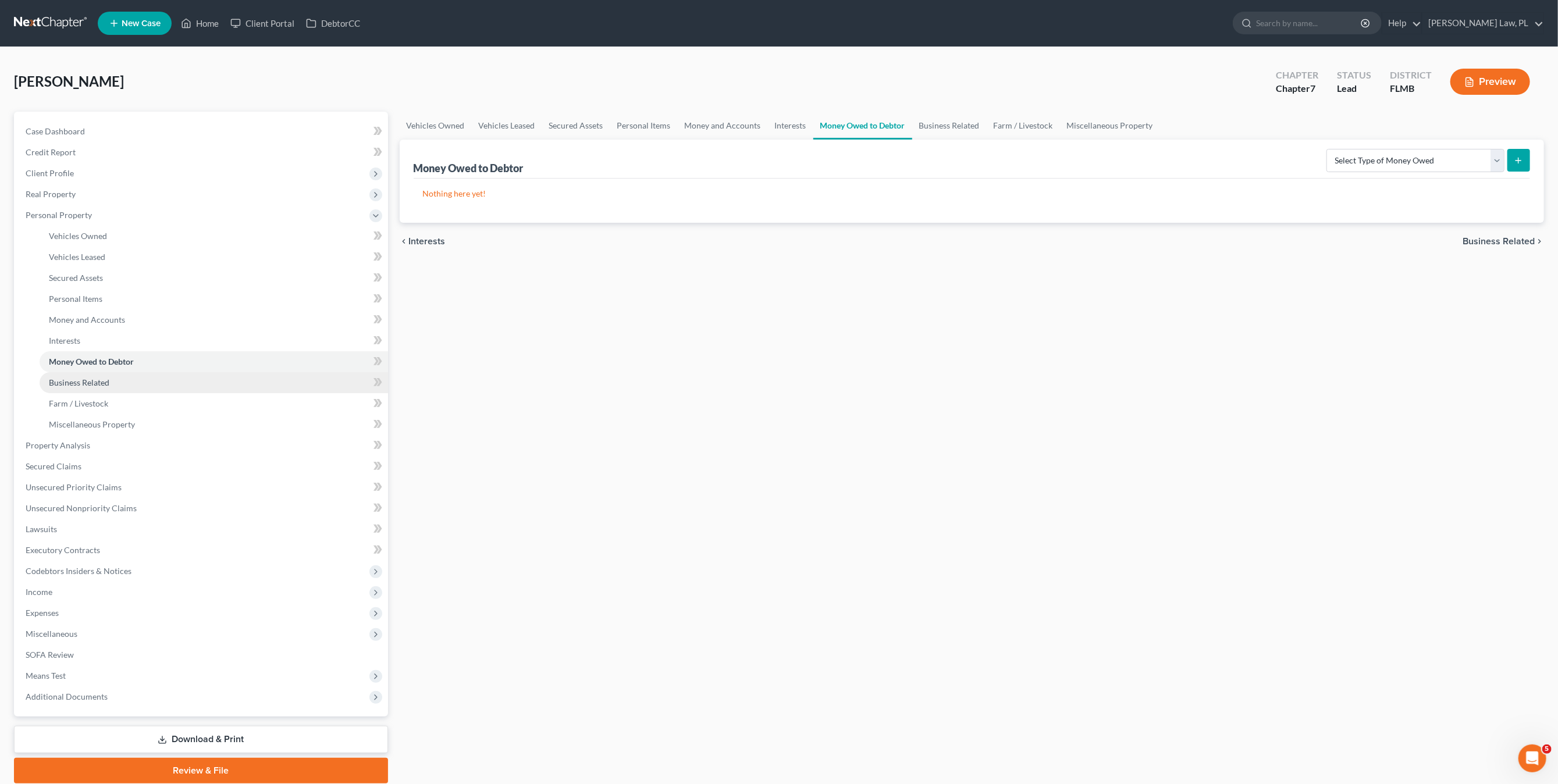
click at [105, 386] on span "Business Related" at bounding box center [79, 383] width 61 height 10
click at [1410, 164] on select "Select Type Customer Lists Franchises Inventory Licenses Machinery Office Equip…" at bounding box center [1410, 161] width 188 height 24
click at [943, 386] on div "Vehicles Owned Vehicles Leased Secured Assets Personal Items Money and Accounts…" at bounding box center [972, 448] width 1157 height 672
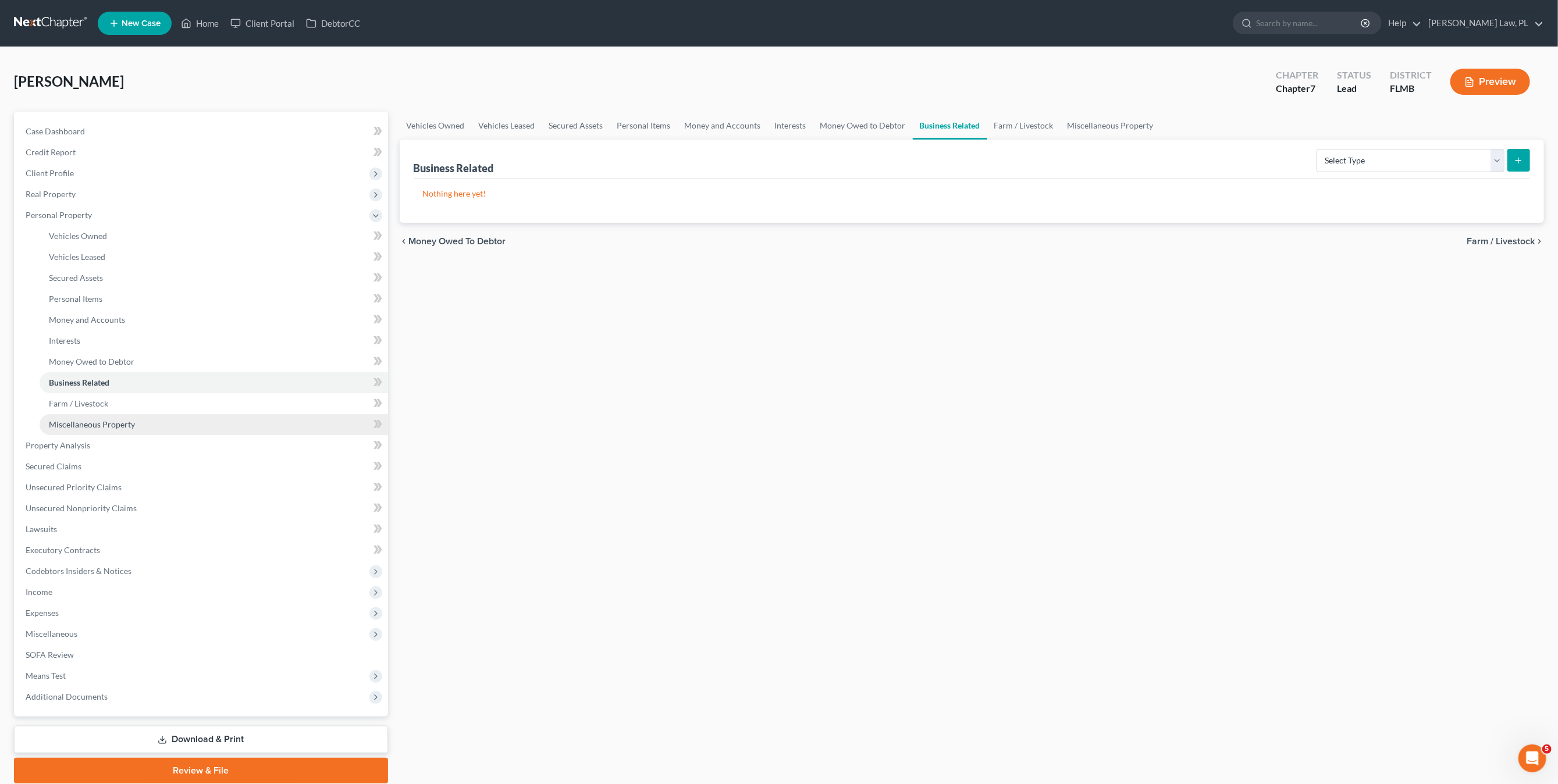
click at [102, 425] on span "Miscellaneous Property" at bounding box center [92, 425] width 86 height 10
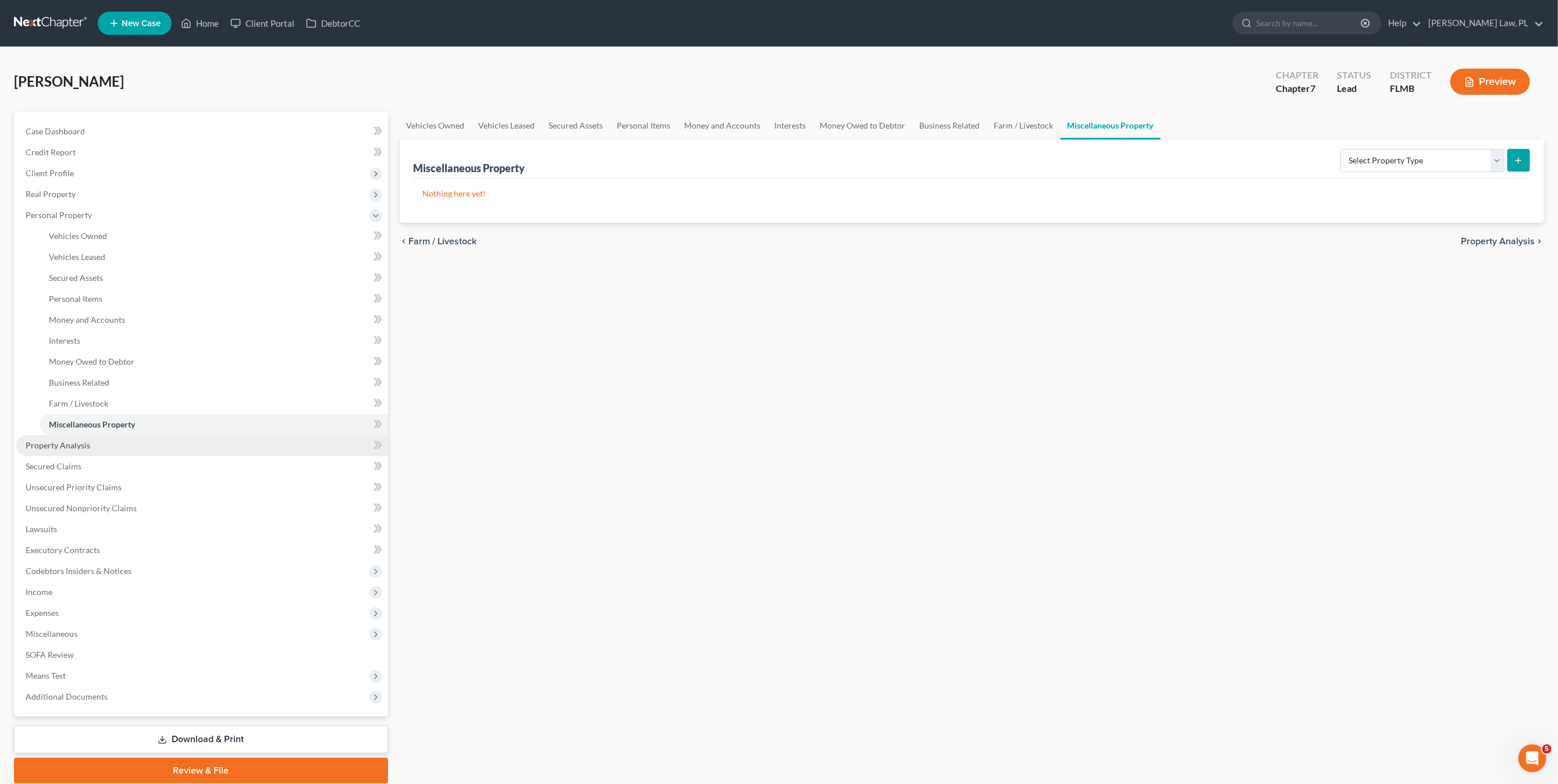
click at [106, 445] on link "Property Analysis" at bounding box center [201, 445] width 372 height 21
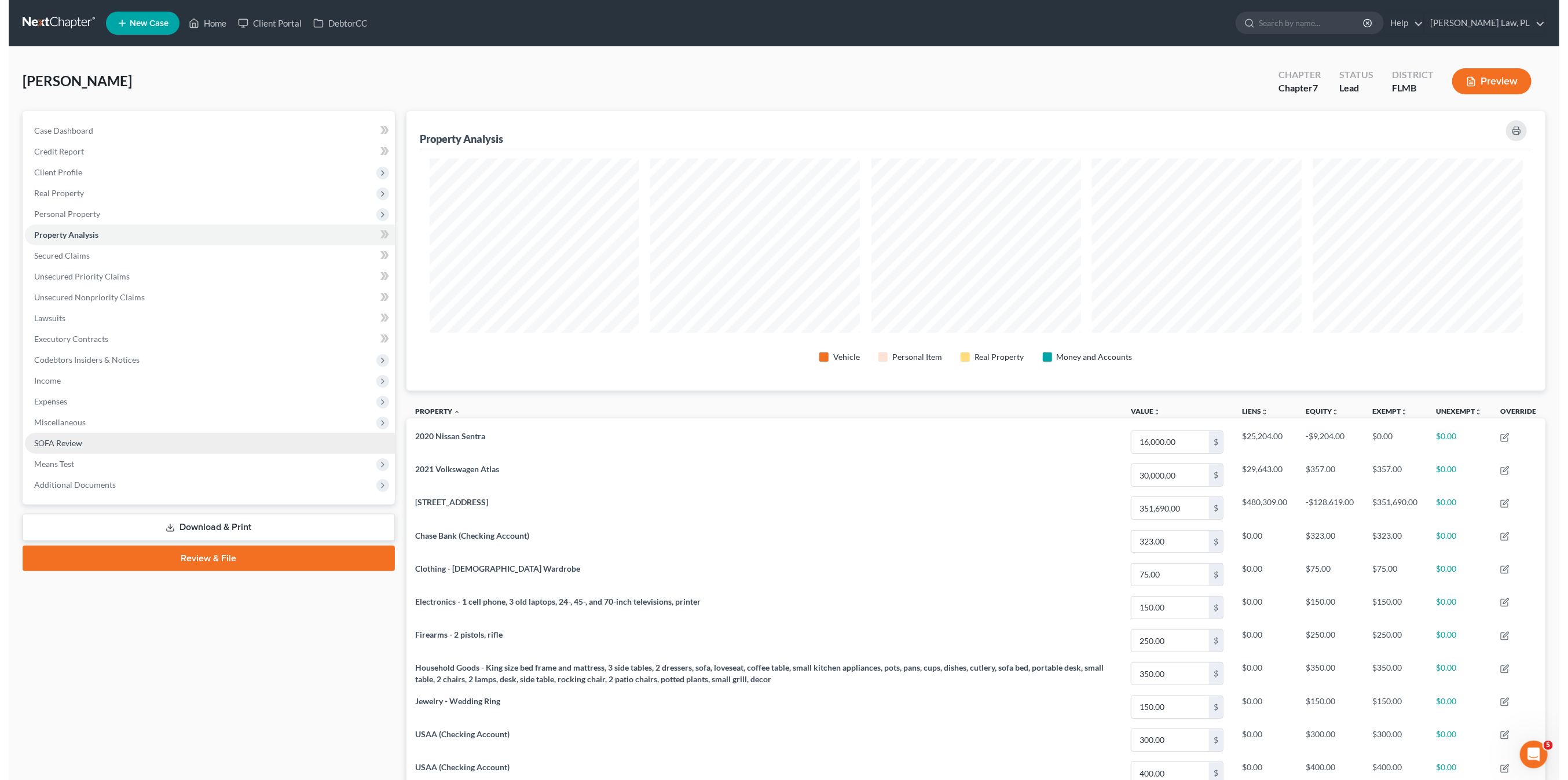
scroll to position [280, 1139]
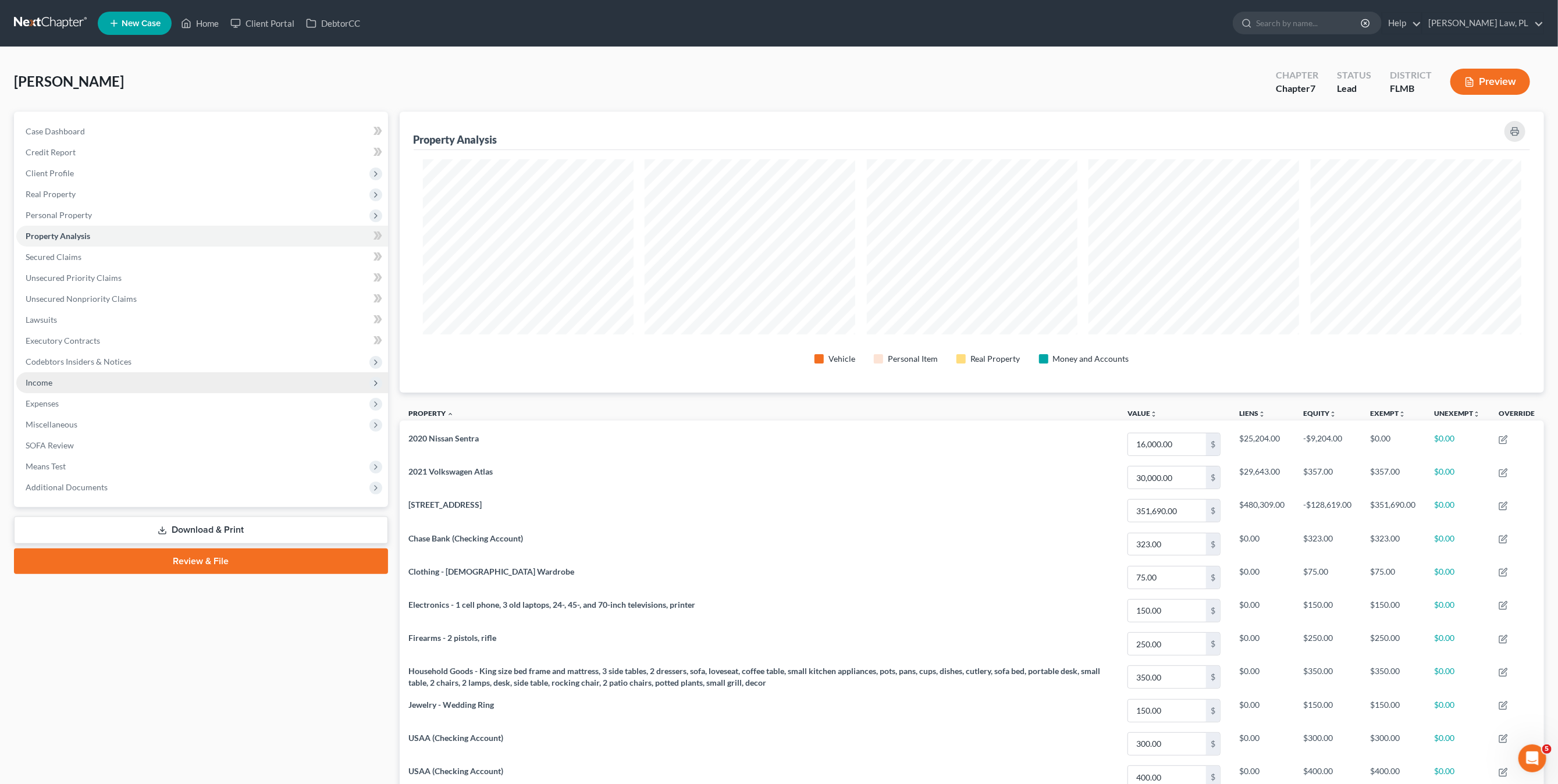
click at [62, 384] on span "Income" at bounding box center [201, 383] width 372 height 21
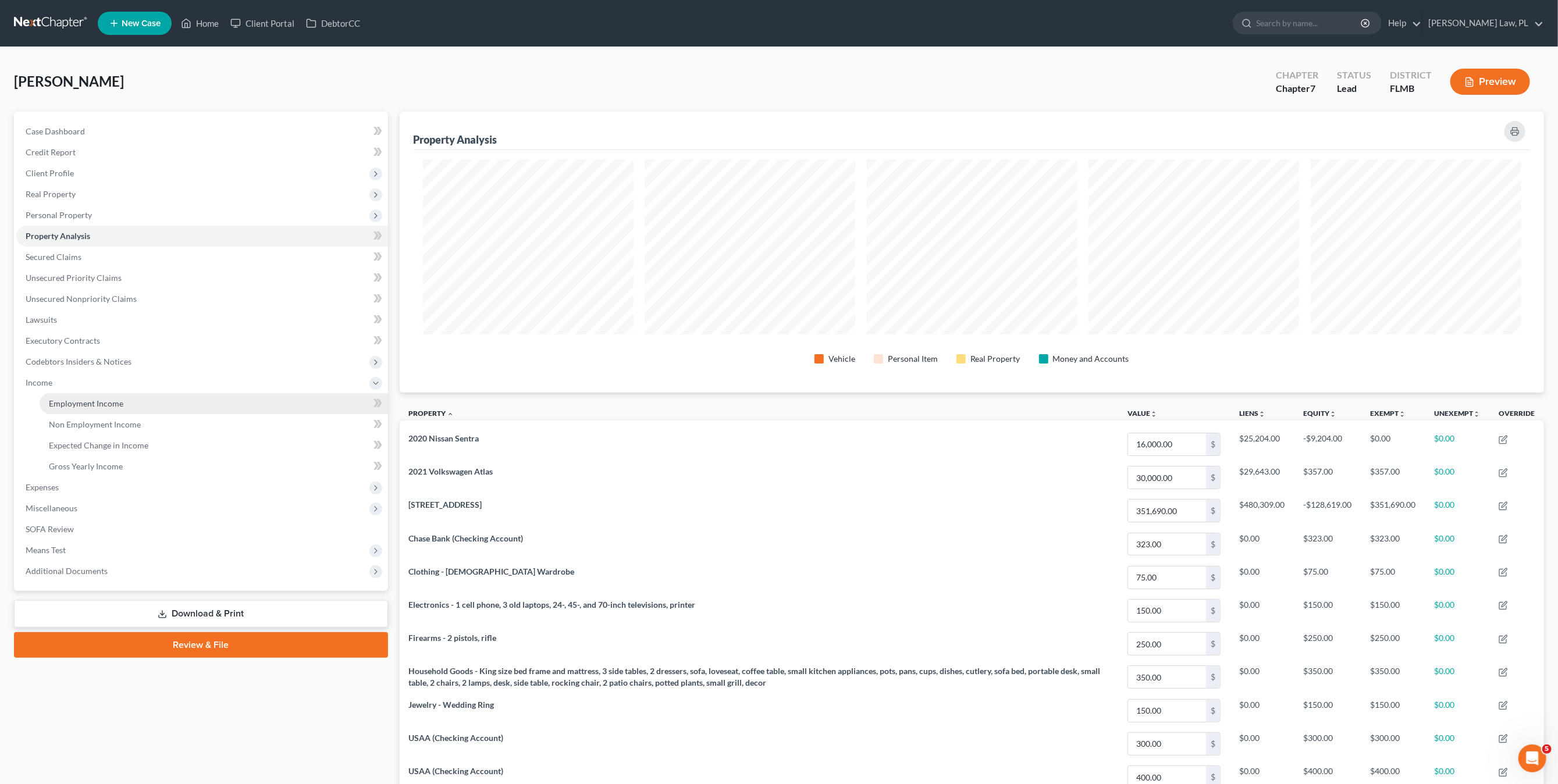
click at [72, 399] on span "Employment Income" at bounding box center [86, 404] width 74 height 10
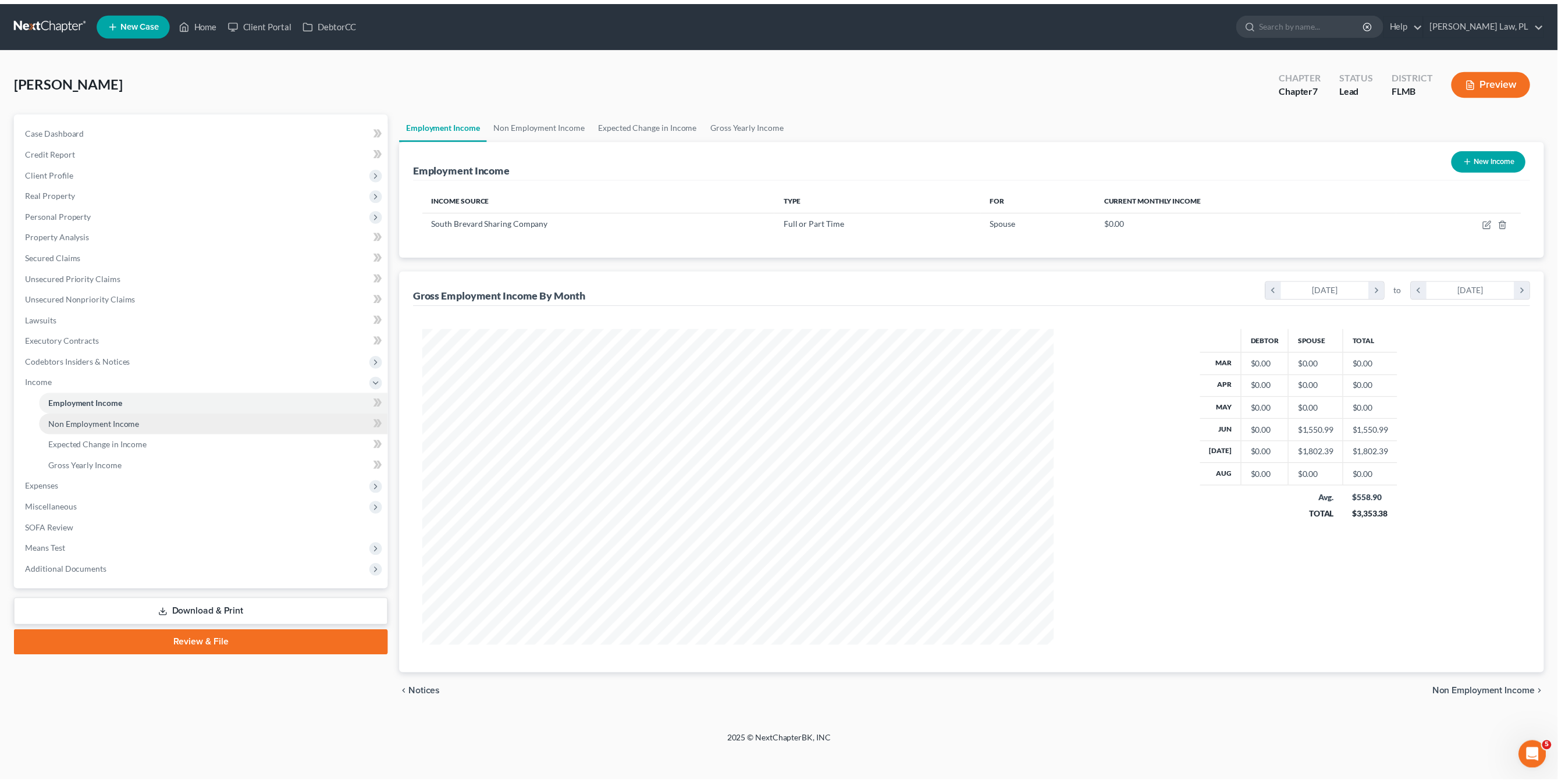
scroll to position [319, 662]
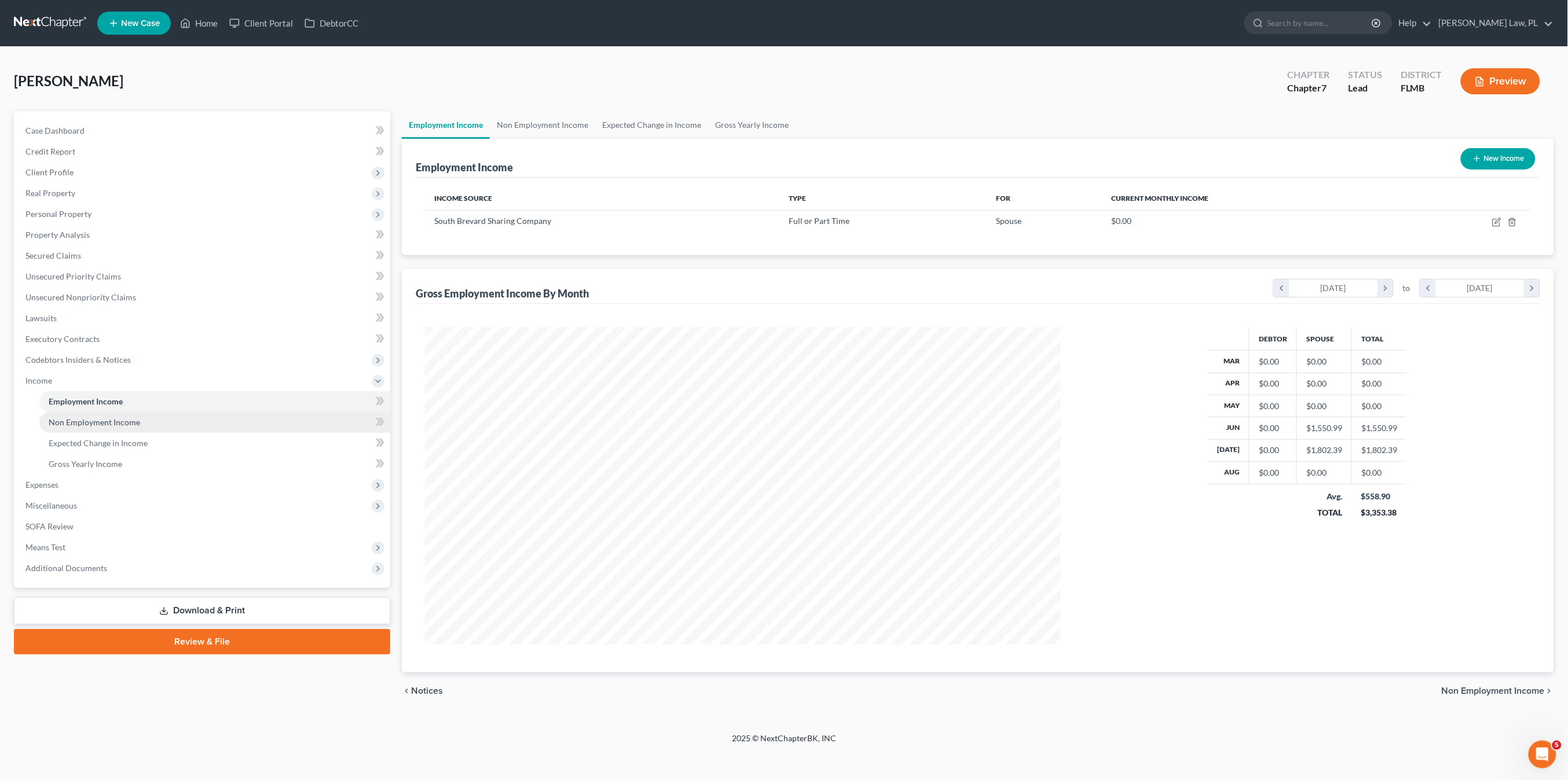
click at [89, 418] on span "Non Employment Income" at bounding box center [94, 423] width 91 height 10
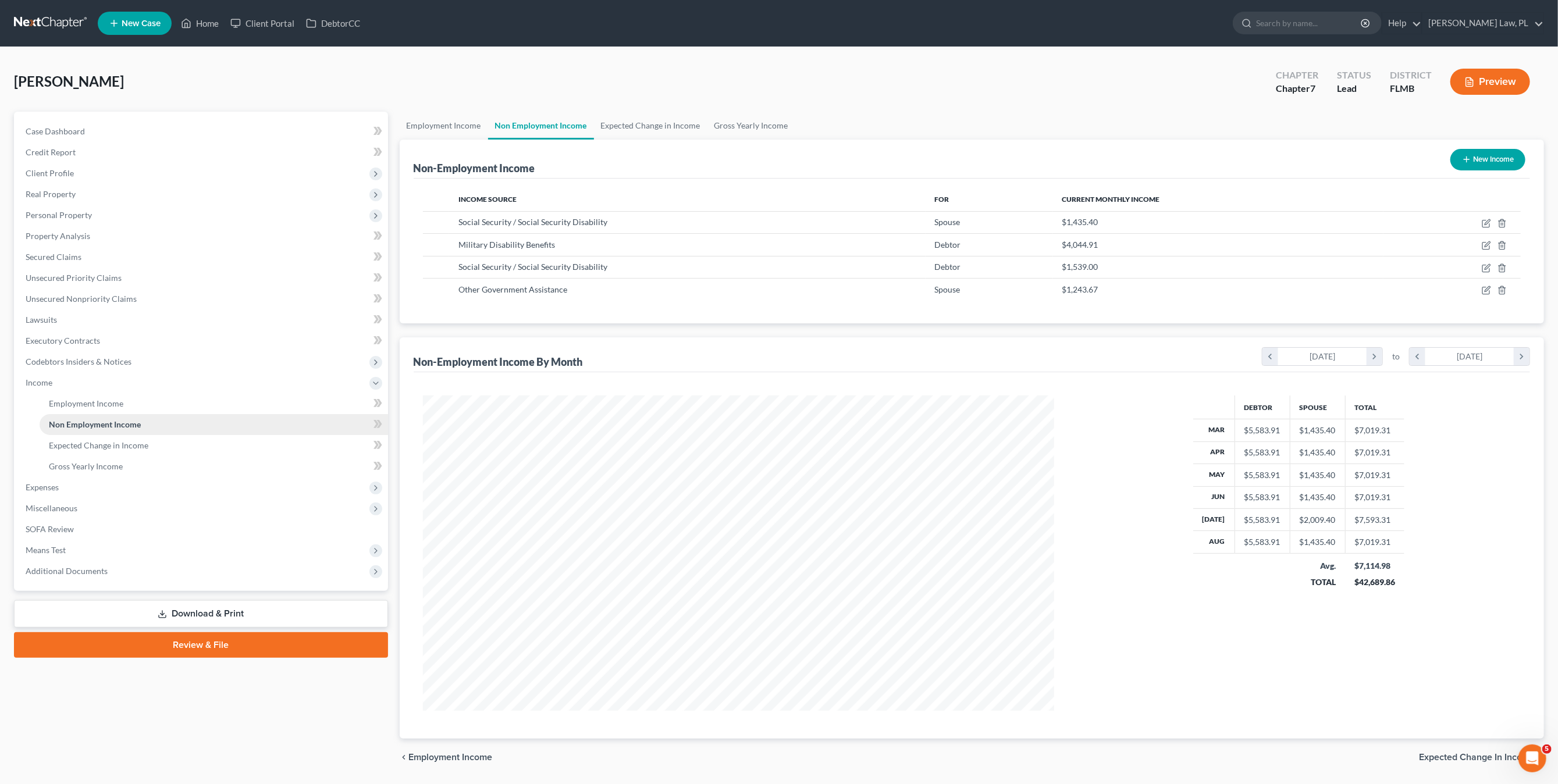
scroll to position [315, 654]
click at [95, 450] on link "Expected Change in Income" at bounding box center [213, 445] width 348 height 21
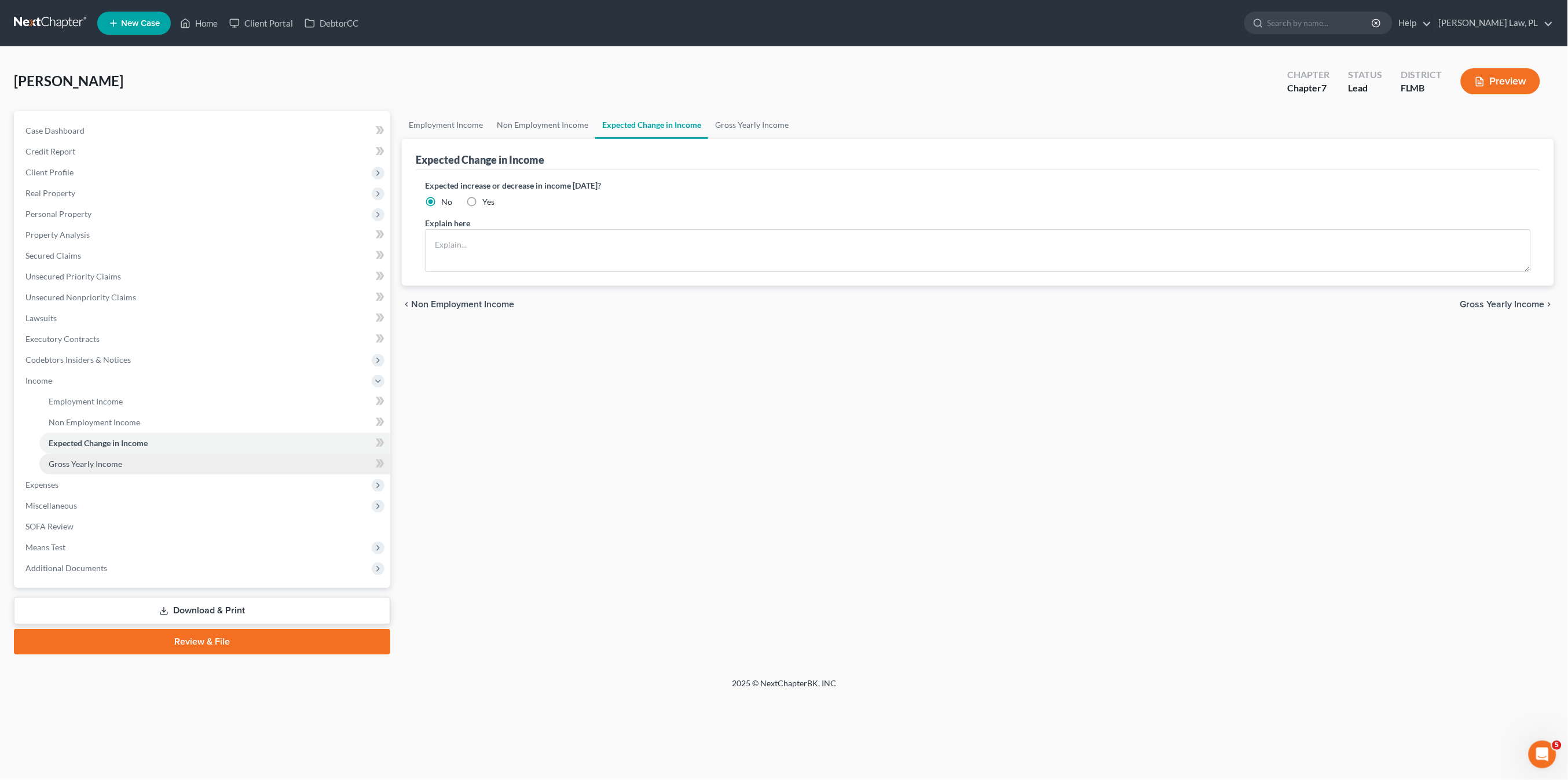
click at [95, 466] on span "Gross Yearly Income" at bounding box center [86, 464] width 74 height 10
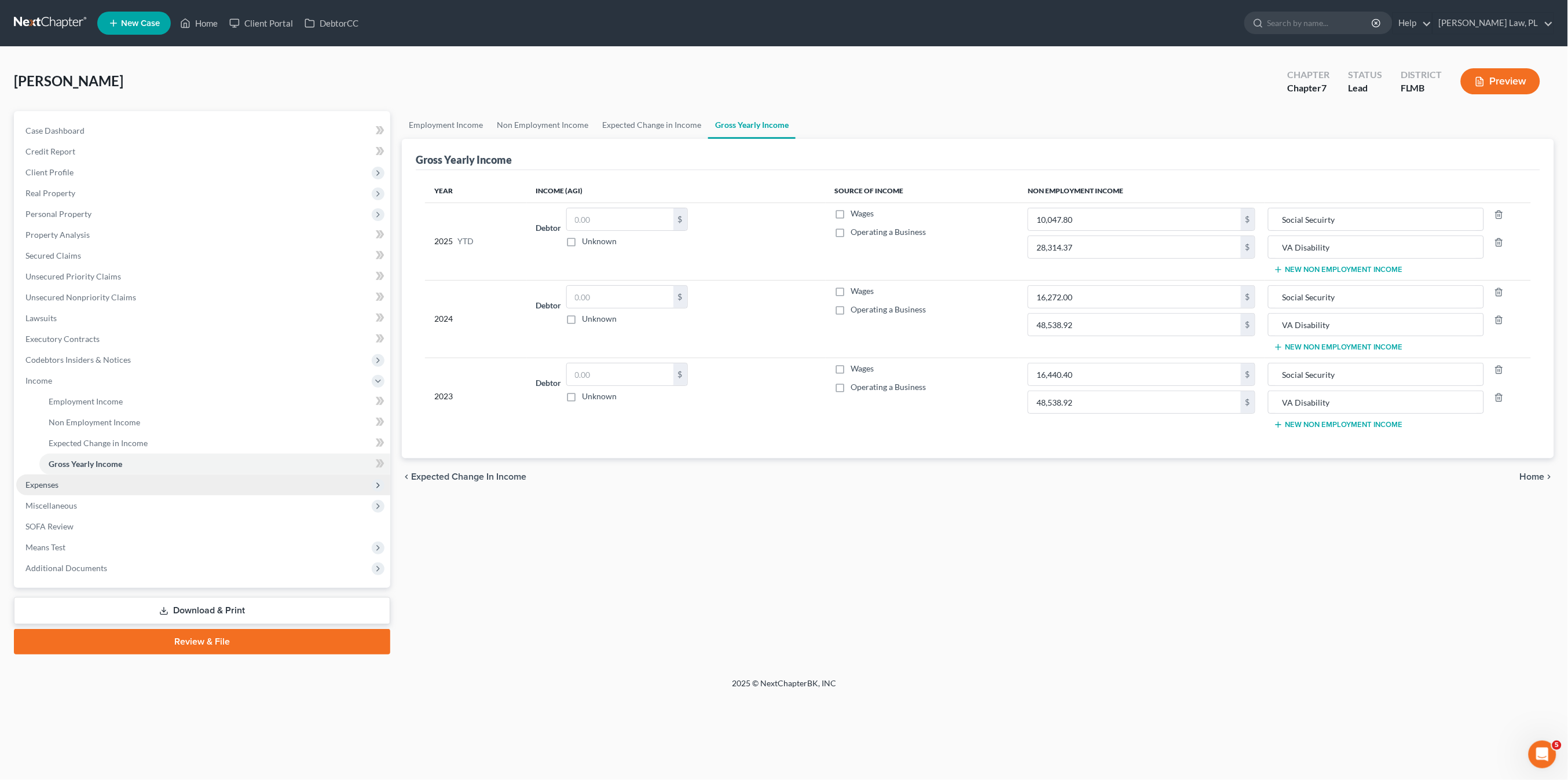
click at [84, 483] on span "Expenses" at bounding box center [203, 485] width 374 height 21
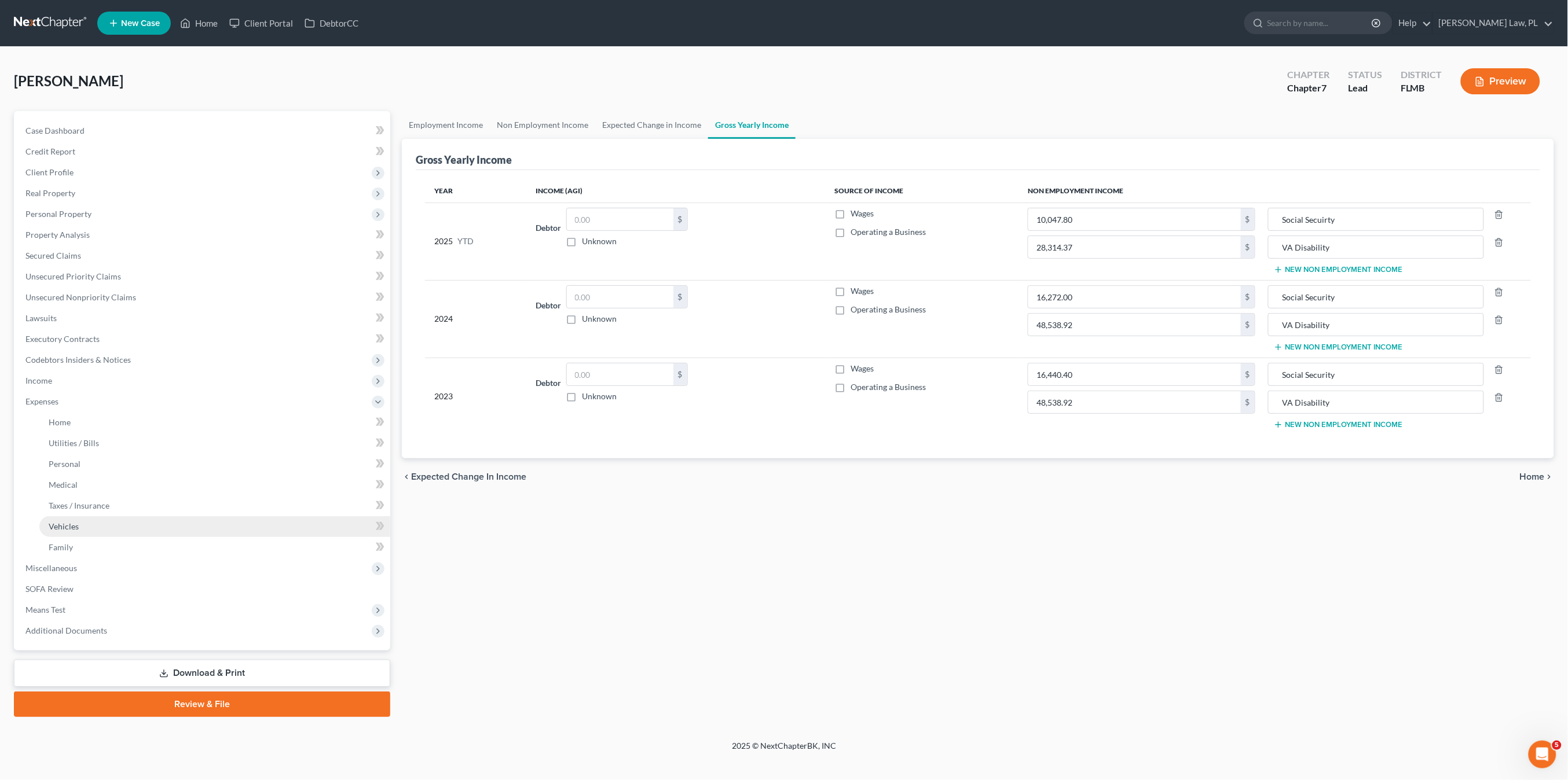
click at [100, 517] on link "Vehicles" at bounding box center [215, 527] width 351 height 21
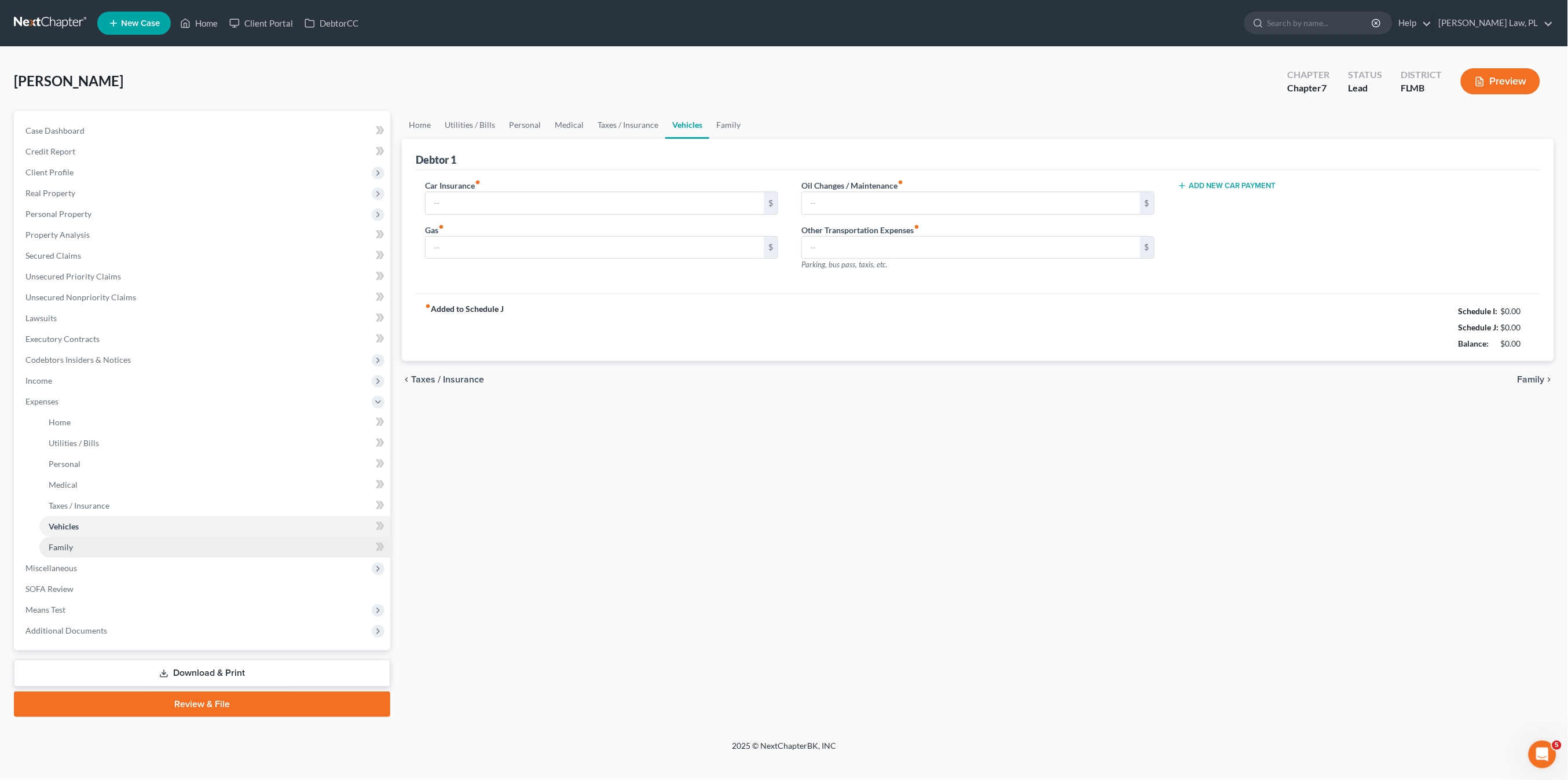
type input "328.00"
type input "100.00"
type input "40.00"
type input "0.00"
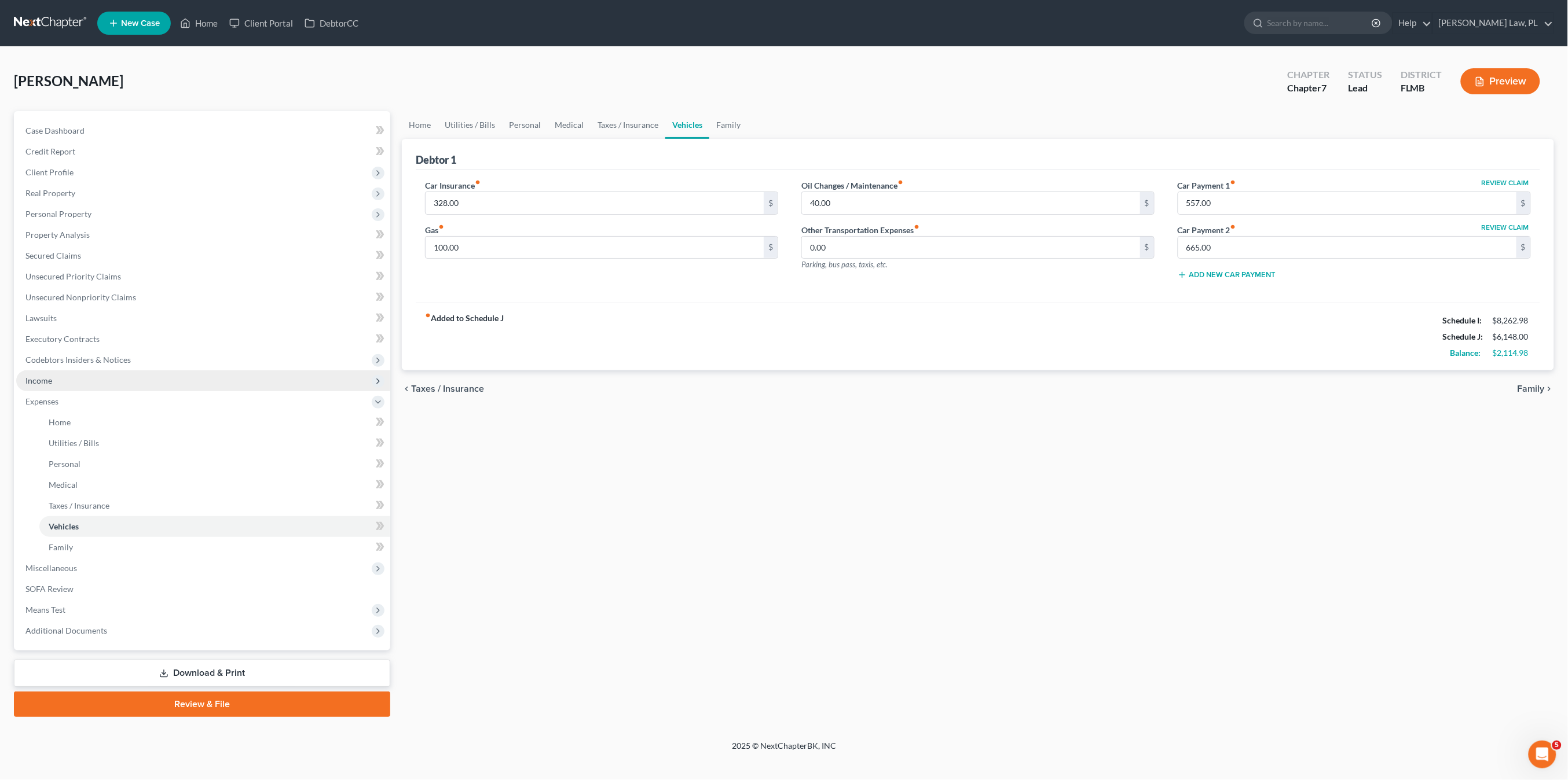
click at [59, 386] on span "Income" at bounding box center [203, 381] width 374 height 21
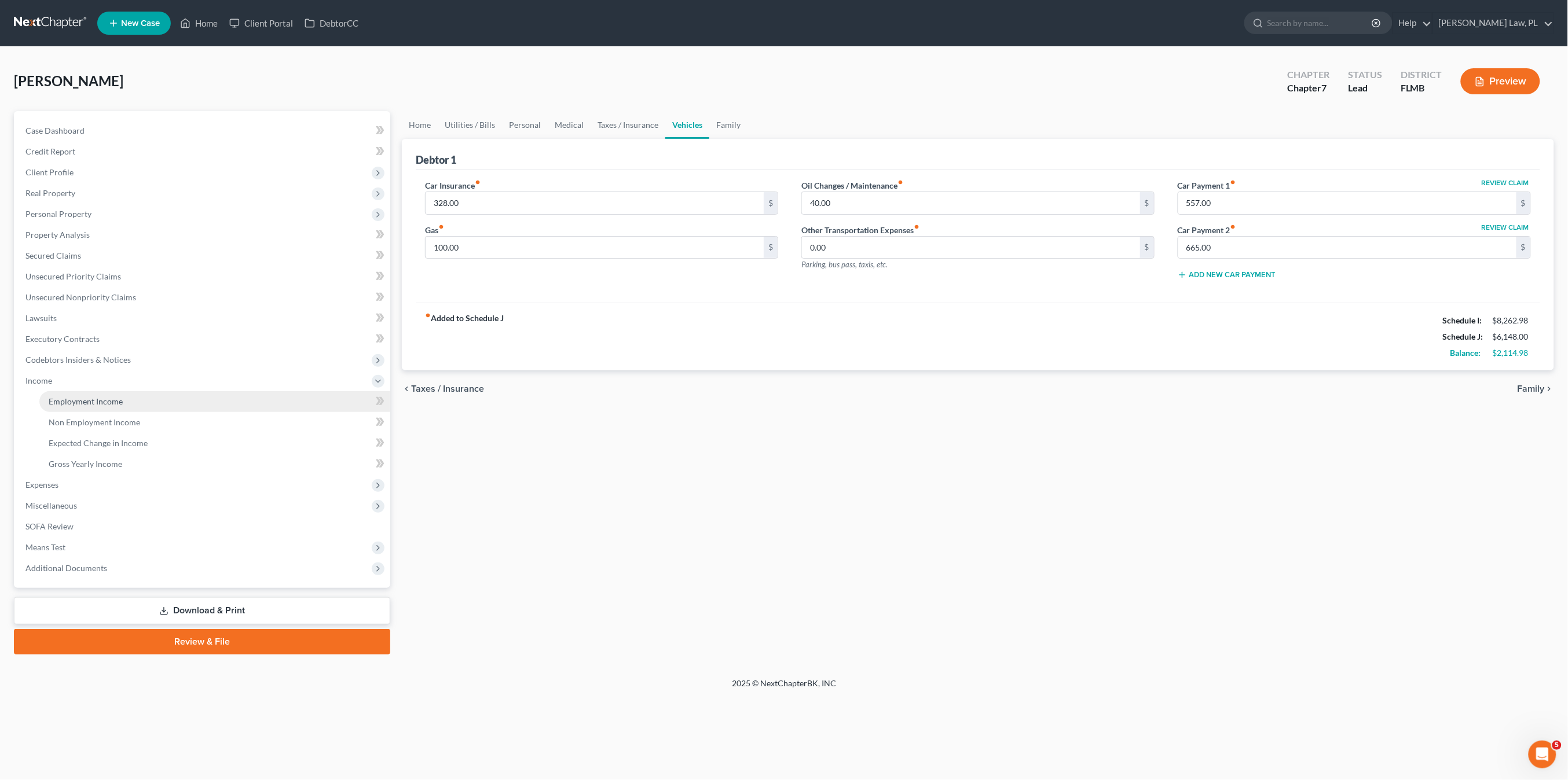
click at [99, 406] on span "Employment Income" at bounding box center [86, 402] width 74 height 10
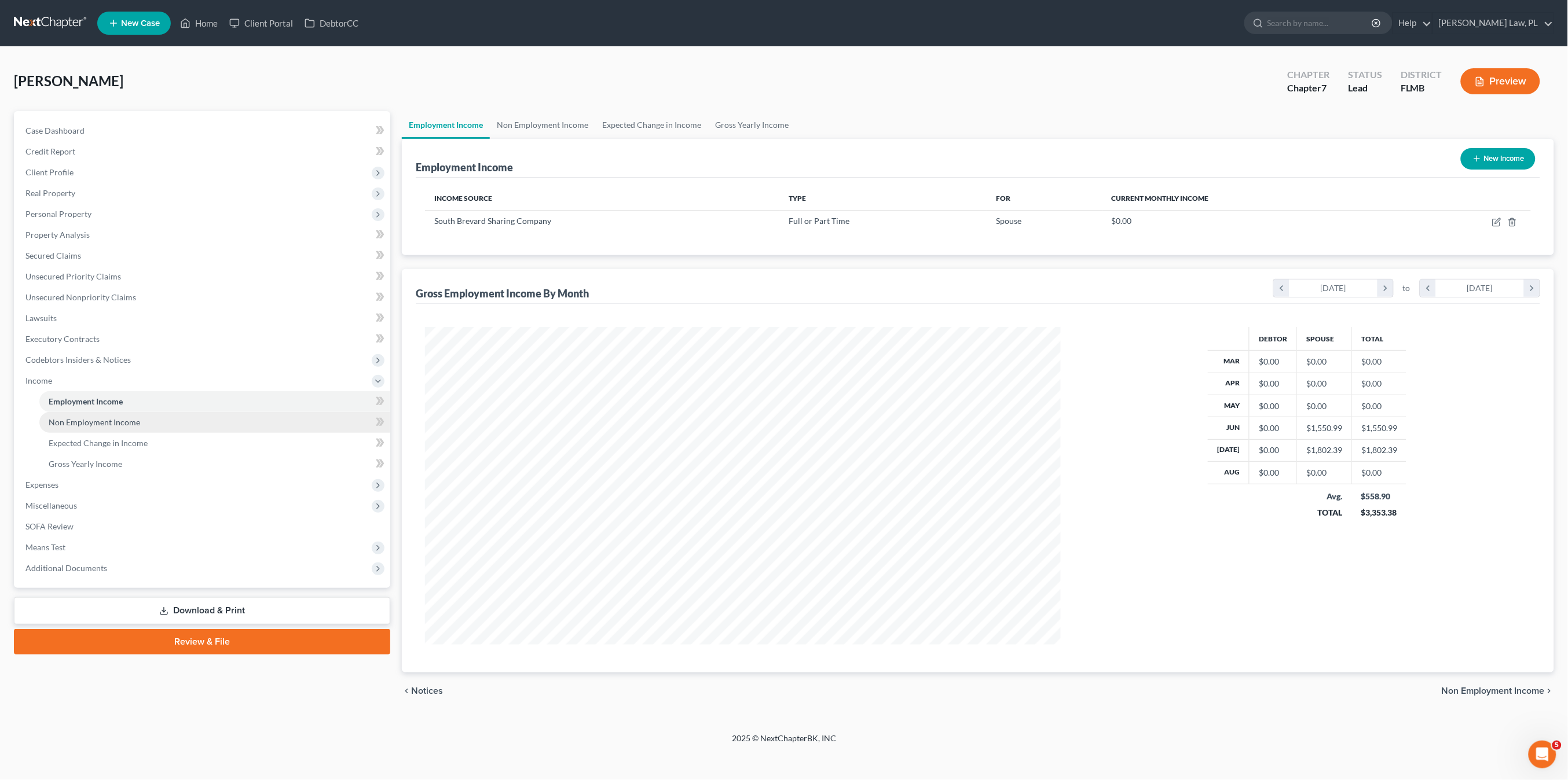
click at [106, 415] on link "Non Employment Income" at bounding box center [215, 422] width 351 height 21
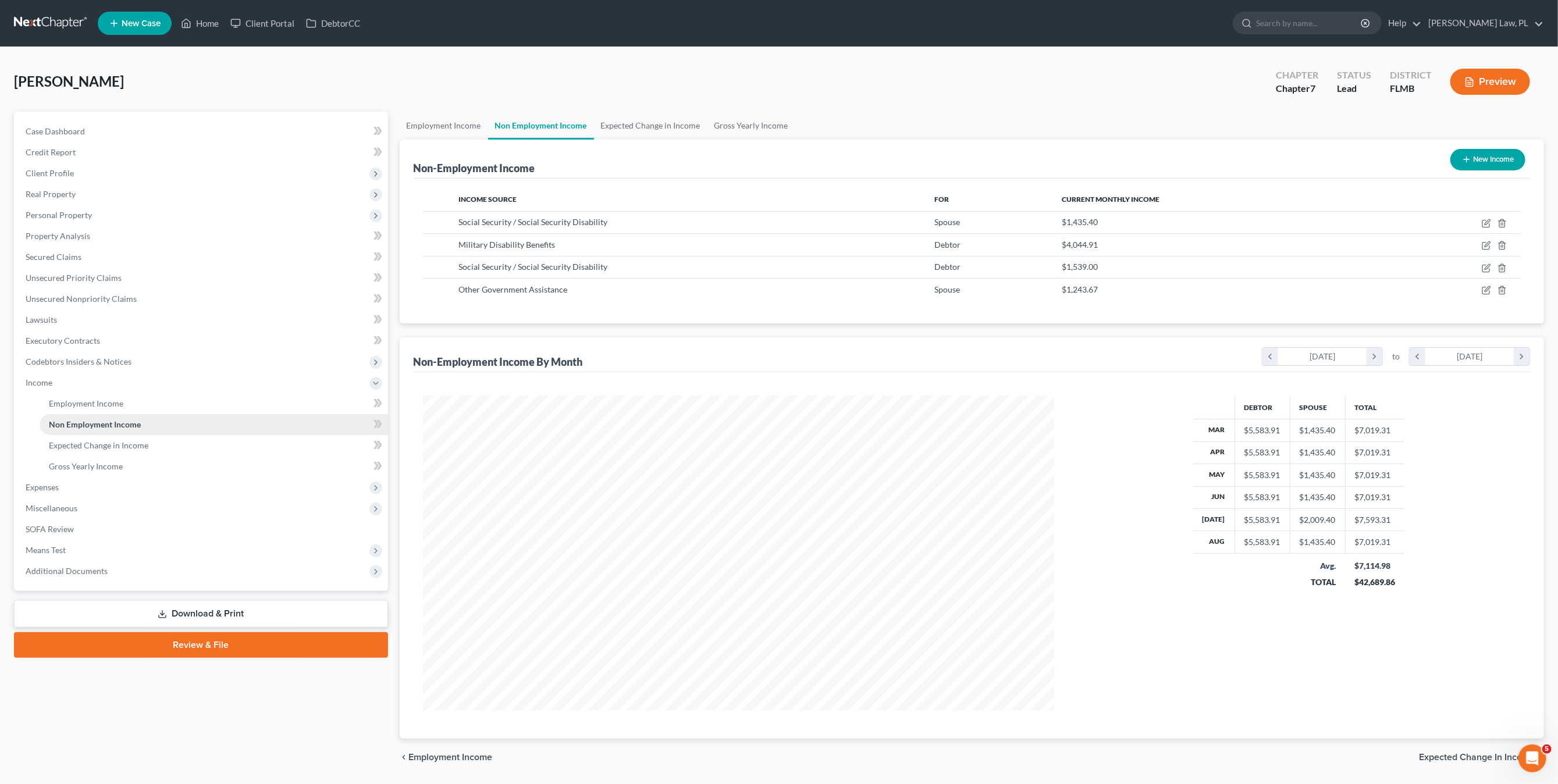
scroll to position [315, 654]
click at [76, 223] on span "Personal Property" at bounding box center [201, 215] width 372 height 21
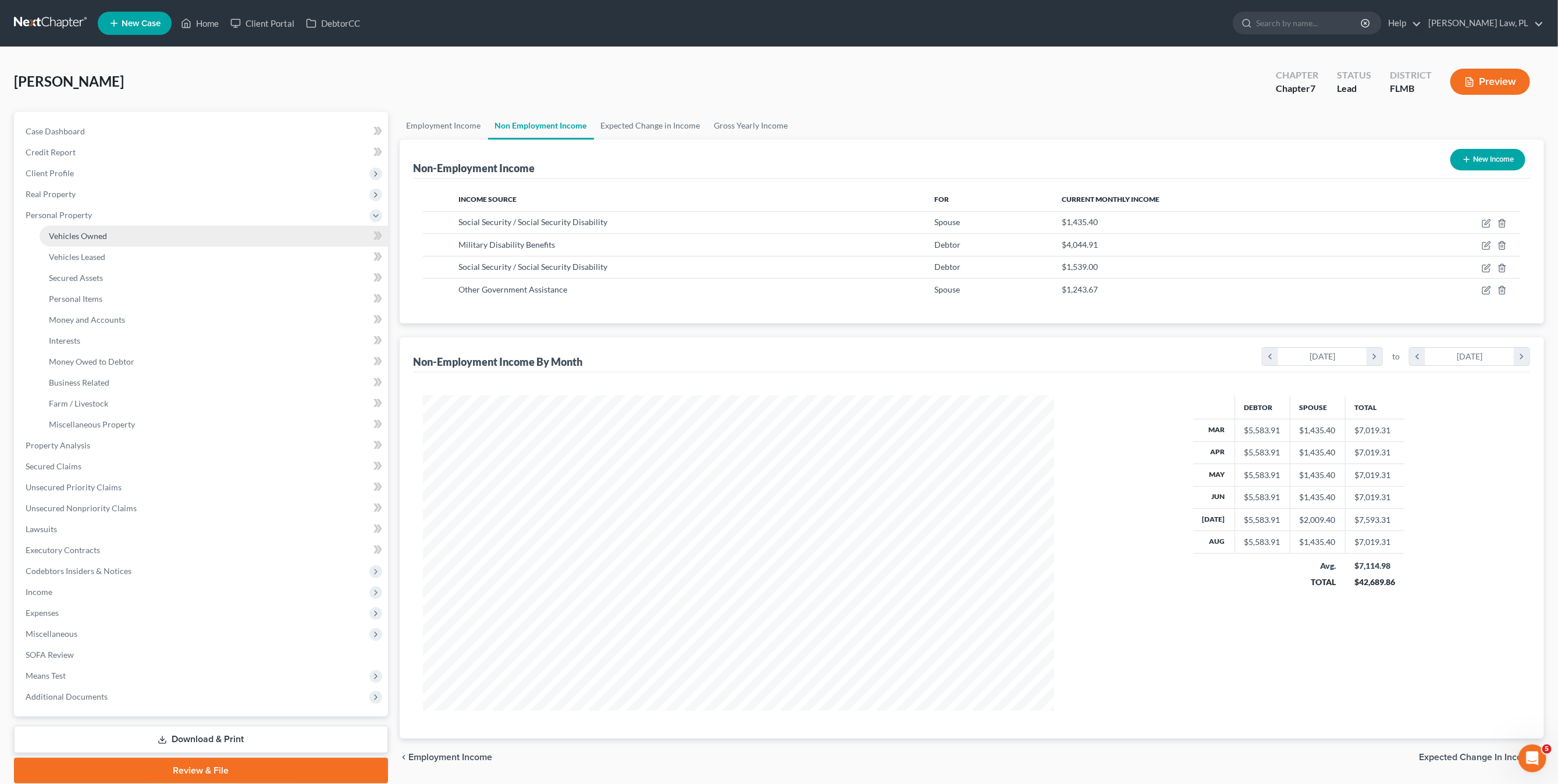
click at [83, 243] on link "Vehicles Owned" at bounding box center [213, 236] width 348 height 21
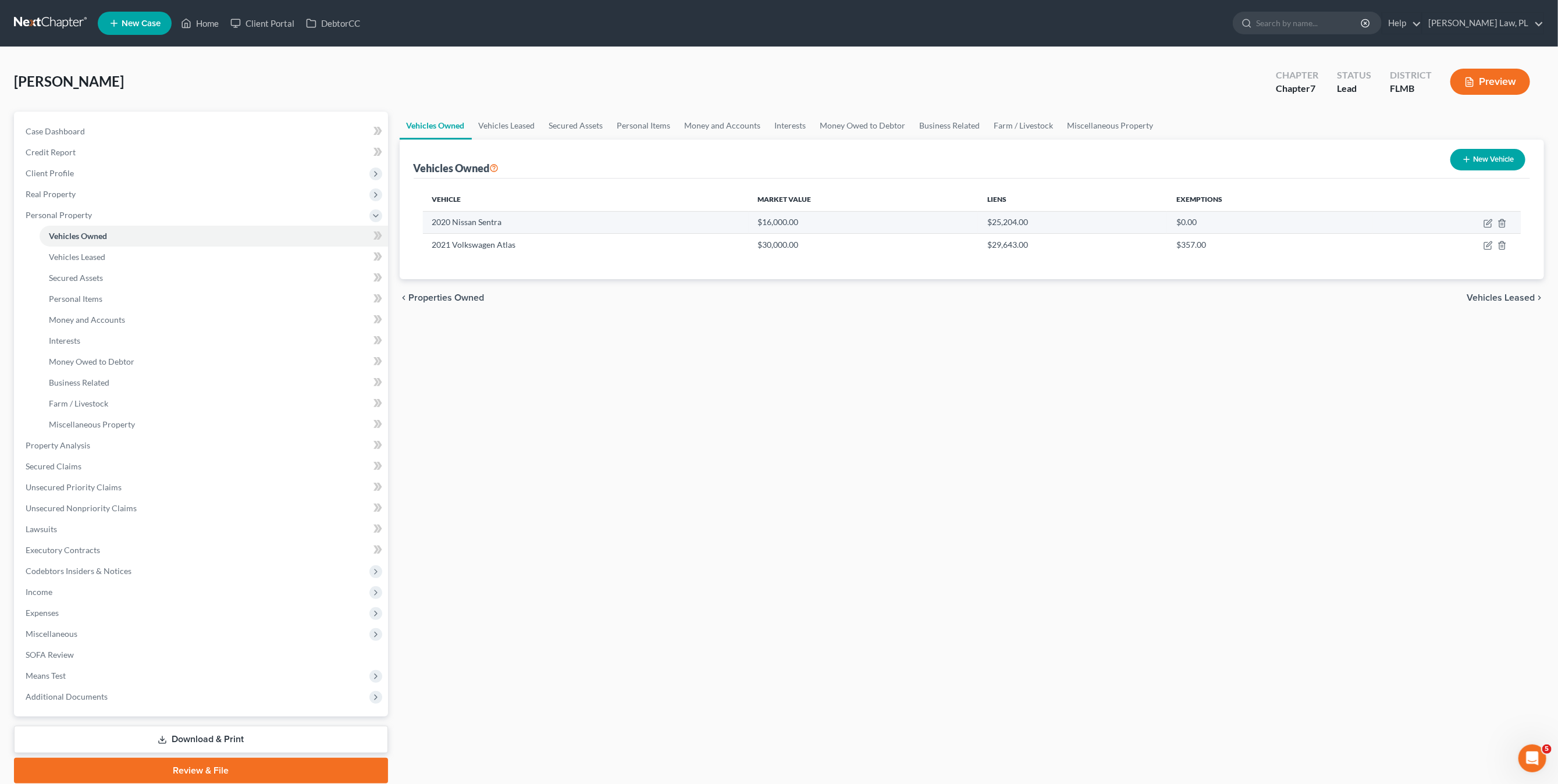
click at [1495, 223] on td at bounding box center [1447, 223] width 148 height 22
click at [1485, 223] on icon "button" at bounding box center [1488, 223] width 9 height 9
select select "0"
select select "6"
select select "1"
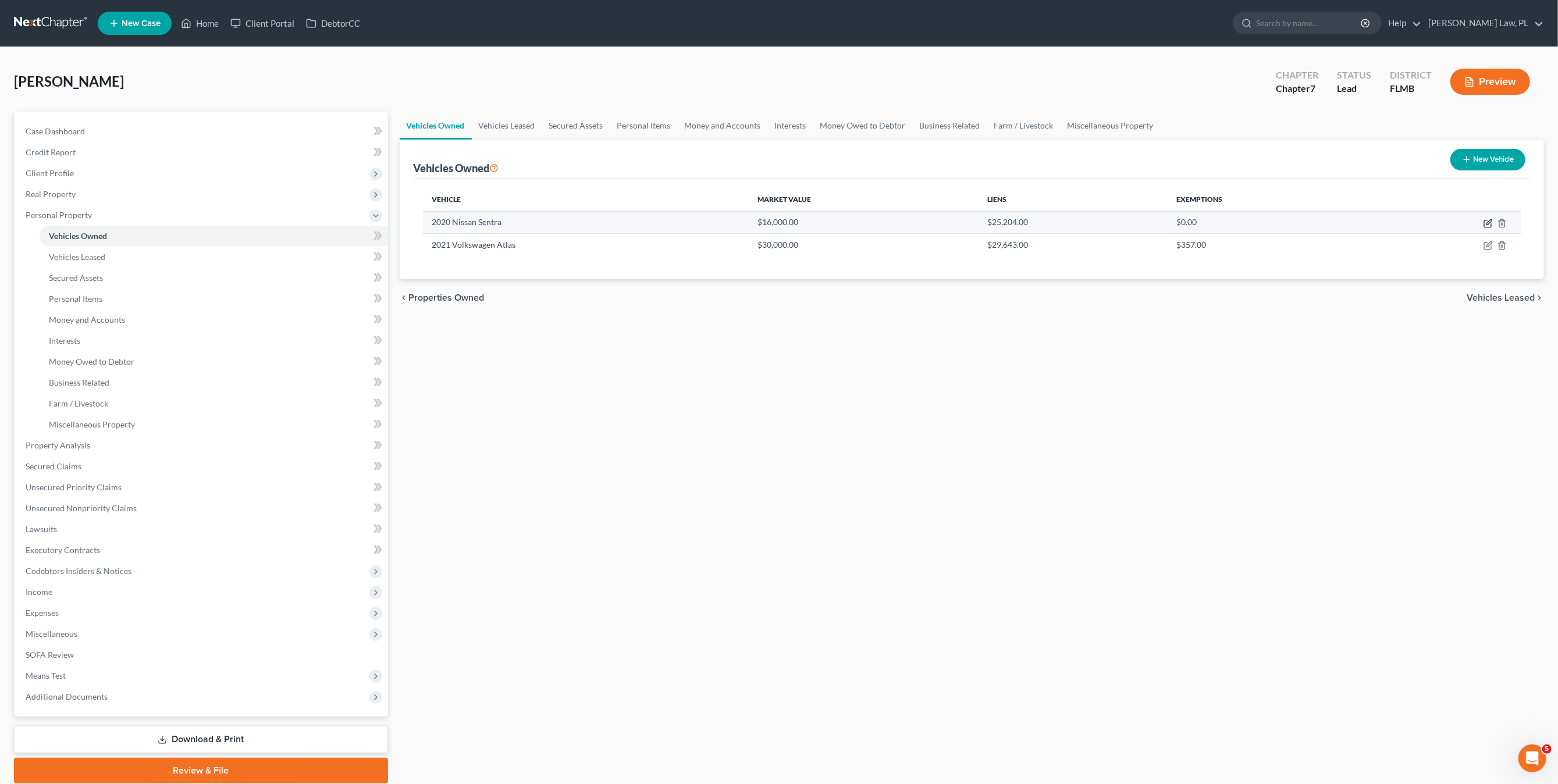
select select "0"
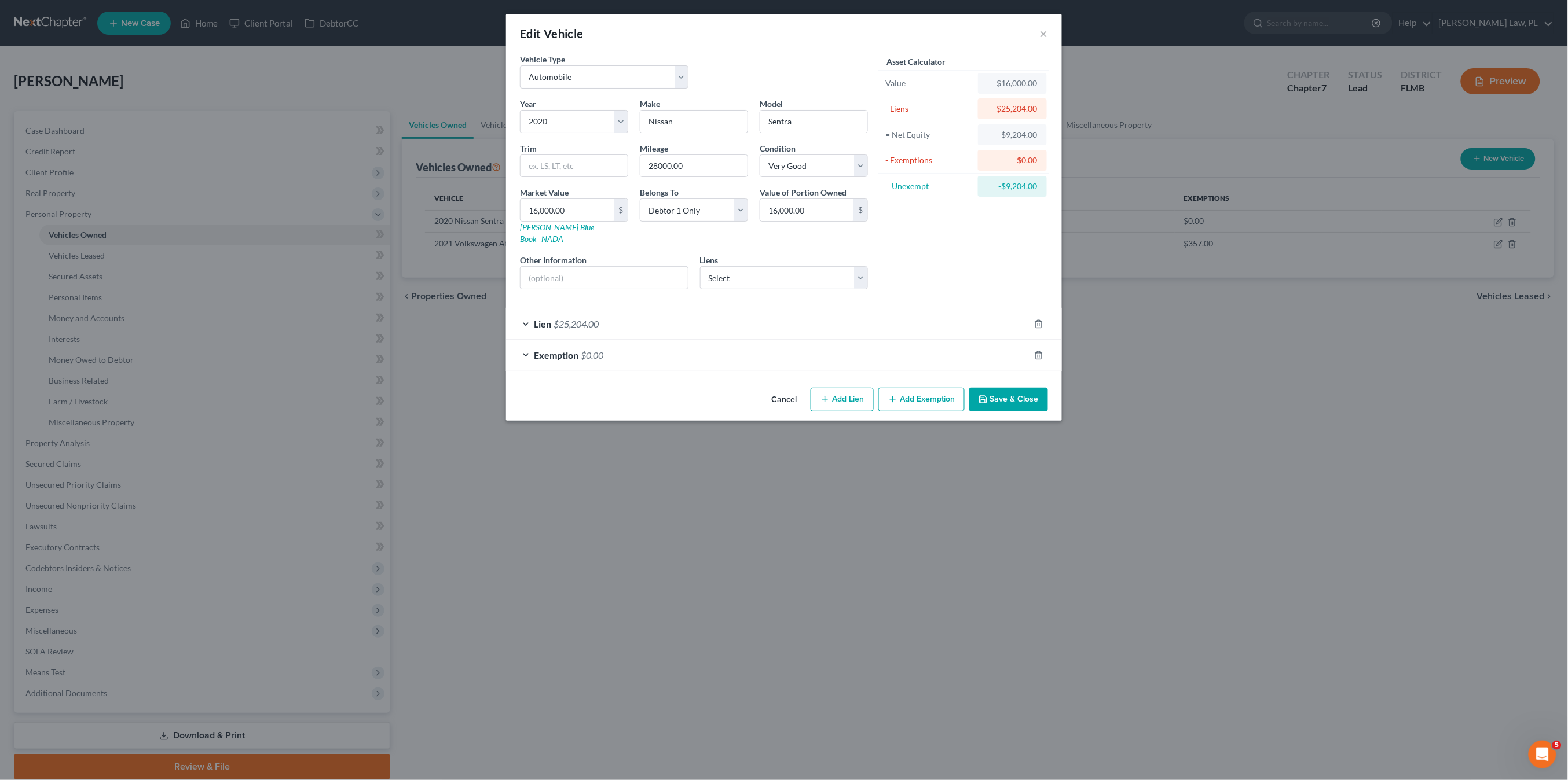
click at [742, 309] on div "Lien $25,204.00" at bounding box center [768, 324] width 524 height 31
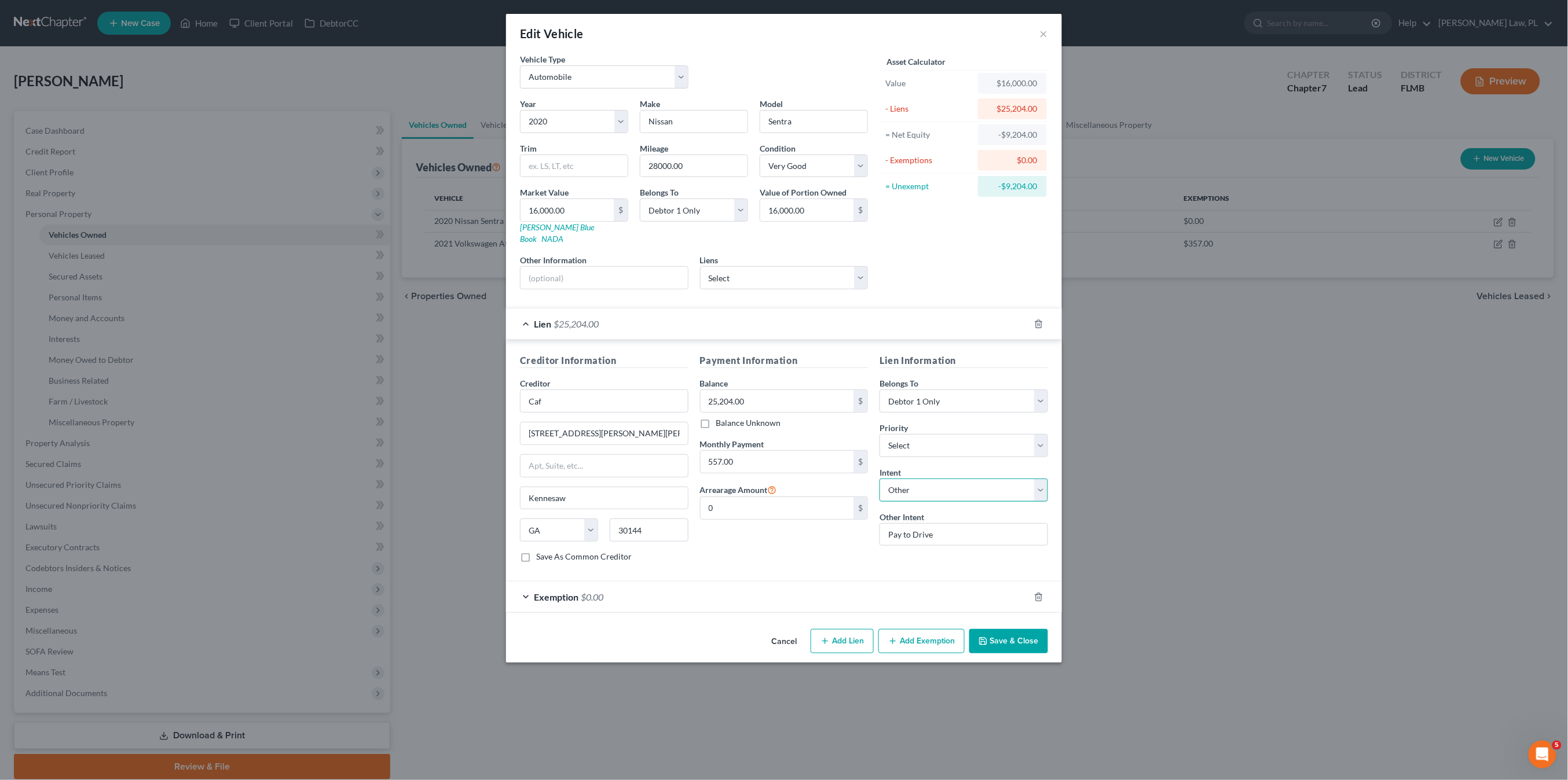
click at [929, 497] on select "Select Surrender Redeem Reaffirm Avoid Other" at bounding box center [963, 491] width 169 height 23
click at [840, 560] on div "Payment Information Balance 25,204.00 $ Balance Unknown Balance Undetermined 25…" at bounding box center [784, 463] width 180 height 218
click at [1049, 33] on div "Edit Vehicle ×" at bounding box center [784, 34] width 556 height 39
click at [1043, 33] on button "×" at bounding box center [1044, 34] width 8 height 14
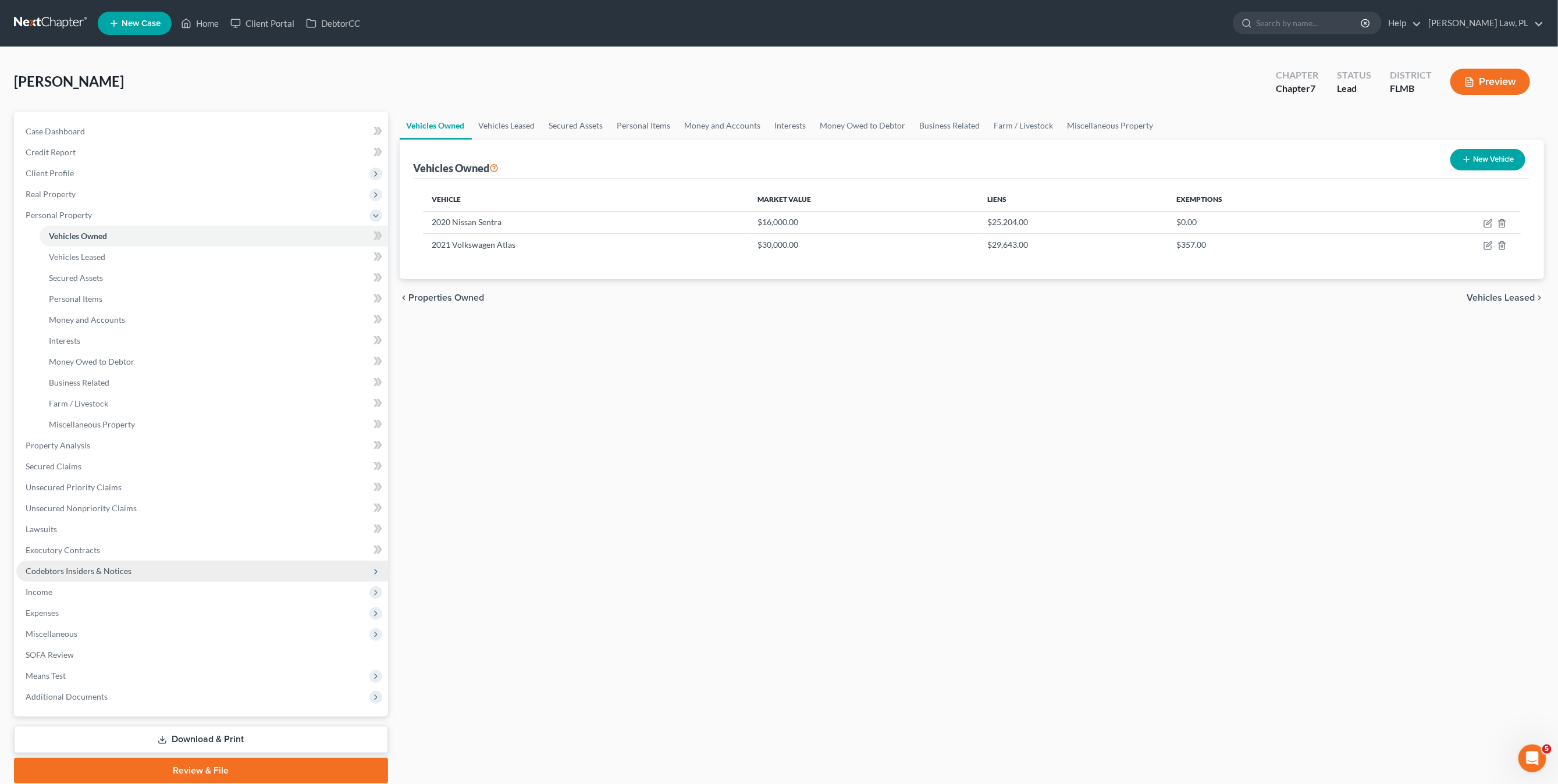
scroll to position [44, 0]
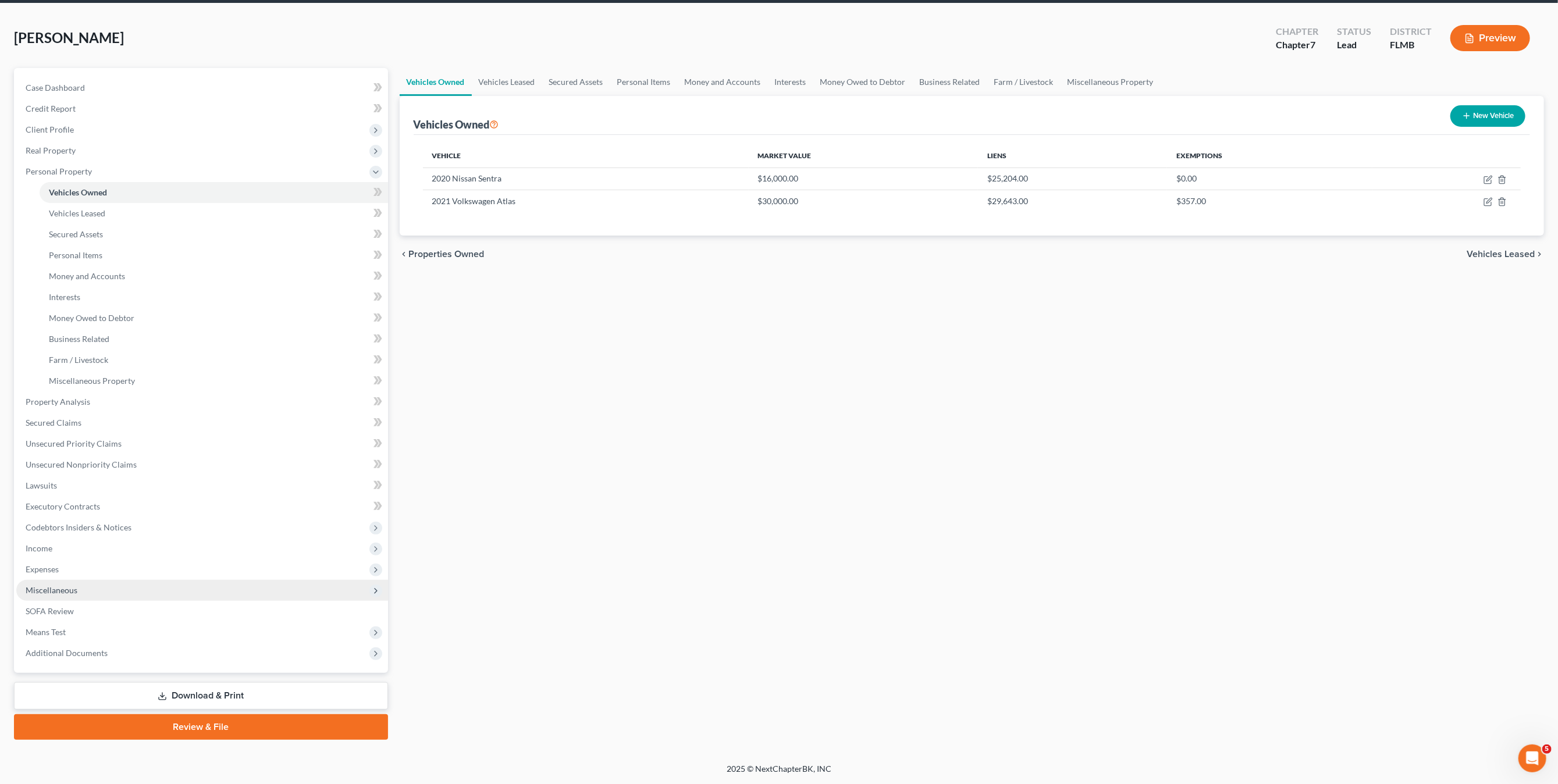
click at [65, 588] on span "Miscellaneous" at bounding box center [51, 590] width 51 height 10
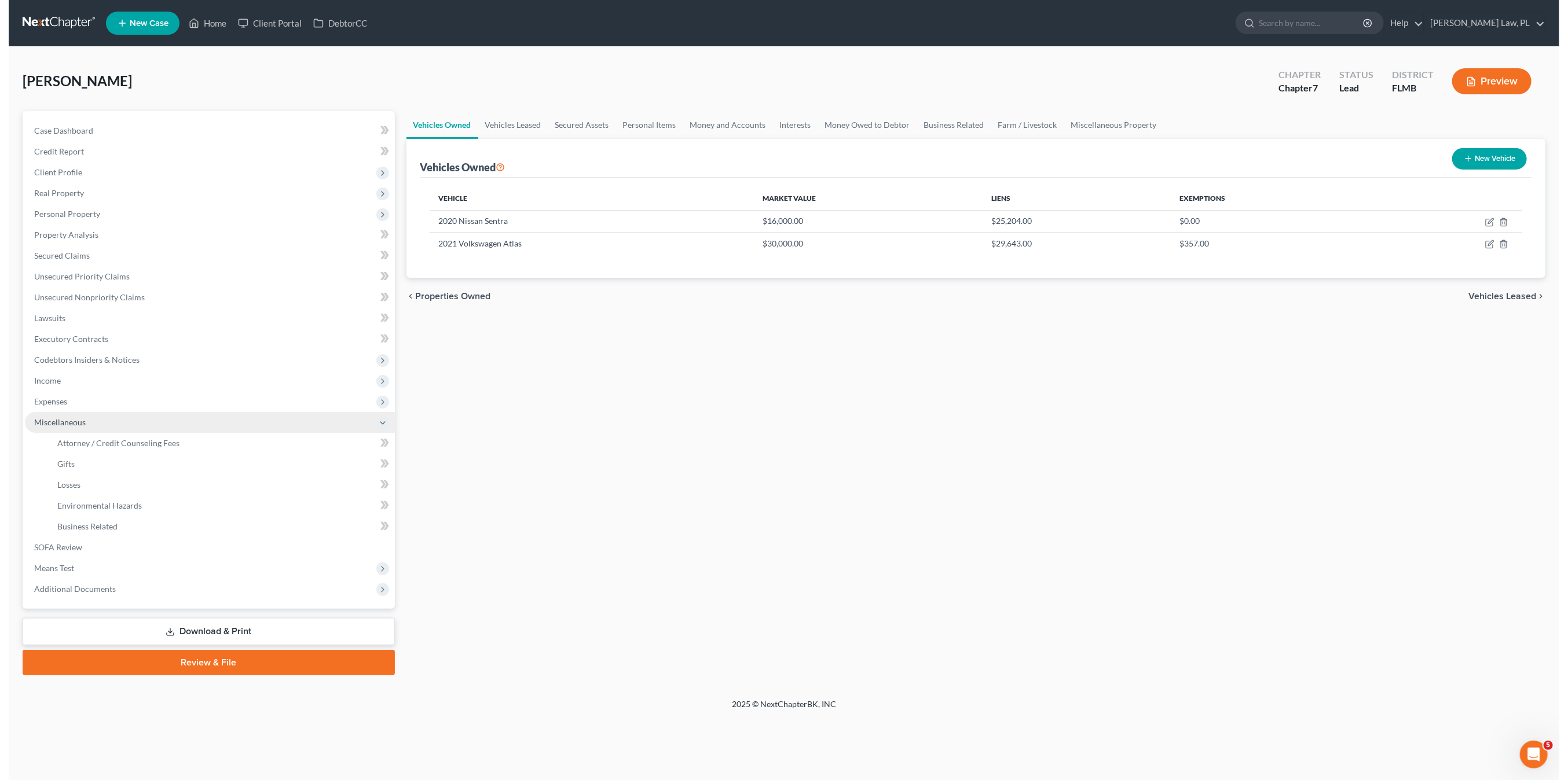
scroll to position [0, 0]
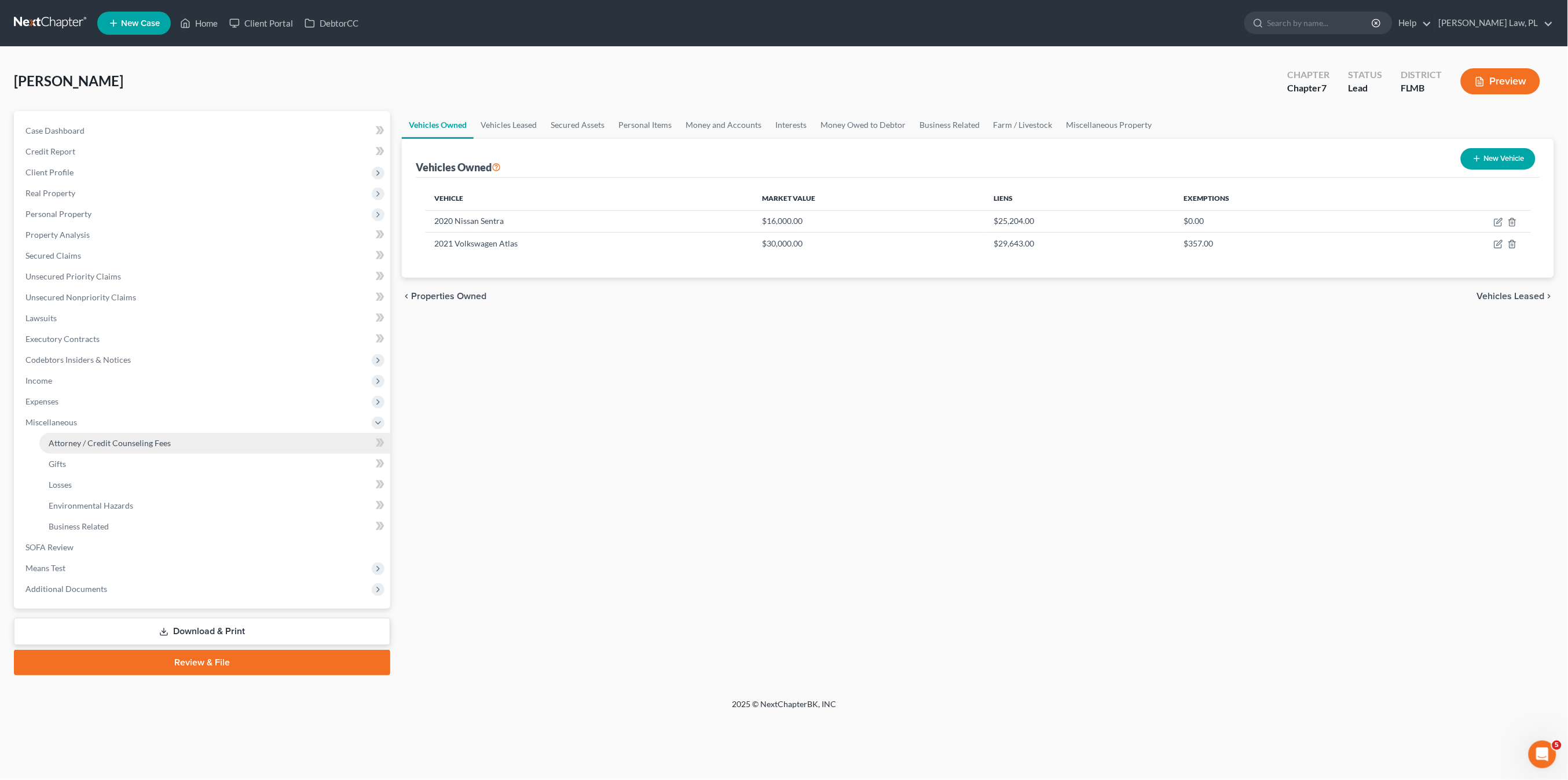
click at [107, 441] on span "Attorney / Credit Counseling Fees" at bounding box center [110, 443] width 122 height 10
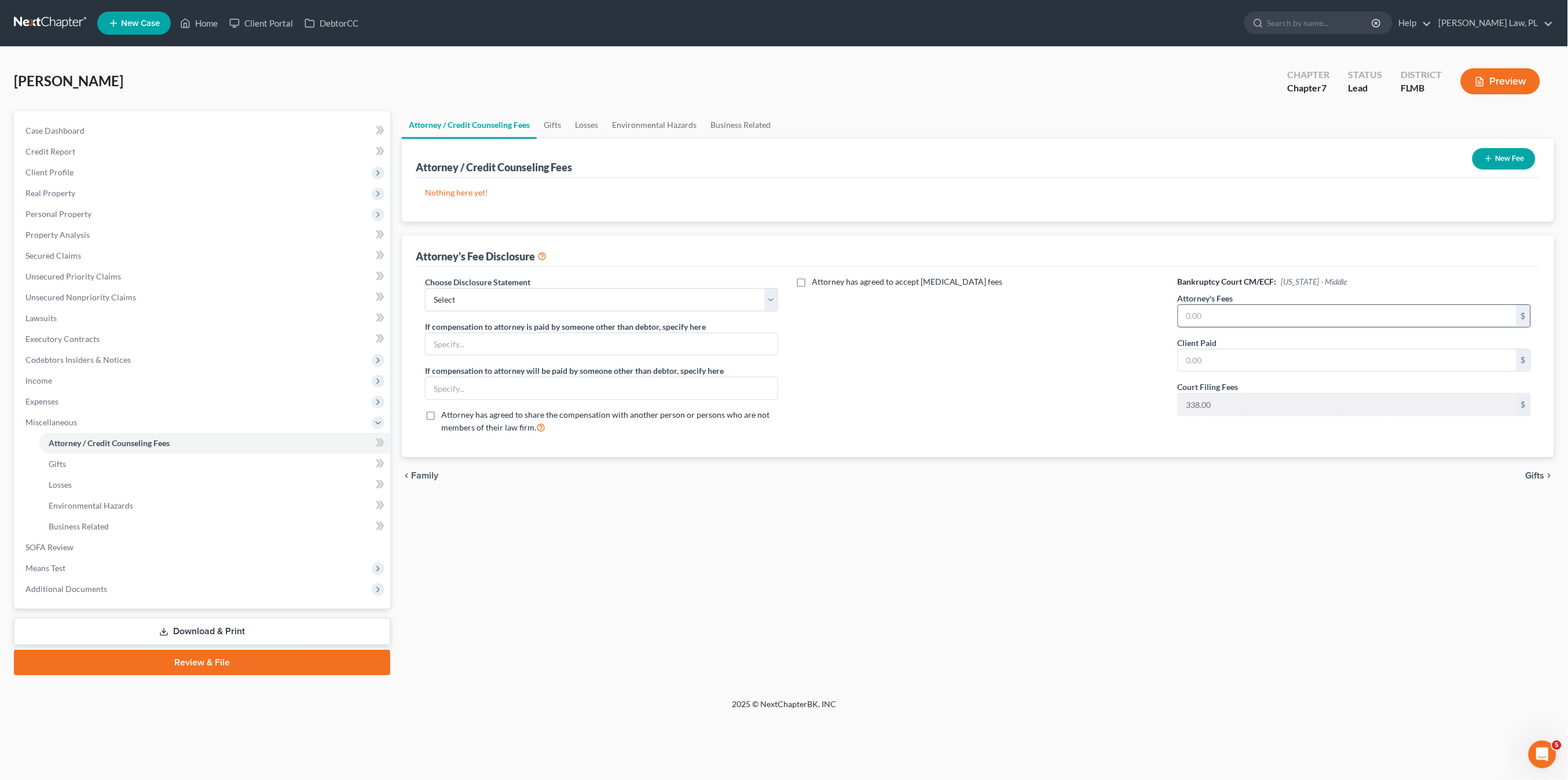
click at [1185, 320] on input "text" at bounding box center [1347, 316] width 338 height 22
type input "2,600"
click at [1272, 358] on input "text" at bounding box center [1347, 361] width 338 height 22
type input "2,600"
click at [1044, 401] on div "Attorney has agreed to accept [MEDICAL_DATA] fees" at bounding box center [977, 359] width 377 height 167
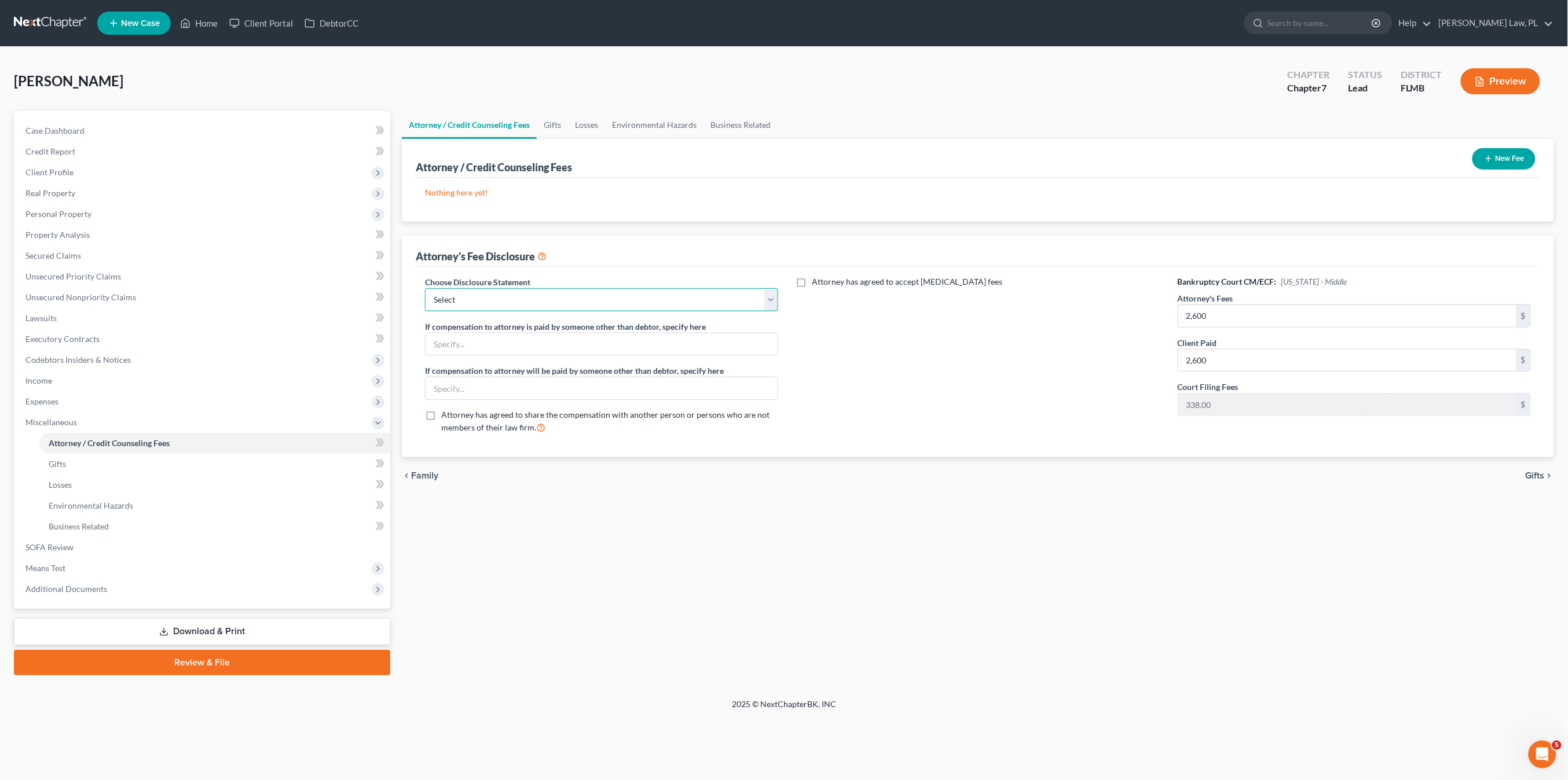
click at [701, 299] on select "Select Attorney Fee Disclosure" at bounding box center [602, 300] width 353 height 23
select select "0"
click at [425, 289] on select "Select Attorney Fee Disclosure" at bounding box center [602, 300] width 353 height 23
click at [90, 542] on link "SOFA Review" at bounding box center [203, 547] width 374 height 21
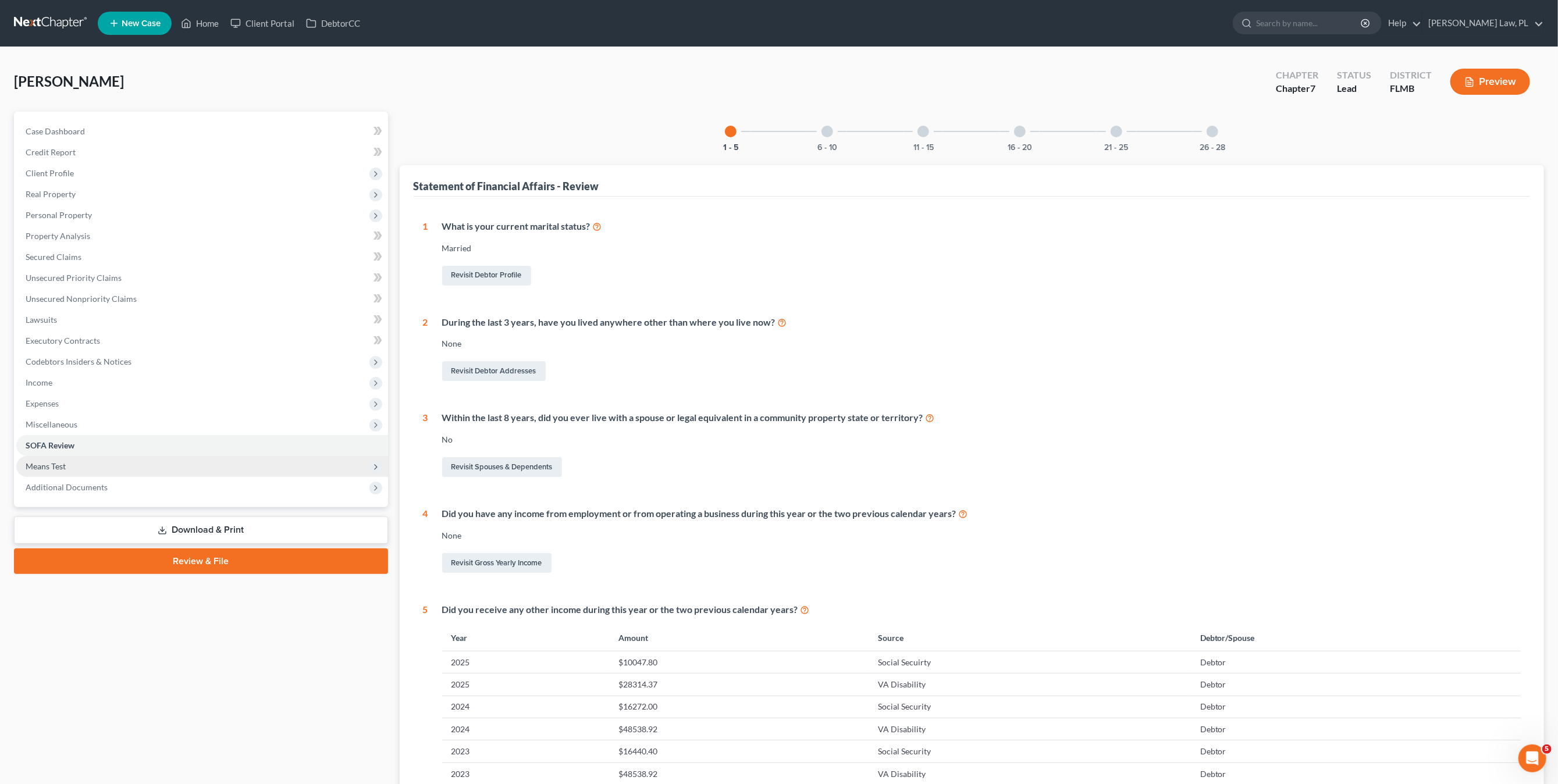
click at [51, 458] on span "Means Test" at bounding box center [201, 466] width 372 height 21
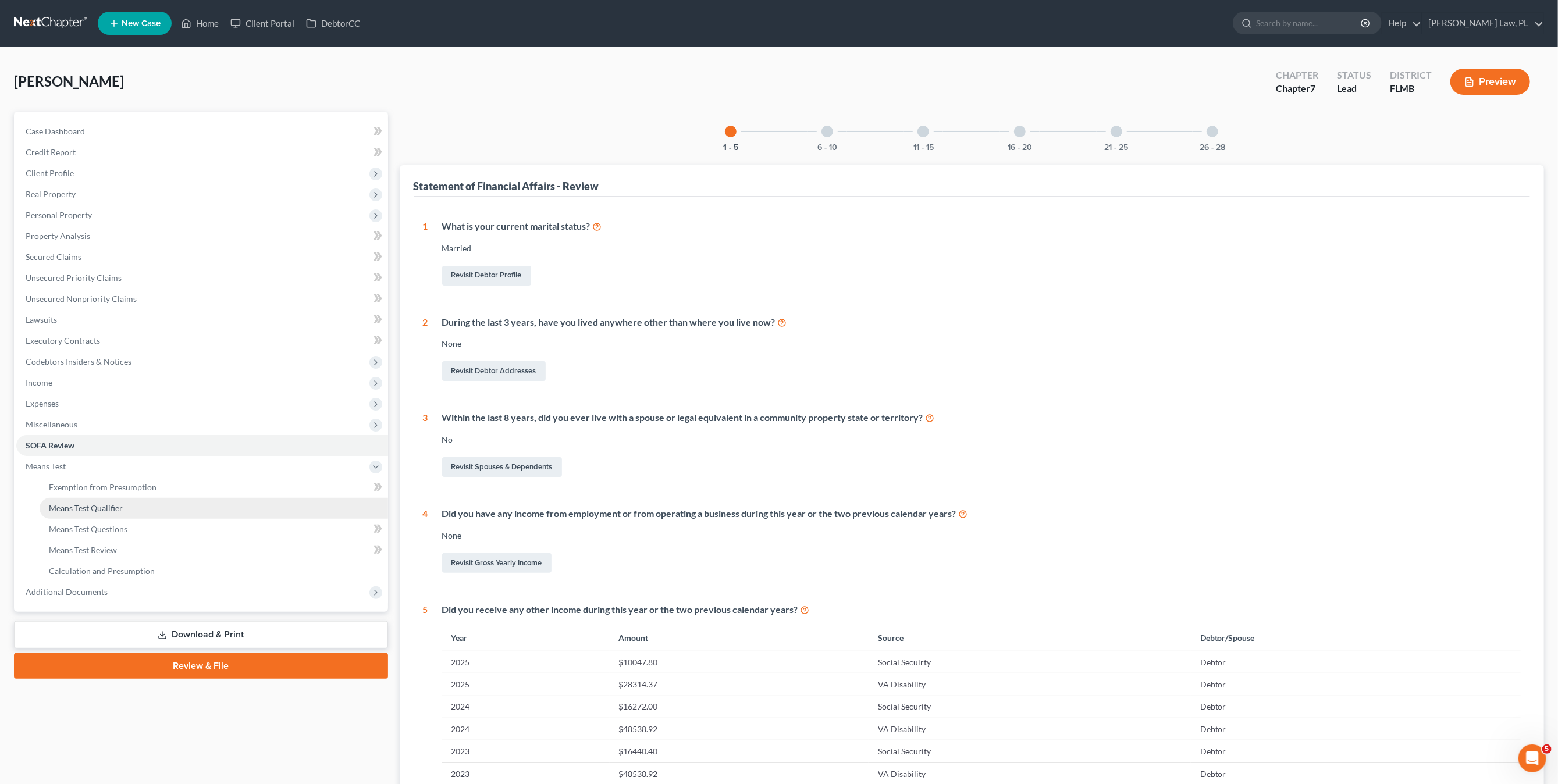
click at [142, 501] on link "Means Test Qualifier" at bounding box center [213, 508] width 348 height 21
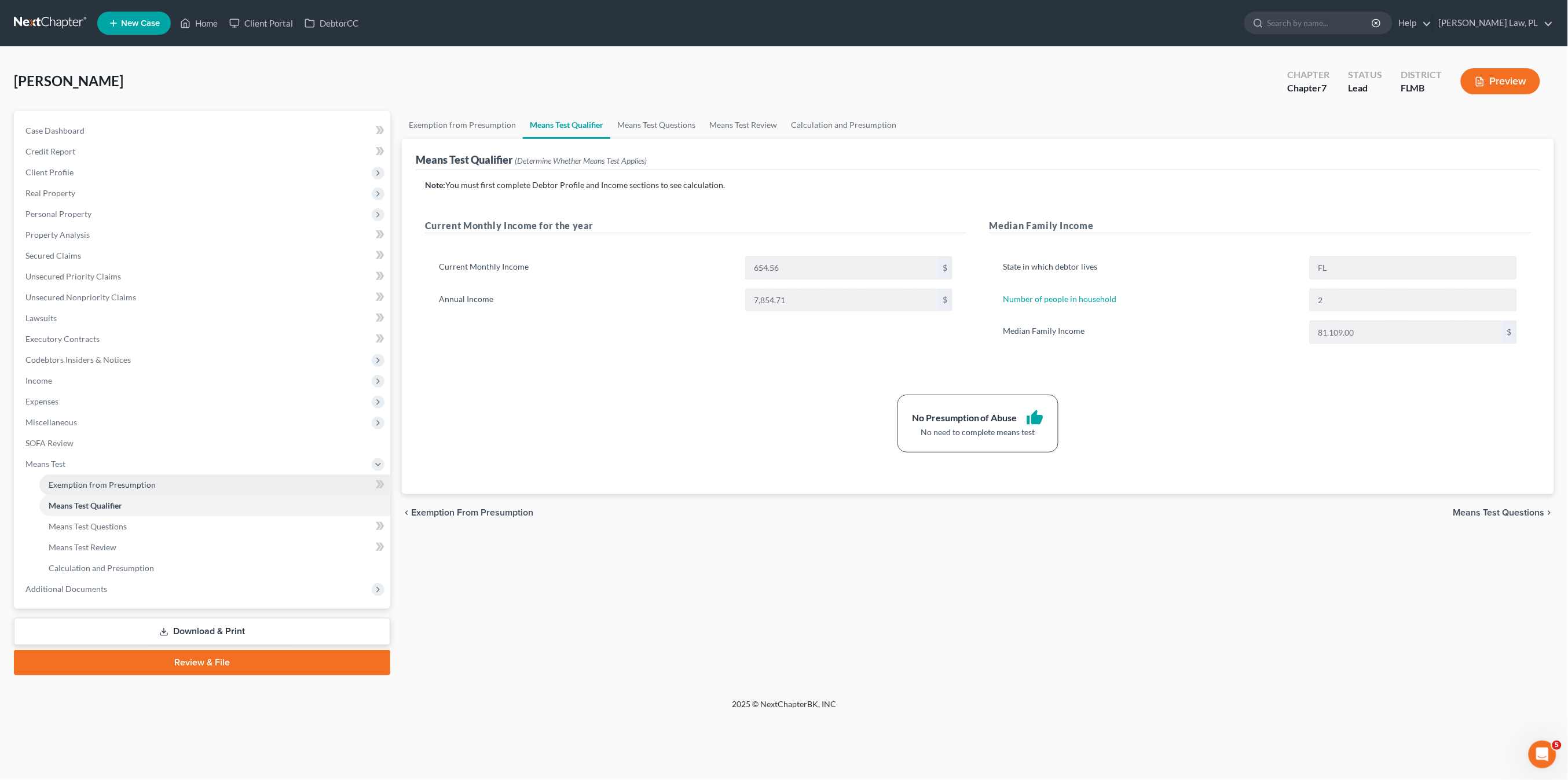
click at [139, 481] on span "Exemption from Presumption" at bounding box center [102, 485] width 107 height 10
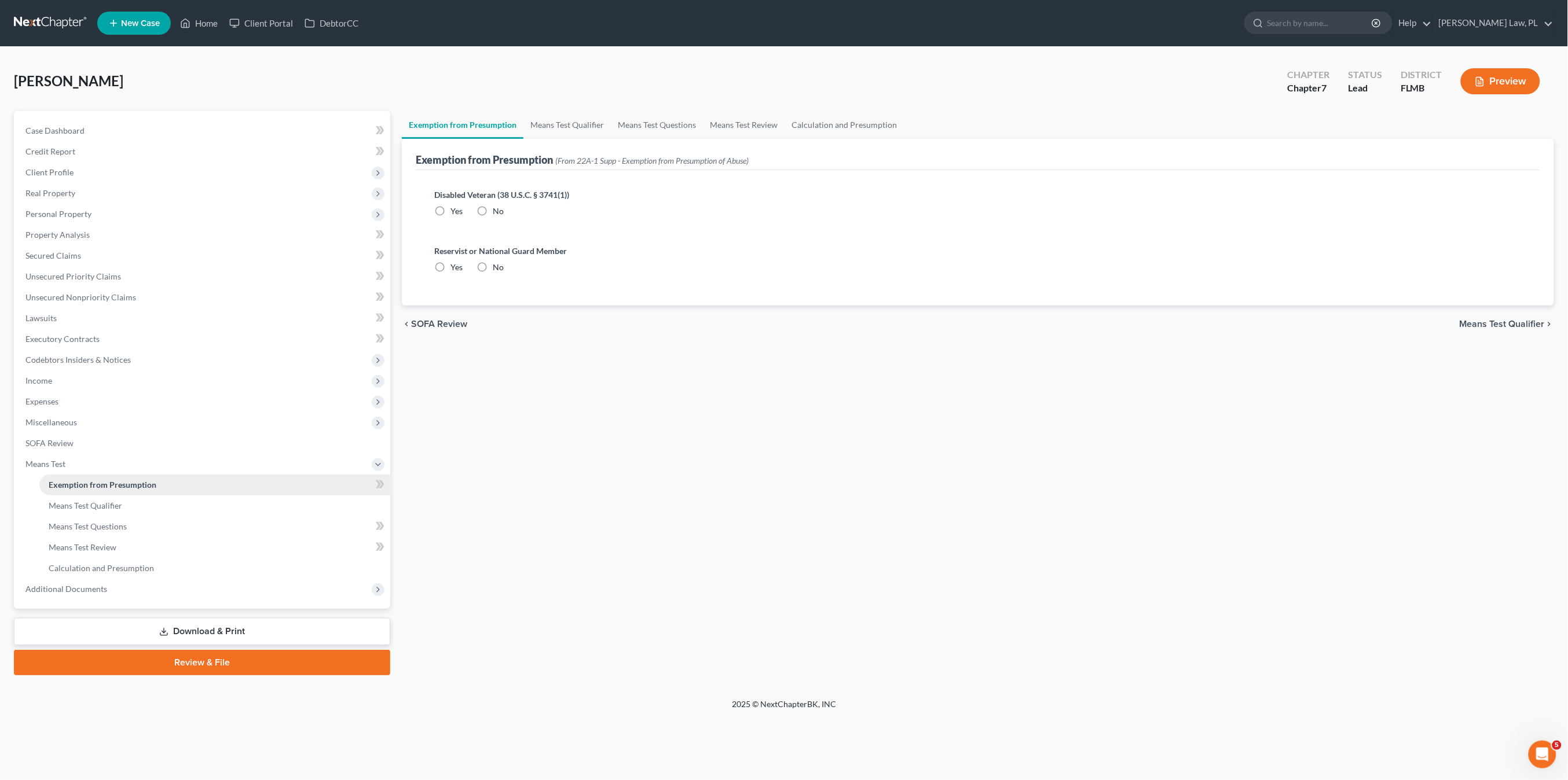
radio input "true"
